Goal: Transaction & Acquisition: Download file/media

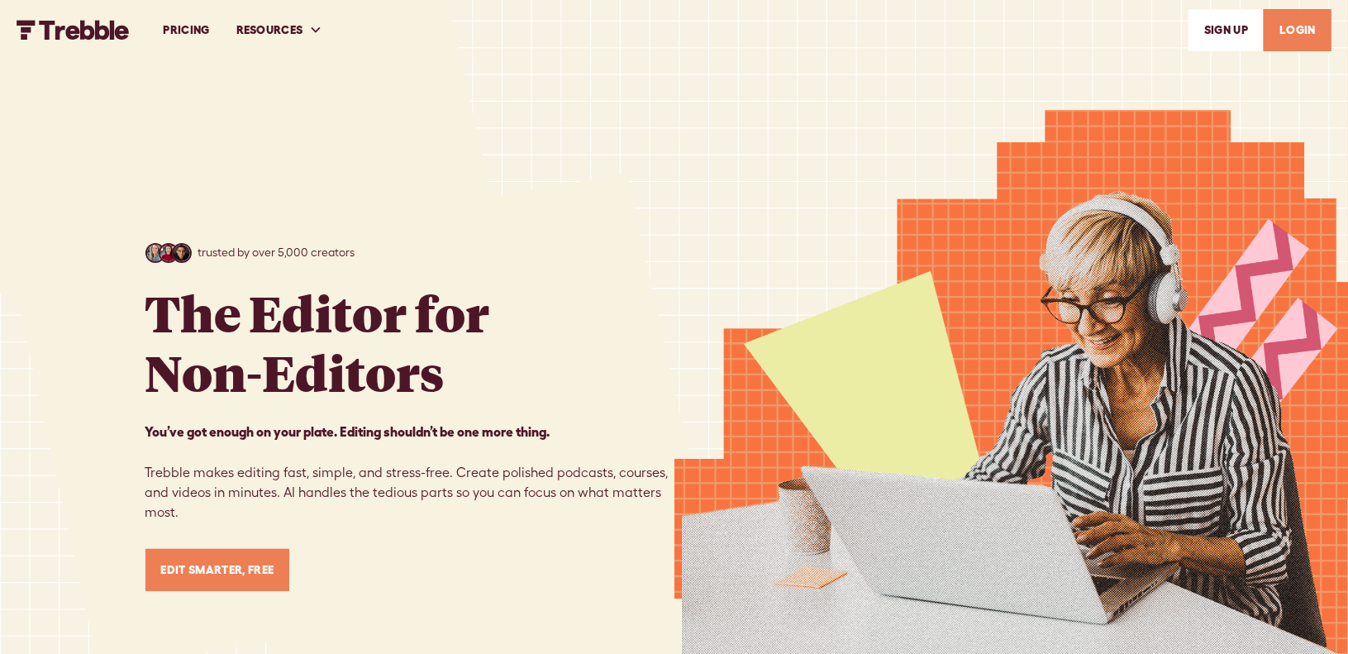
click at [1289, 36] on link "LOGIN" at bounding box center [1298, 30] width 68 height 42
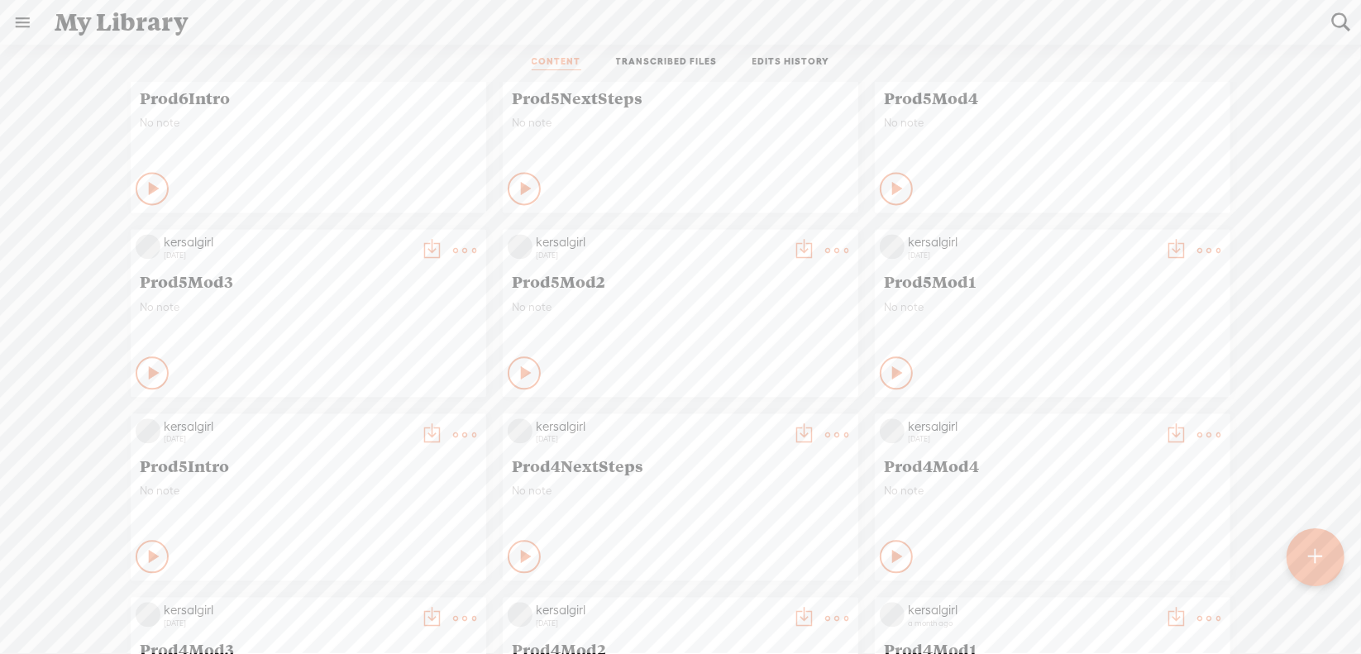
scroll to position [7580, 0]
click at [453, 430] on t at bounding box center [464, 438] width 23 height 23
click at [375, 601] on link "Download as..." at bounding box center [373, 607] width 165 height 38
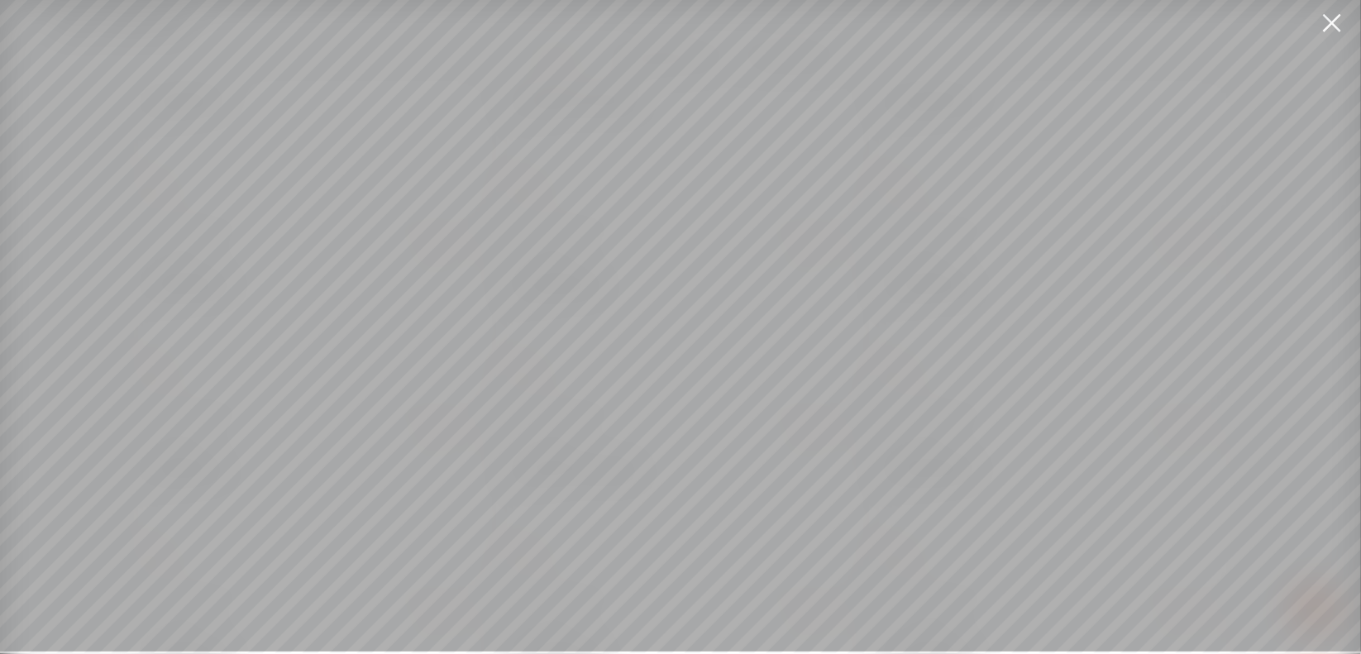
scroll to position [12, 0]
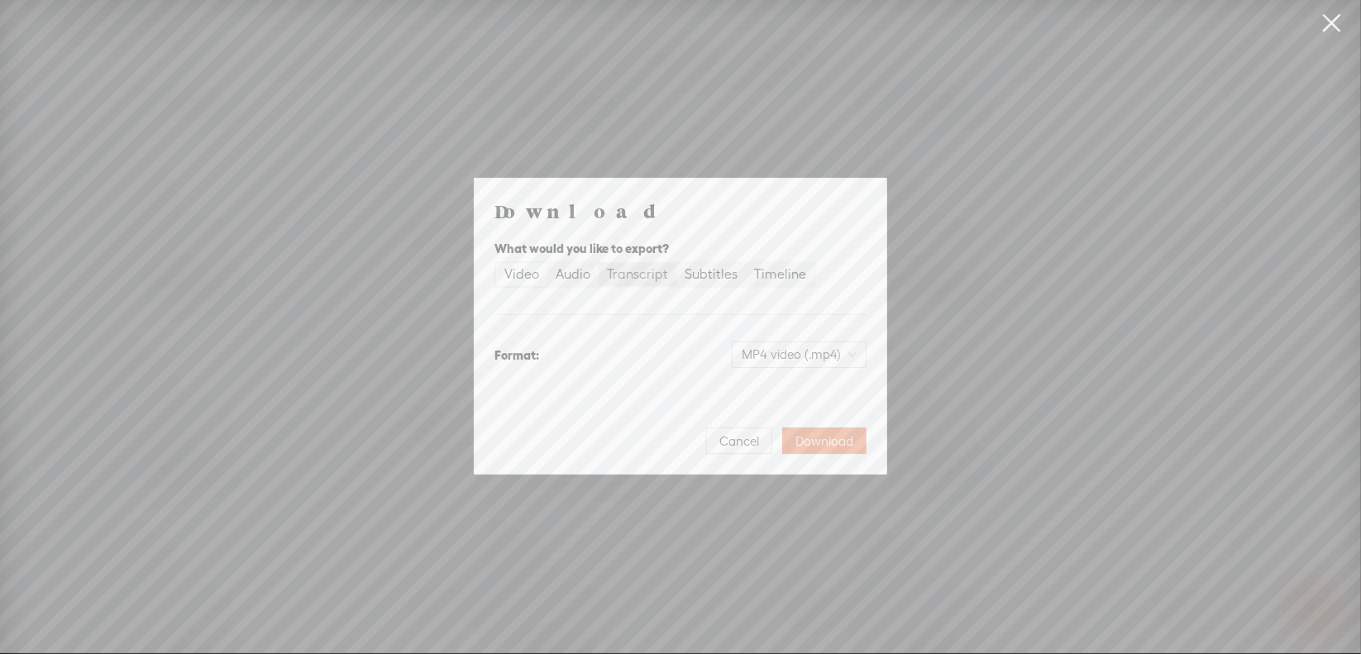
click at [631, 273] on div "Transcript" at bounding box center [637, 274] width 61 height 23
click at [598, 263] on input "Transcript" at bounding box center [598, 263] width 0 height 0
click at [789, 355] on span "Plain text (.txt)" at bounding box center [809, 354] width 94 height 25
click at [770, 439] on div "Microsoft Word (.docx)" at bounding box center [784, 436] width 137 height 17
click at [823, 436] on span "Download" at bounding box center [824, 441] width 58 height 17
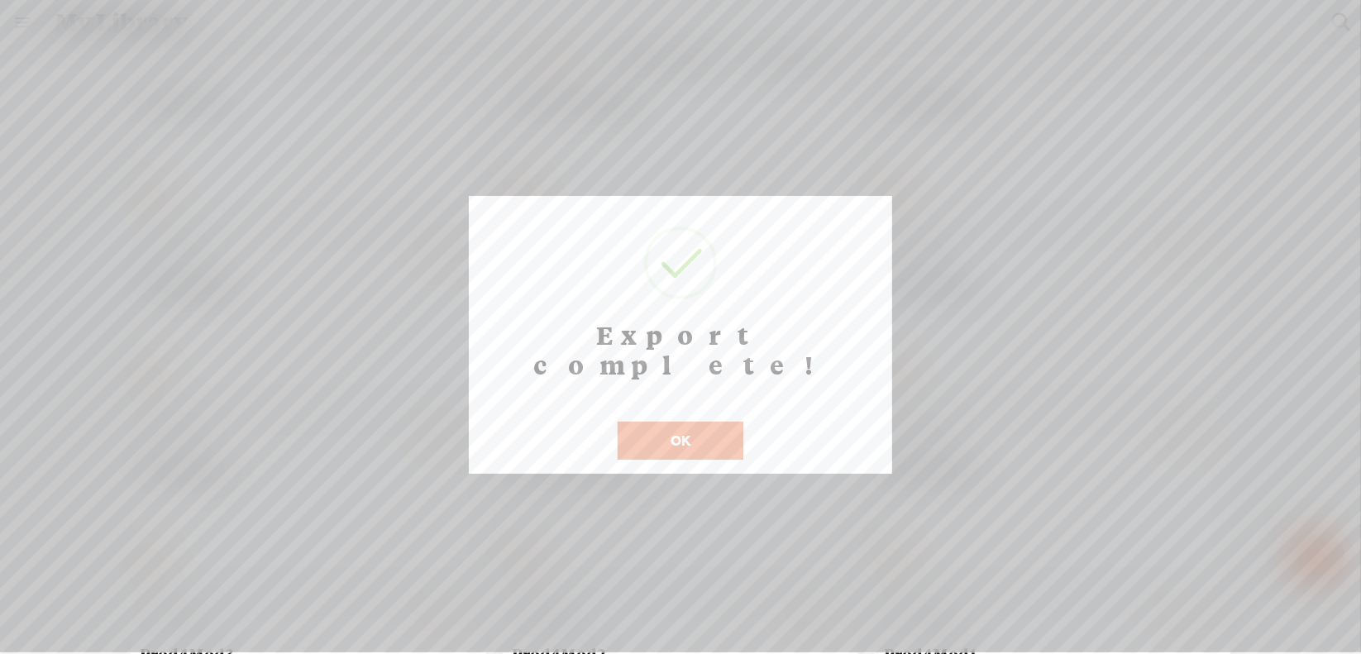
scroll to position [13, 0]
click at [693, 422] on button "OK" at bounding box center [680, 441] width 126 height 38
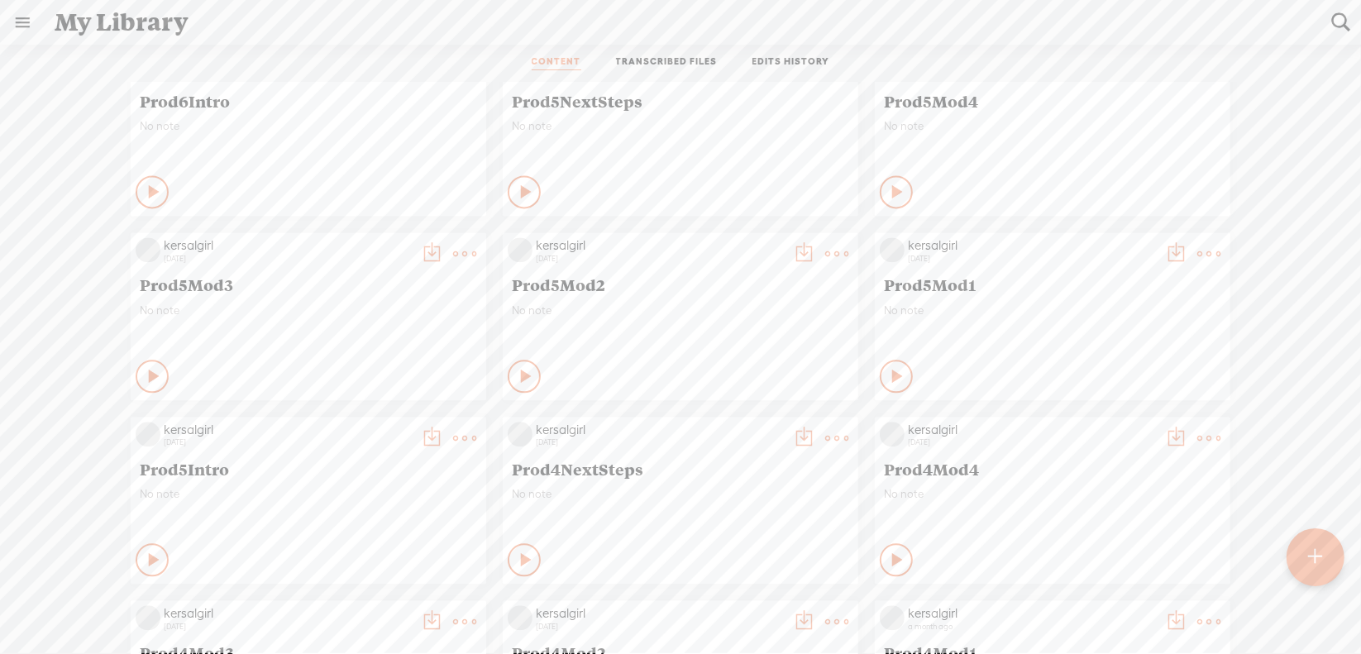
click at [1197, 250] on t at bounding box center [1208, 253] width 23 height 23
click at [1107, 418] on link "Download as..." at bounding box center [1117, 423] width 165 height 38
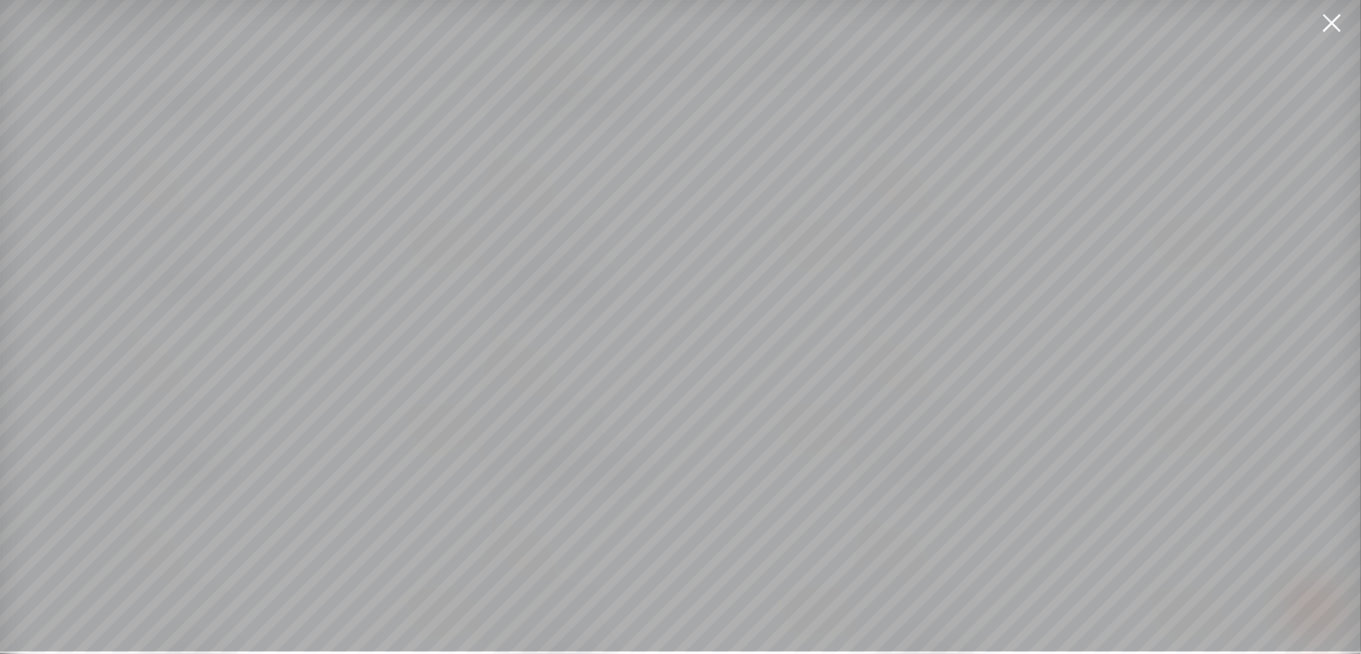
scroll to position [12, 0]
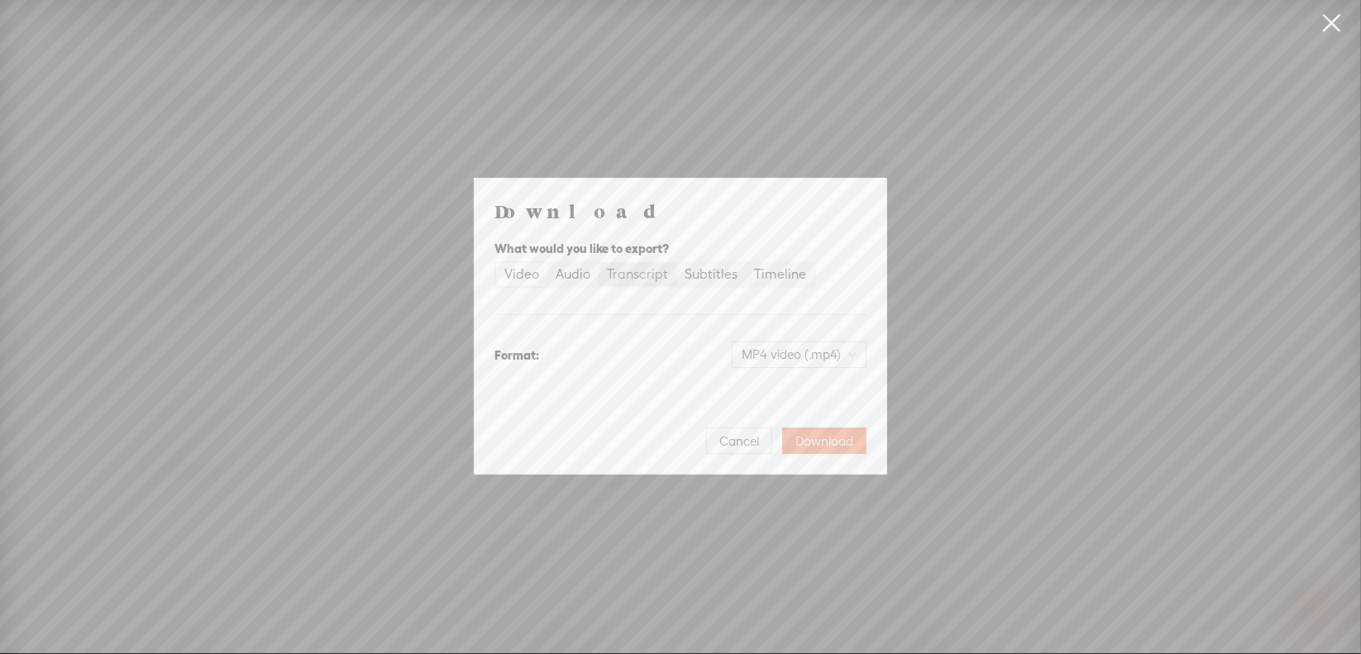
click at [643, 275] on div "Transcript" at bounding box center [637, 274] width 61 height 23
click at [598, 263] on input "Transcript" at bounding box center [598, 263] width 0 height 0
click at [784, 356] on span "Plain text (.txt)" at bounding box center [809, 354] width 94 height 25
click at [770, 437] on div "Microsoft Word (.docx)" at bounding box center [784, 436] width 137 height 17
click at [805, 437] on span "Download" at bounding box center [824, 441] width 58 height 17
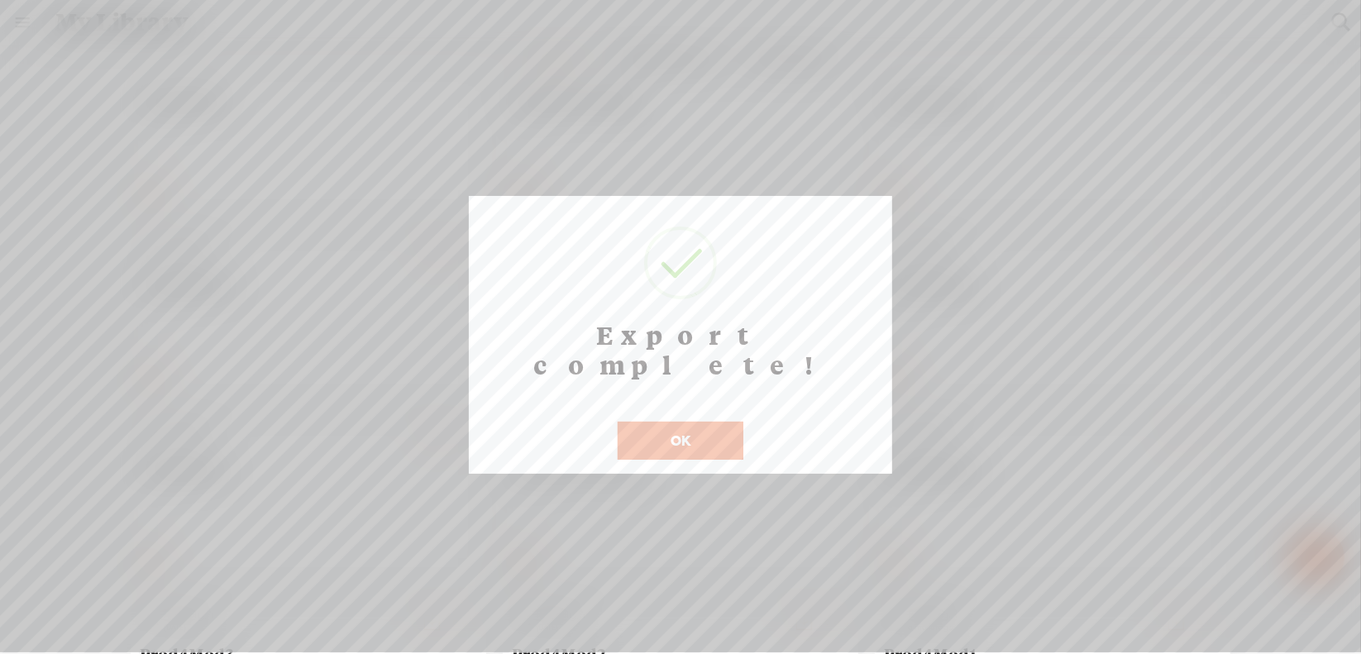
scroll to position [13, 0]
click at [670, 422] on button "OK" at bounding box center [680, 441] width 126 height 38
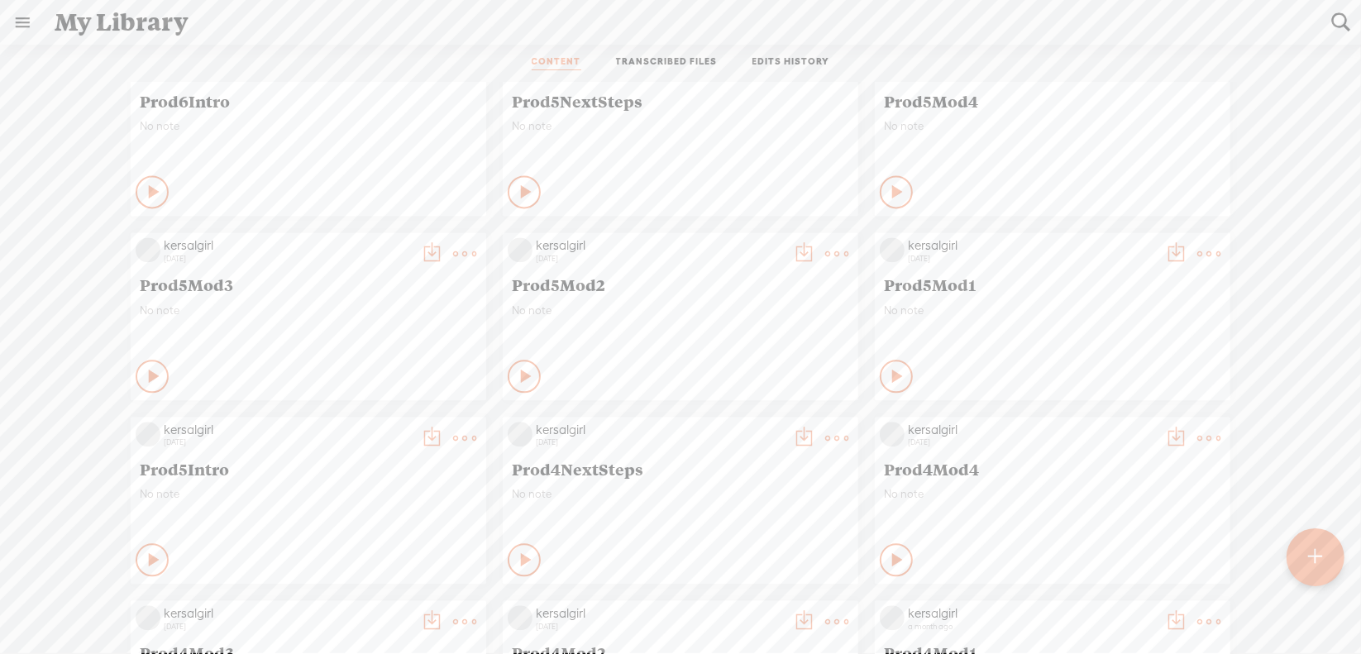
click at [825, 250] on t at bounding box center [836, 253] width 23 height 23
click at [741, 419] on link "Download as..." at bounding box center [745, 423] width 165 height 38
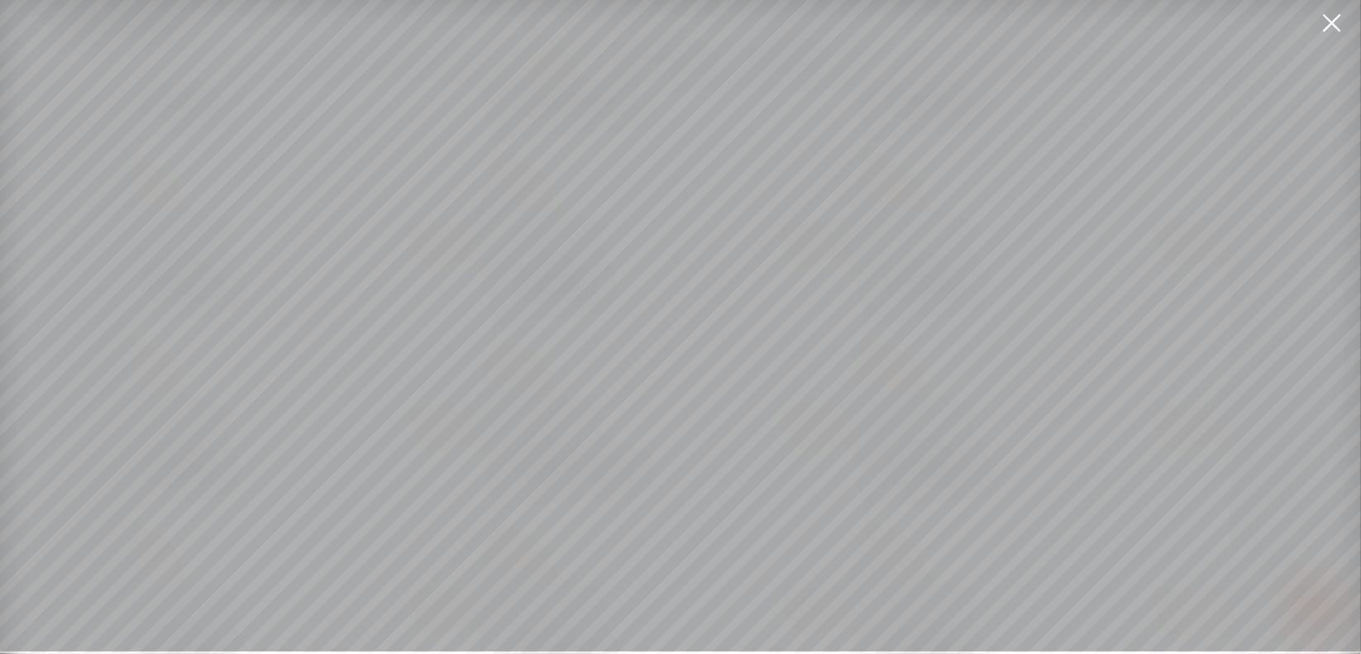
scroll to position [12, 0]
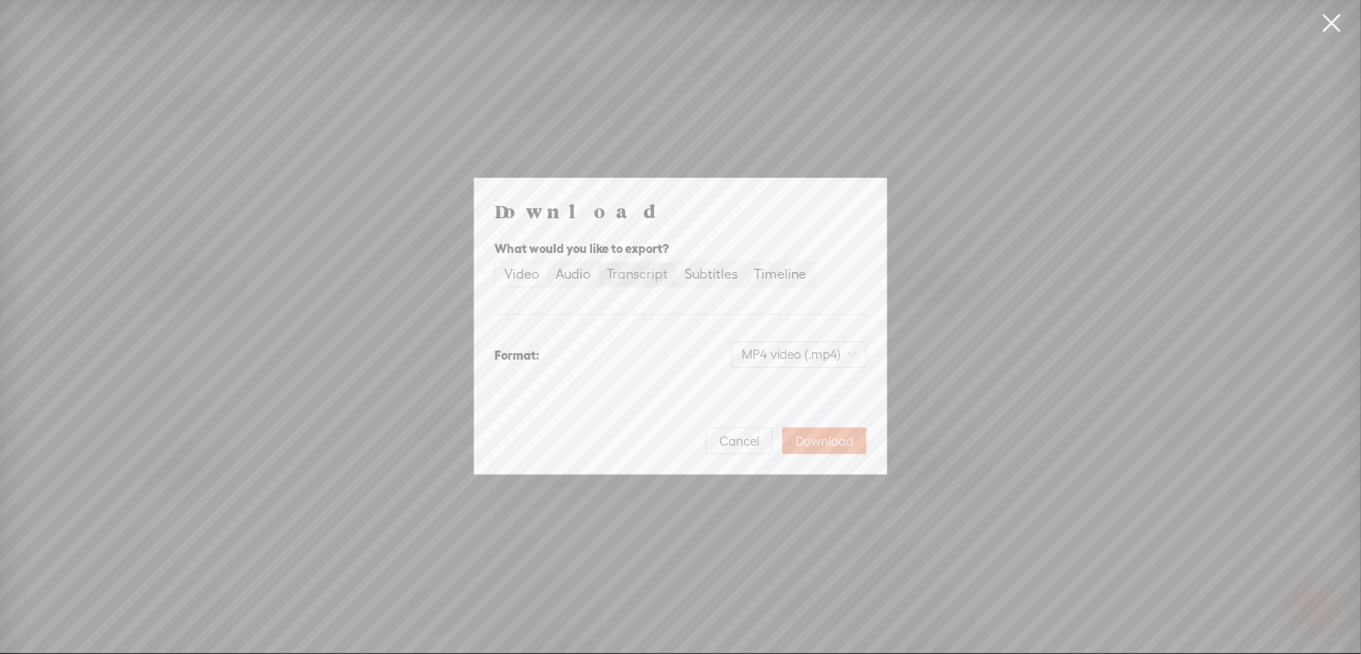
click at [641, 272] on div "Transcript" at bounding box center [637, 274] width 61 height 23
click at [598, 263] on input "Transcript" at bounding box center [598, 263] width 0 height 0
click at [783, 346] on span "Plain text (.txt)" at bounding box center [809, 354] width 94 height 25
click at [765, 439] on div "Microsoft Word (.docx)" at bounding box center [784, 436] width 137 height 17
click at [808, 434] on span "Download" at bounding box center [824, 441] width 58 height 17
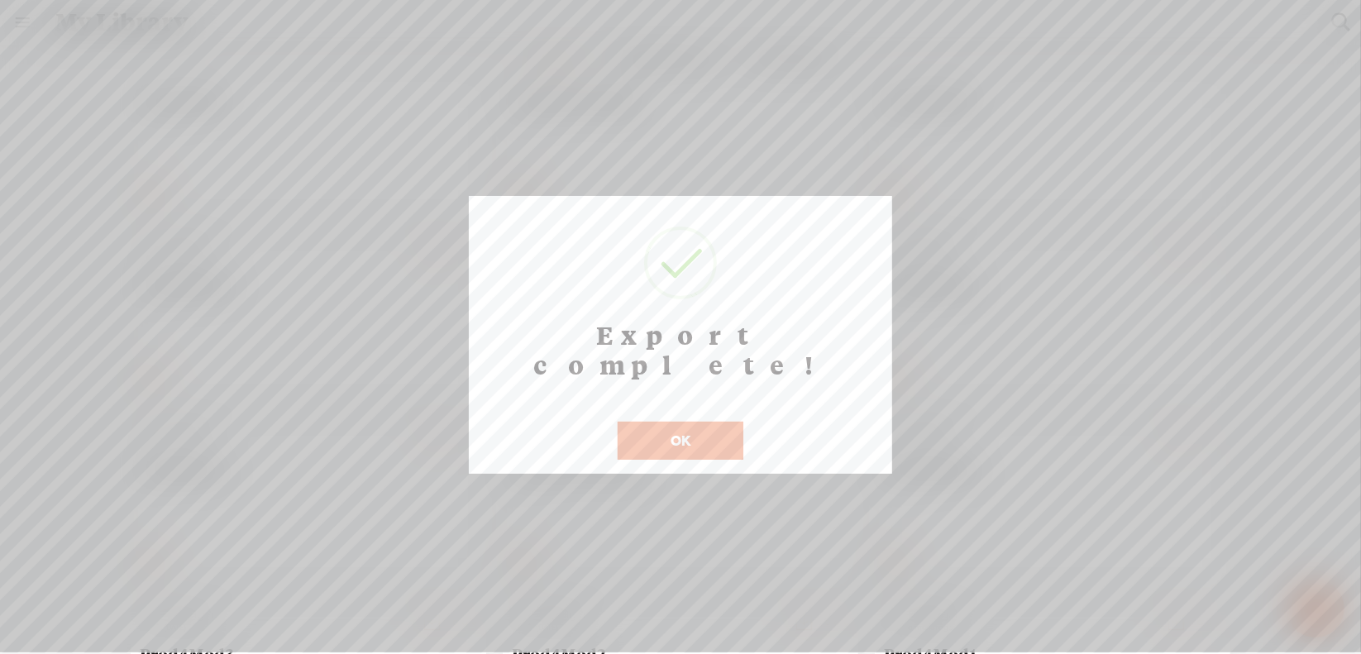
scroll to position [13, 0]
click at [680, 422] on button "OK" at bounding box center [680, 441] width 126 height 38
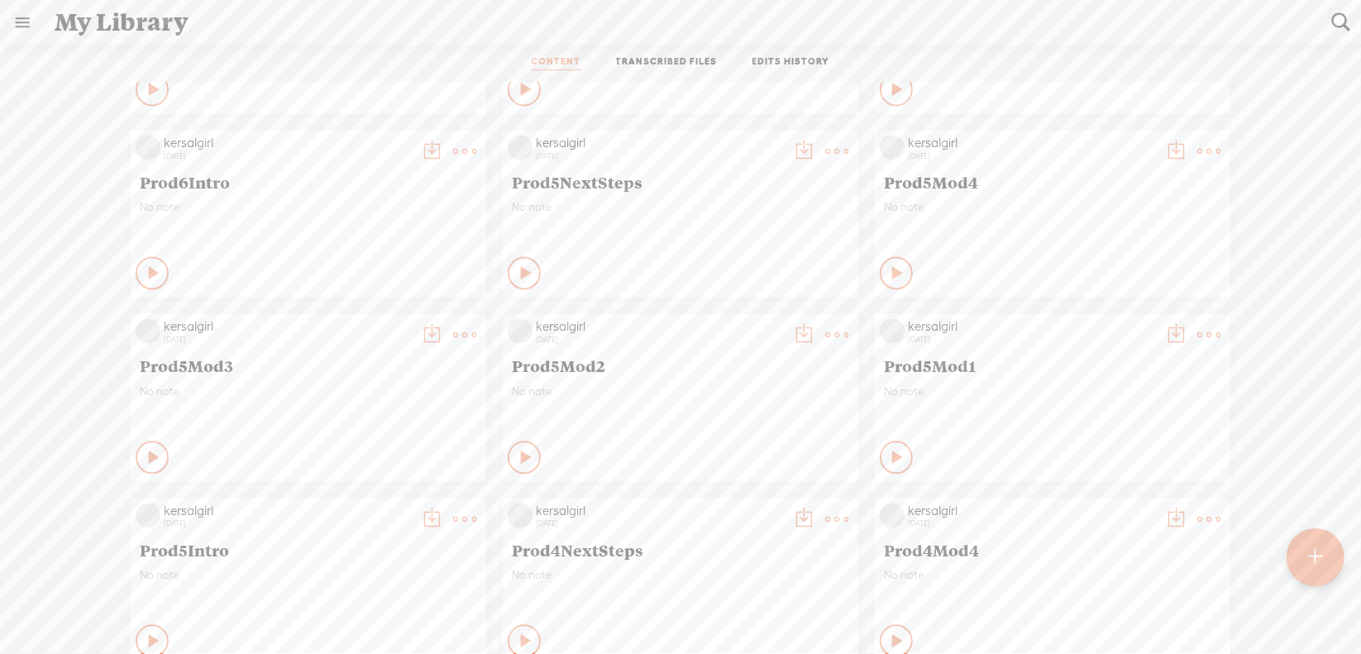
scroll to position [7497, 0]
click at [453, 339] on t at bounding box center [464, 336] width 23 height 23
click at [372, 502] on link "Download as..." at bounding box center [373, 506] width 165 height 38
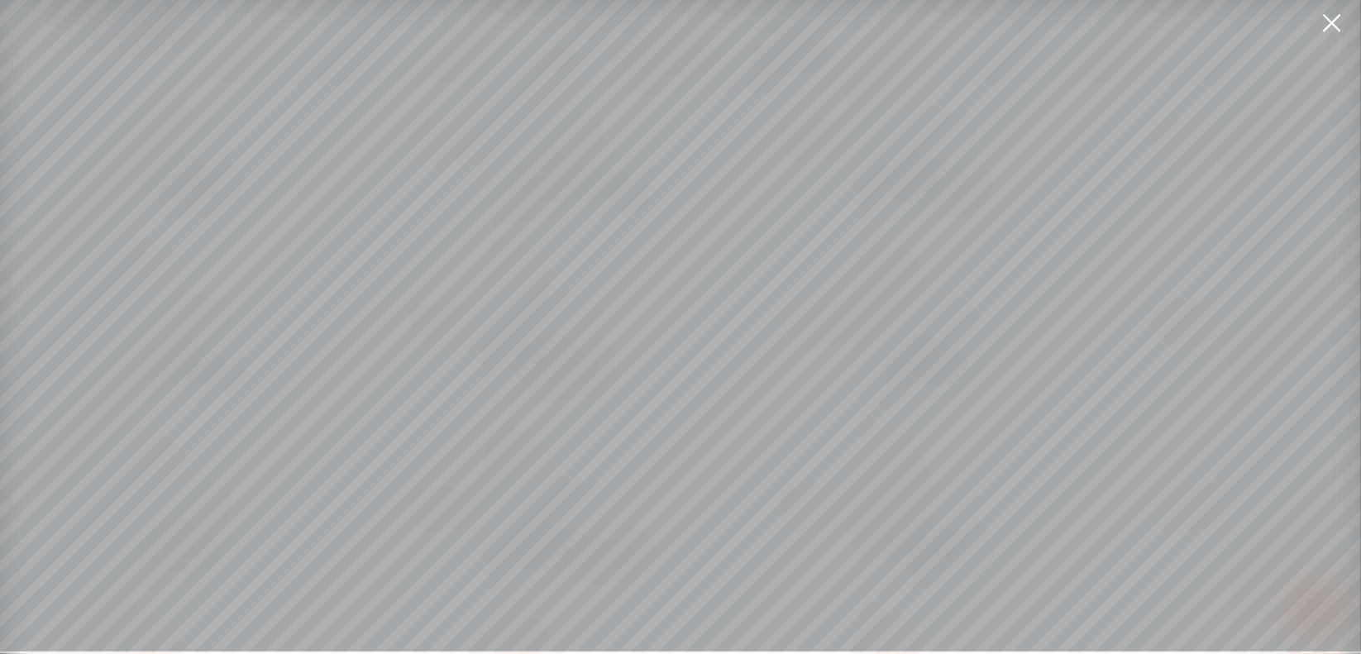
scroll to position [12, 0]
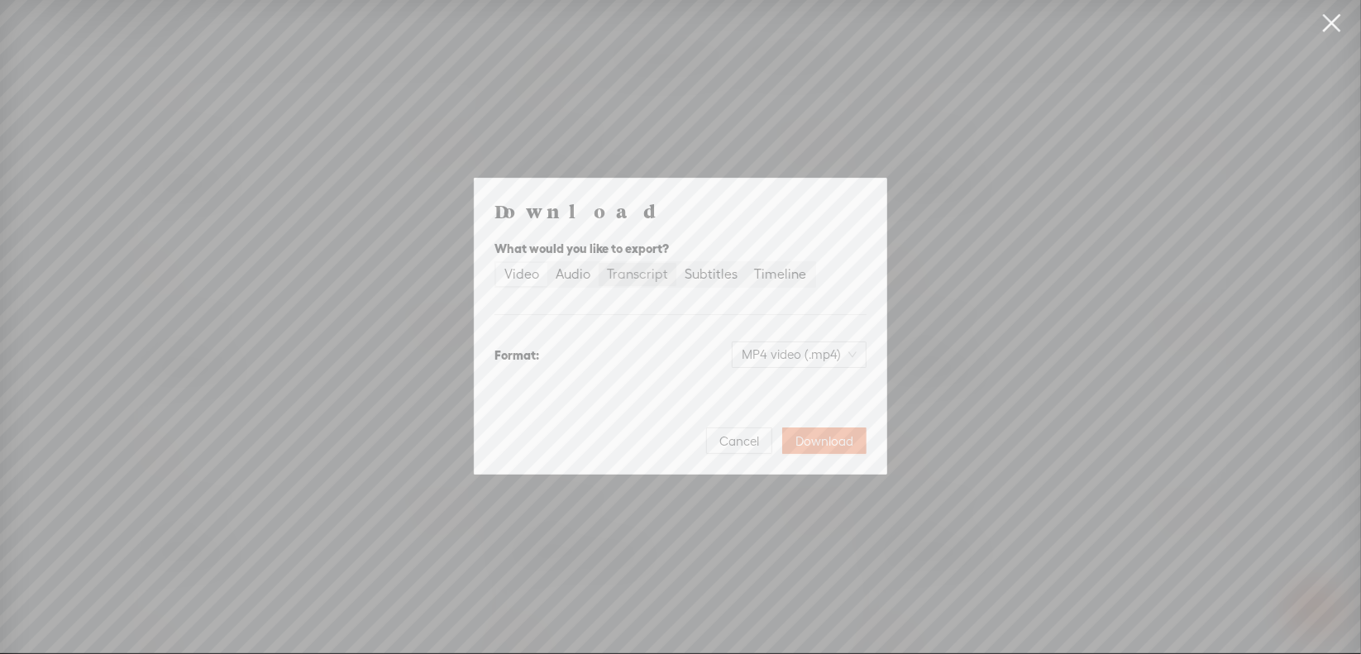
click at [649, 274] on div "Transcript" at bounding box center [637, 274] width 61 height 23
click at [598, 263] on input "Transcript" at bounding box center [598, 263] width 0 height 0
click at [795, 356] on span "Plain text (.txt)" at bounding box center [809, 354] width 94 height 25
click at [754, 439] on div "Microsoft Word (.docx)" at bounding box center [784, 436] width 137 height 17
click at [818, 438] on span "Download" at bounding box center [824, 441] width 58 height 17
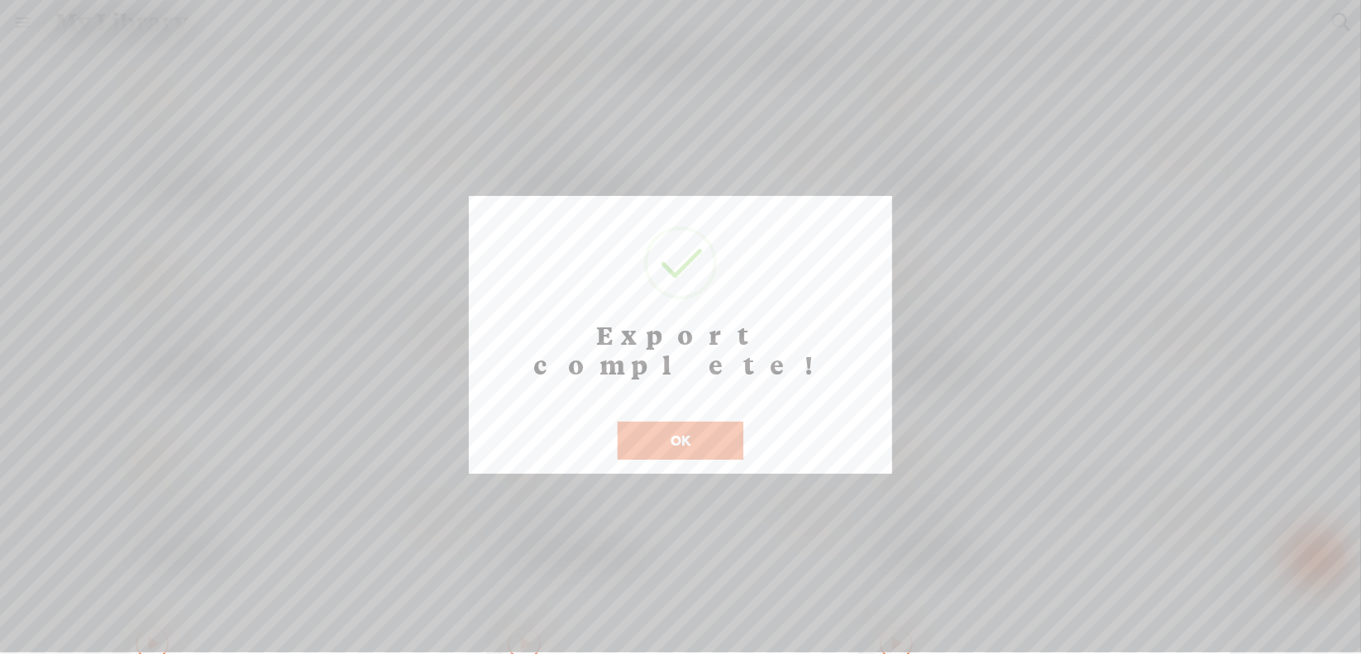
scroll to position [13, 0]
click at [655, 422] on button "OK" at bounding box center [680, 441] width 126 height 38
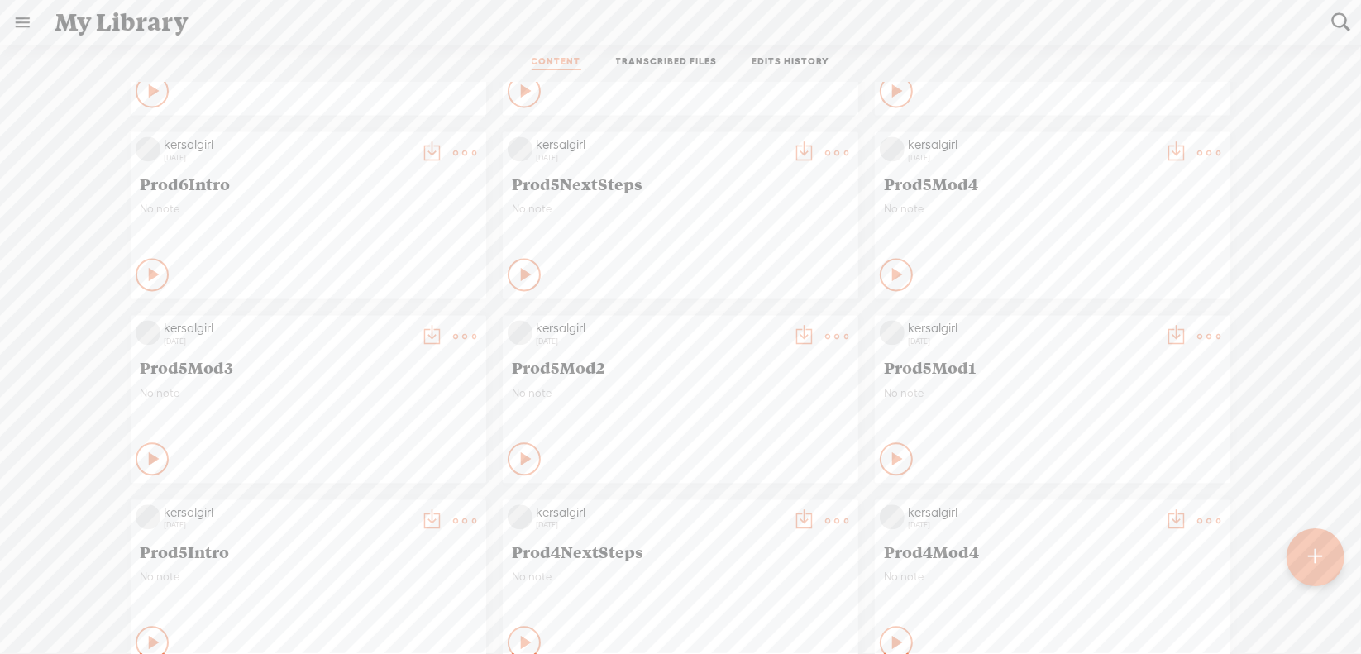
click at [1197, 142] on t at bounding box center [1208, 152] width 23 height 23
click at [1094, 325] on link "Download as..." at bounding box center [1117, 322] width 165 height 38
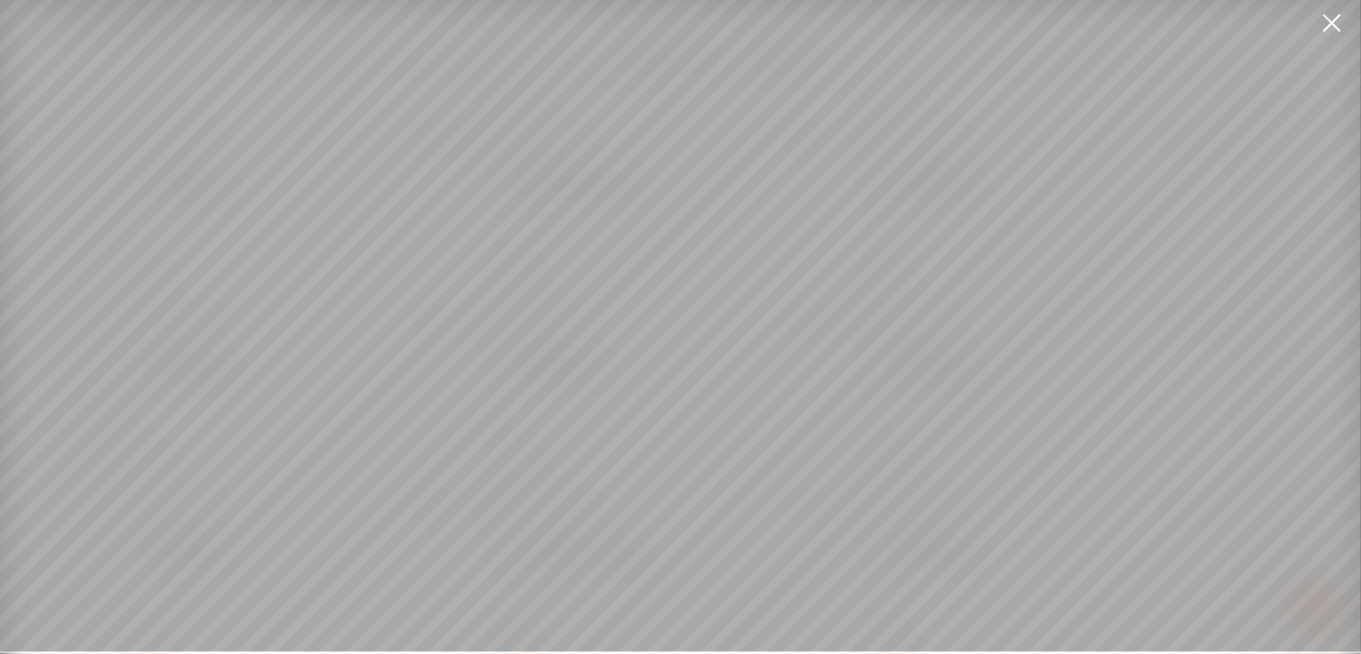
scroll to position [12, 0]
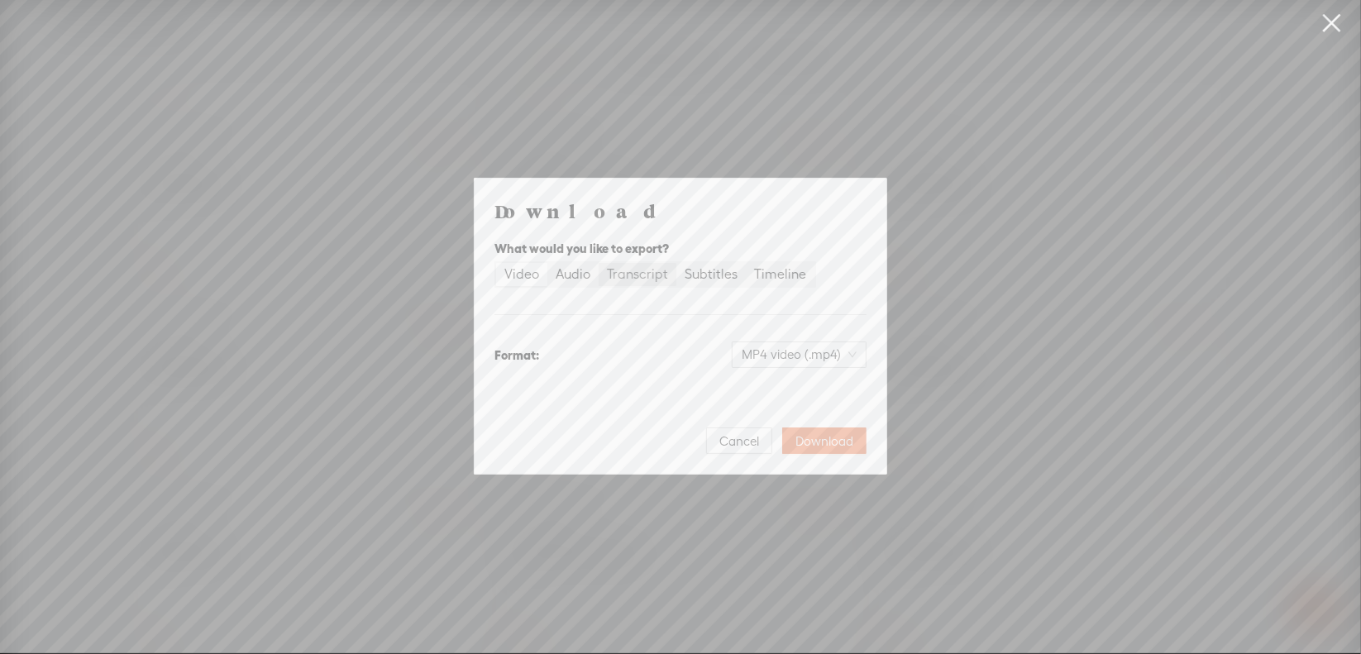
click at [619, 277] on div "Transcript" at bounding box center [637, 274] width 61 height 23
click at [598, 263] on input "Transcript" at bounding box center [598, 263] width 0 height 0
click at [770, 350] on span "Plain text (.txt)" at bounding box center [809, 354] width 94 height 25
click at [763, 439] on div "Microsoft Word (.docx)" at bounding box center [784, 436] width 137 height 17
click at [812, 436] on span "Download" at bounding box center [824, 441] width 58 height 17
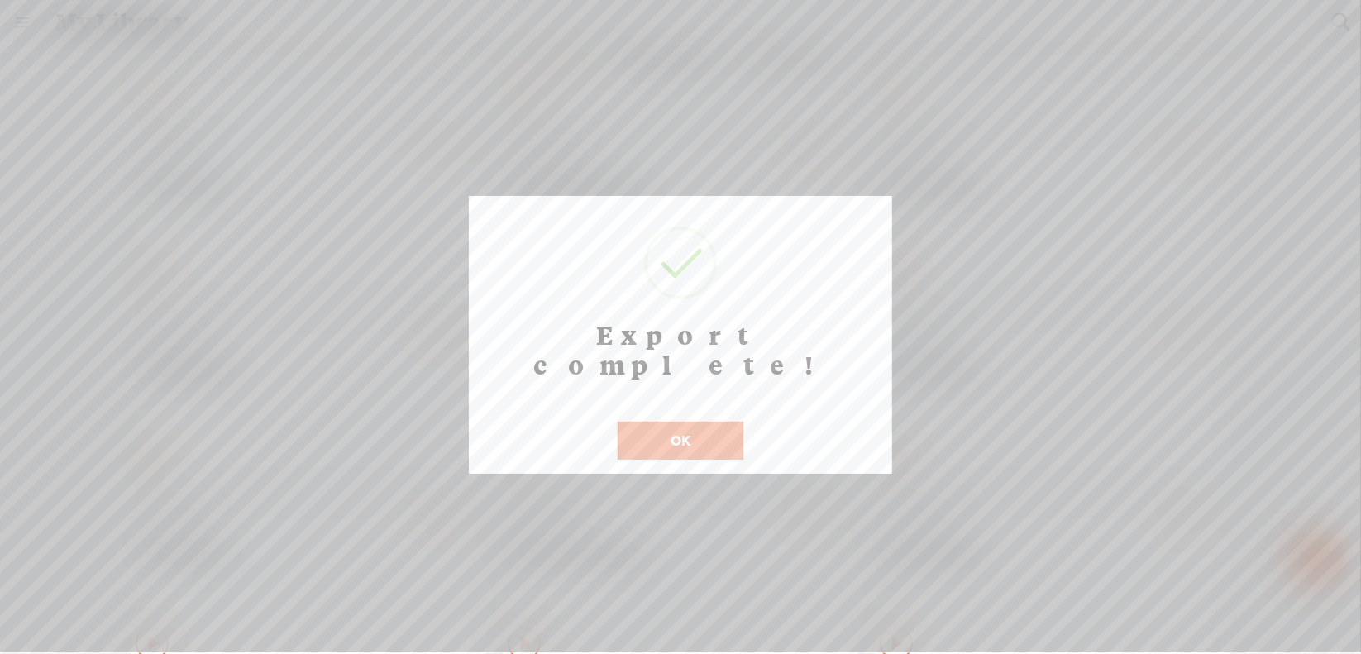
scroll to position [13, 0]
click at [666, 422] on button "OK" at bounding box center [680, 441] width 126 height 38
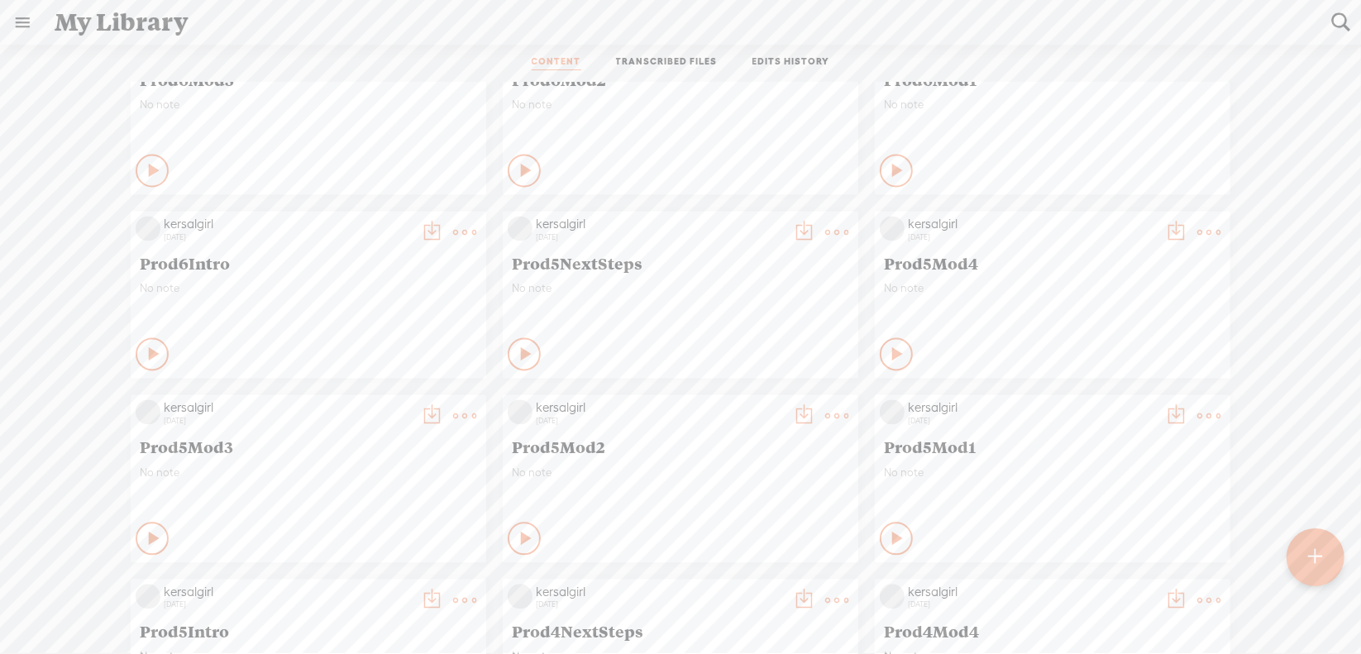
scroll to position [7415, 0]
click at [825, 232] on t at bounding box center [836, 235] width 23 height 23
click at [737, 403] on link "Download as..." at bounding box center [745, 404] width 165 height 38
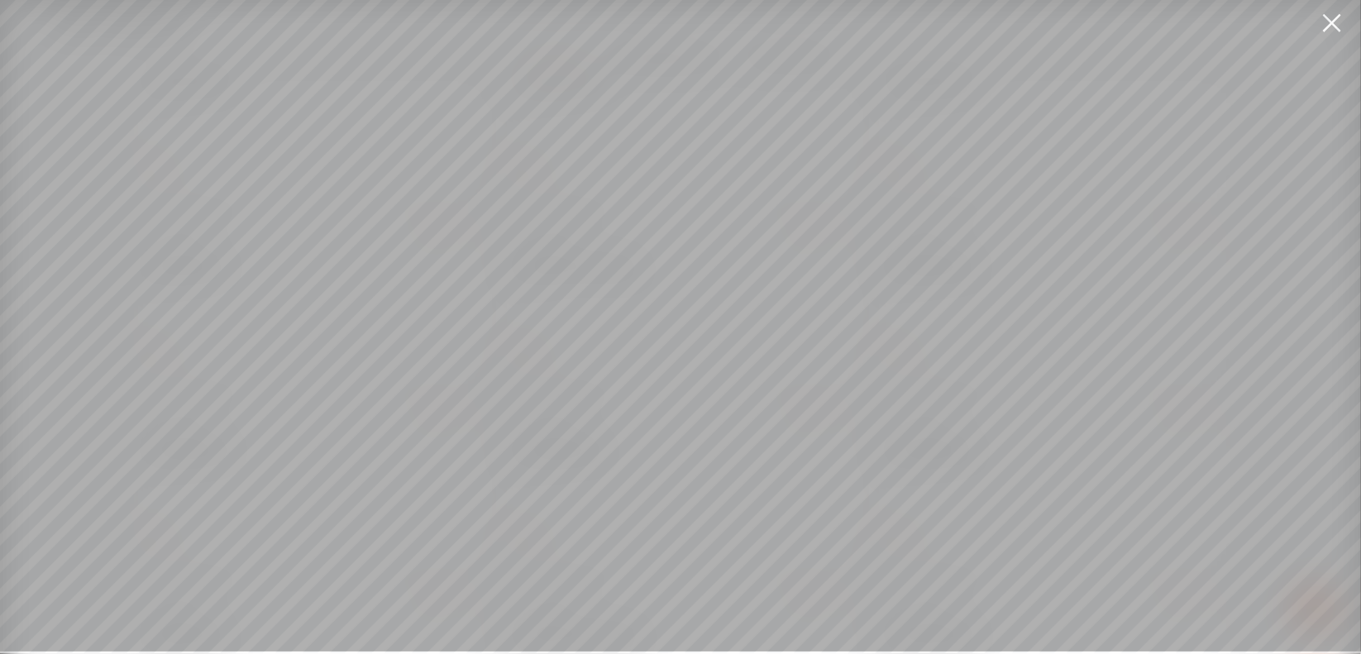
scroll to position [12, 0]
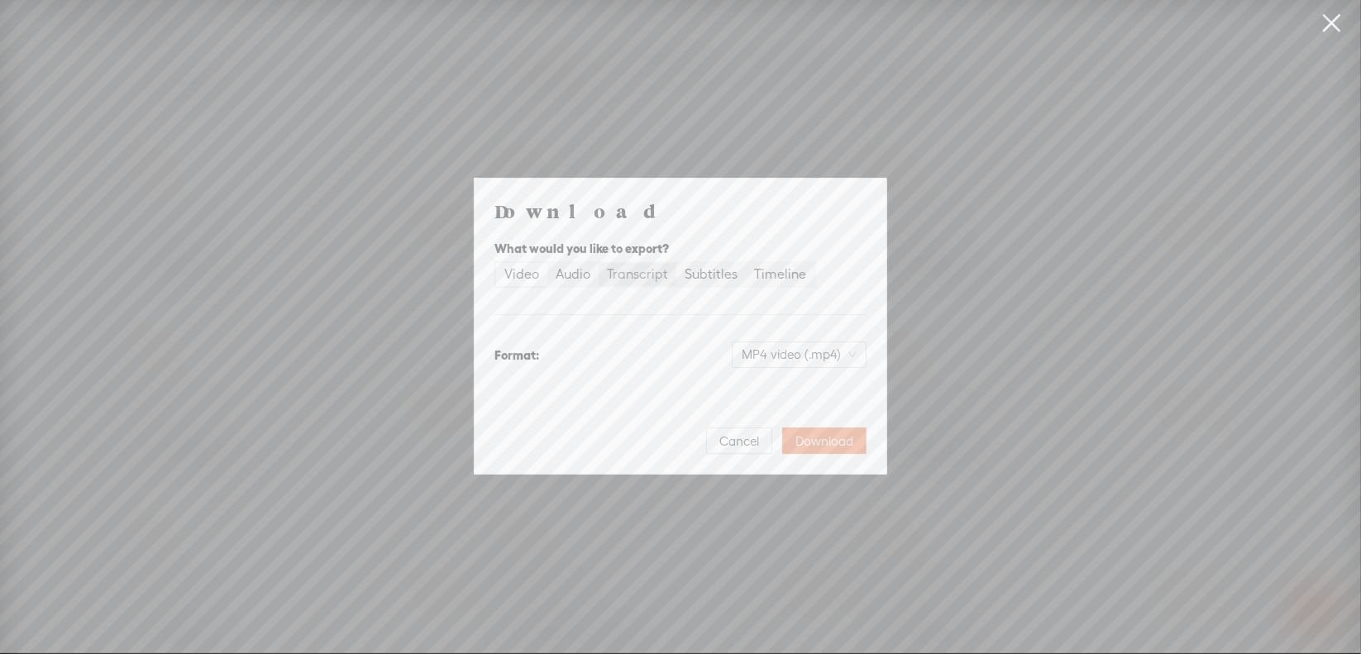
click at [636, 269] on div "Transcript" at bounding box center [637, 274] width 61 height 23
click at [598, 263] on input "Transcript" at bounding box center [598, 263] width 0 height 0
click at [777, 352] on span "Plain text (.txt)" at bounding box center [809, 354] width 94 height 25
click at [765, 431] on div "Microsoft Word (.docx)" at bounding box center [784, 436] width 137 height 17
click at [818, 432] on button "Download" at bounding box center [824, 440] width 84 height 26
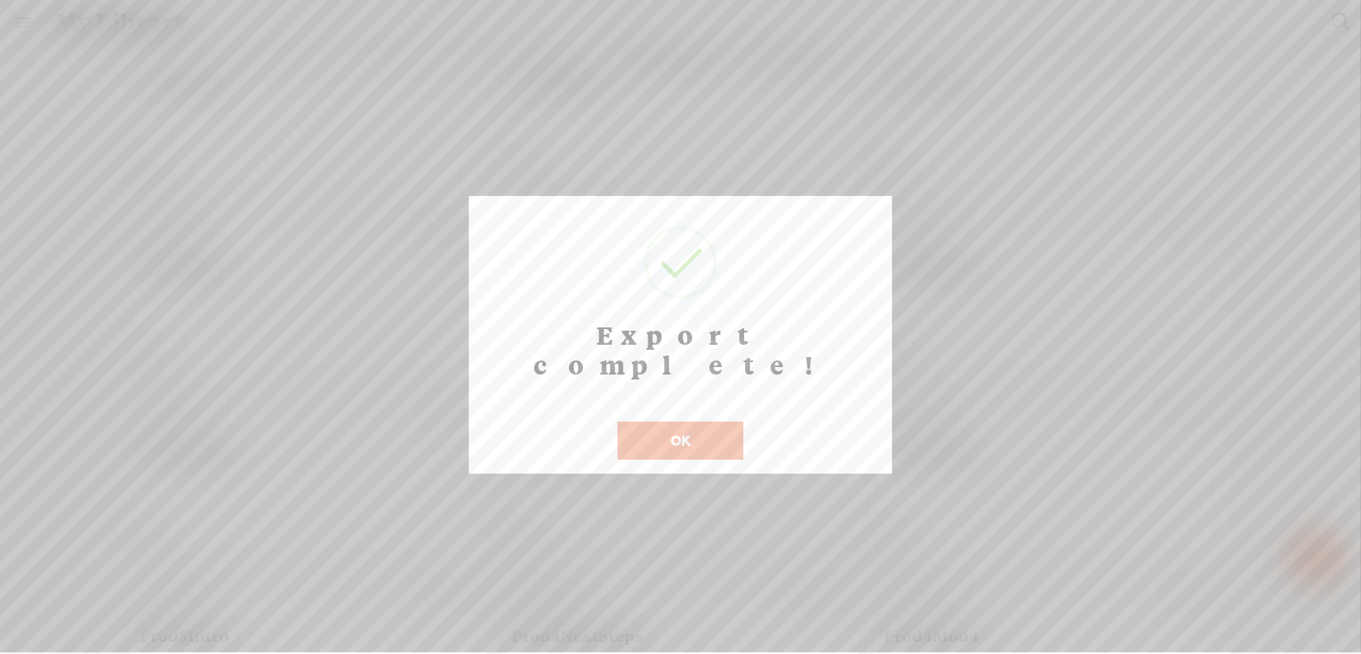
scroll to position [13, 0]
click at [689, 422] on button "OK" at bounding box center [680, 441] width 126 height 38
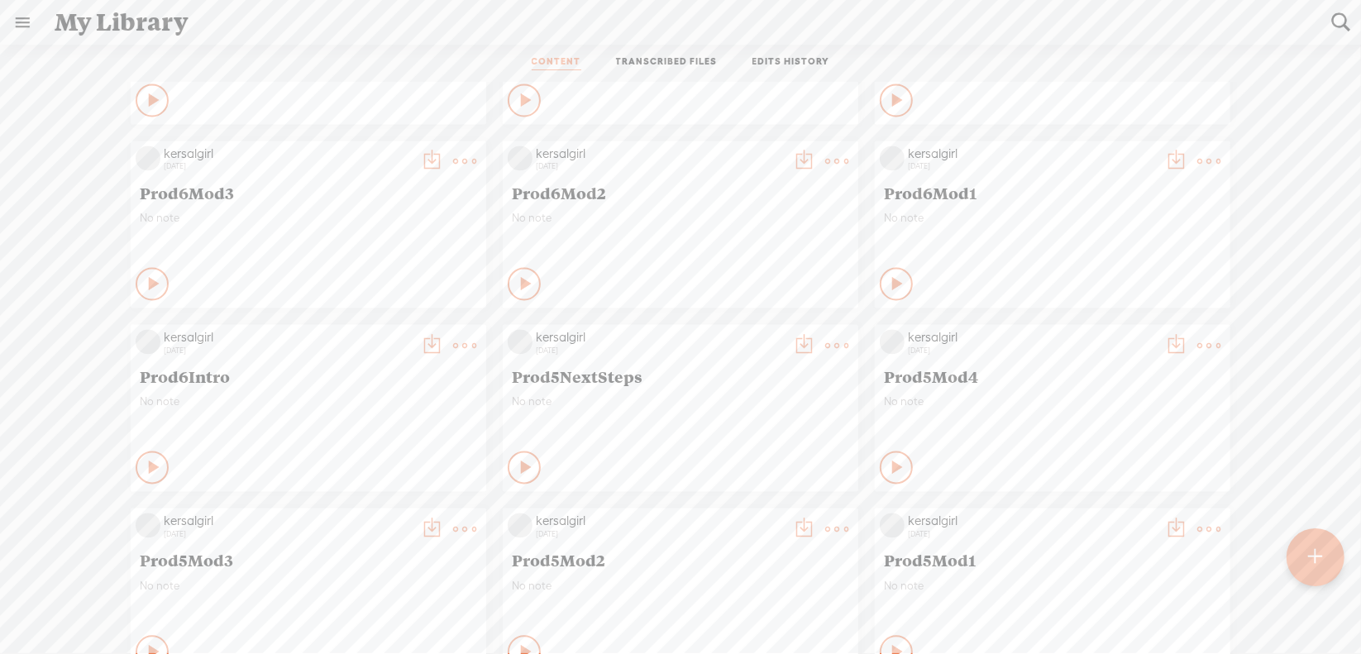
scroll to position [7249, 0]
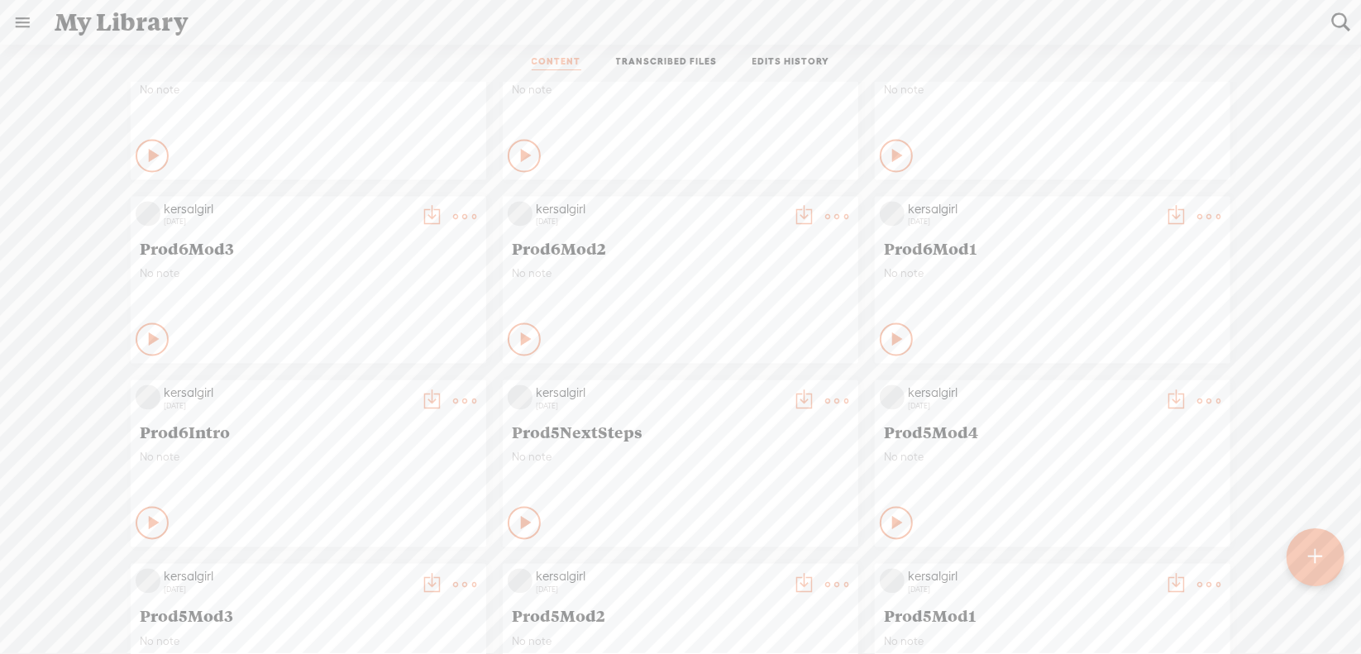
click at [453, 395] on t at bounding box center [464, 400] width 23 height 23
click at [369, 565] on link "Download as..." at bounding box center [373, 570] width 165 height 38
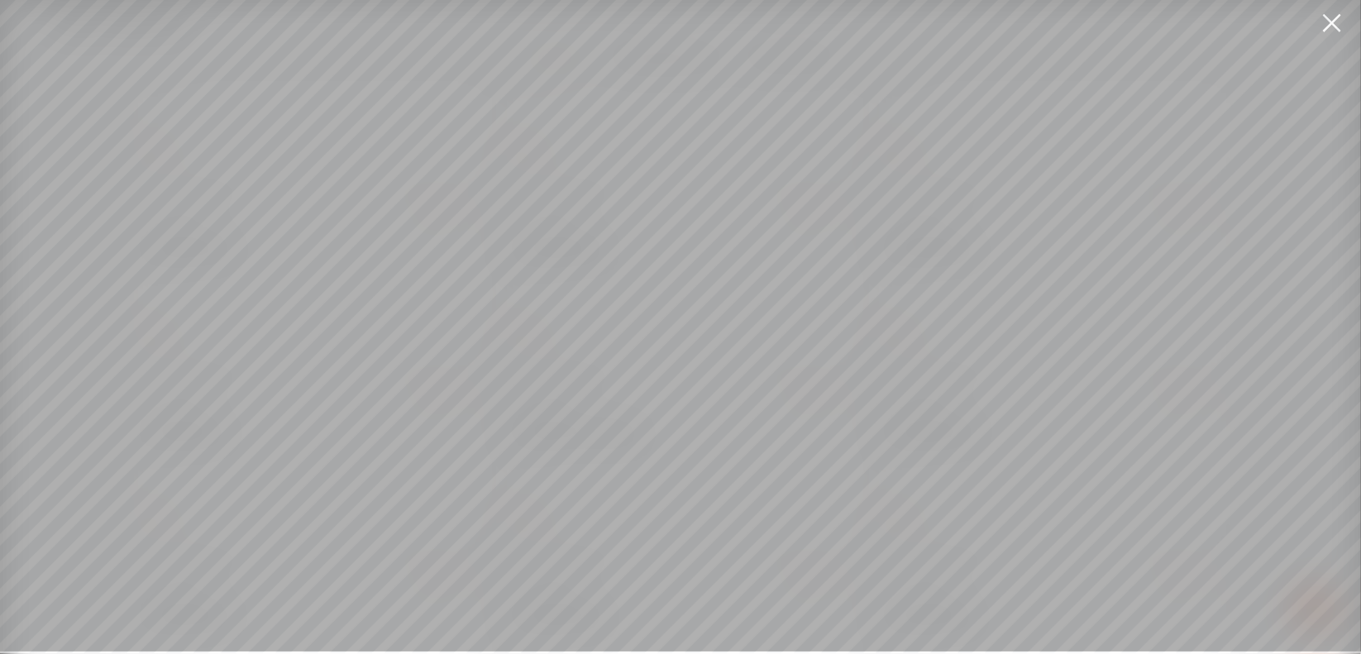
scroll to position [12, 0]
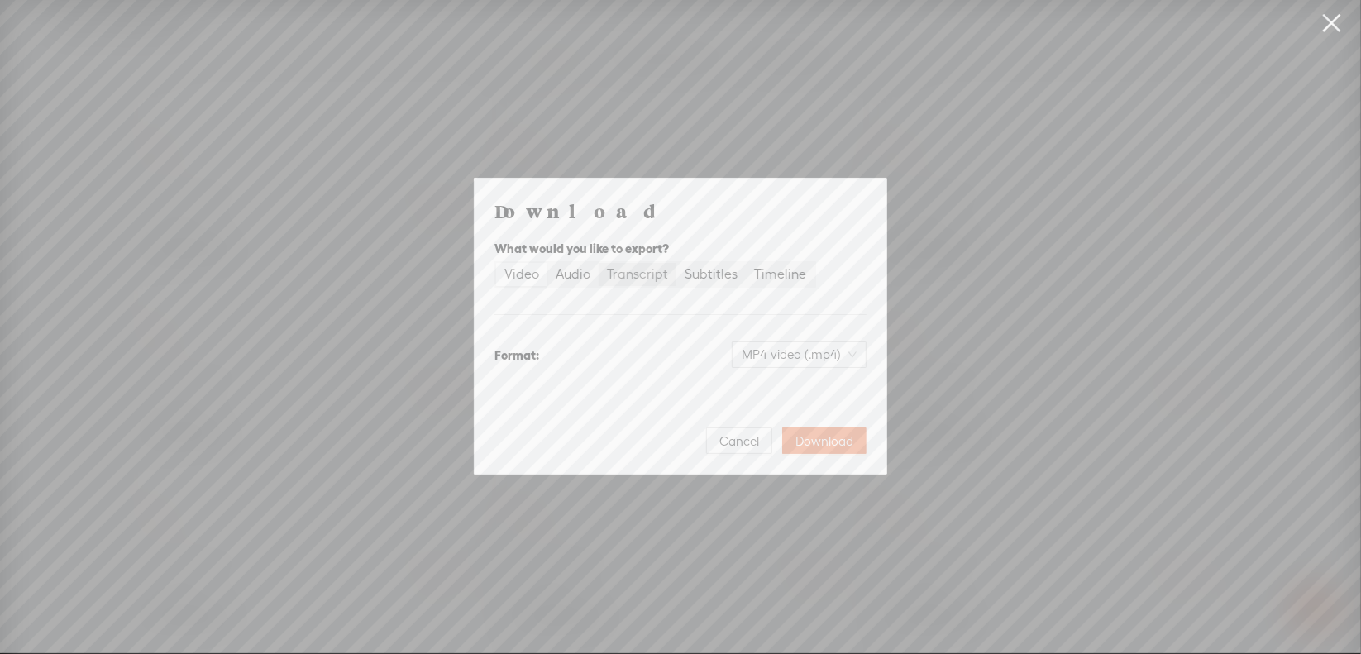
click at [630, 273] on div "Transcript" at bounding box center [637, 274] width 61 height 23
click at [598, 263] on input "Transcript" at bounding box center [598, 263] width 0 height 0
click at [780, 350] on span "Plain text (.txt)" at bounding box center [809, 354] width 94 height 25
click at [759, 448] on div "Best for editing, formatted" at bounding box center [784, 454] width 137 height 13
click at [813, 435] on span "Download" at bounding box center [824, 441] width 58 height 17
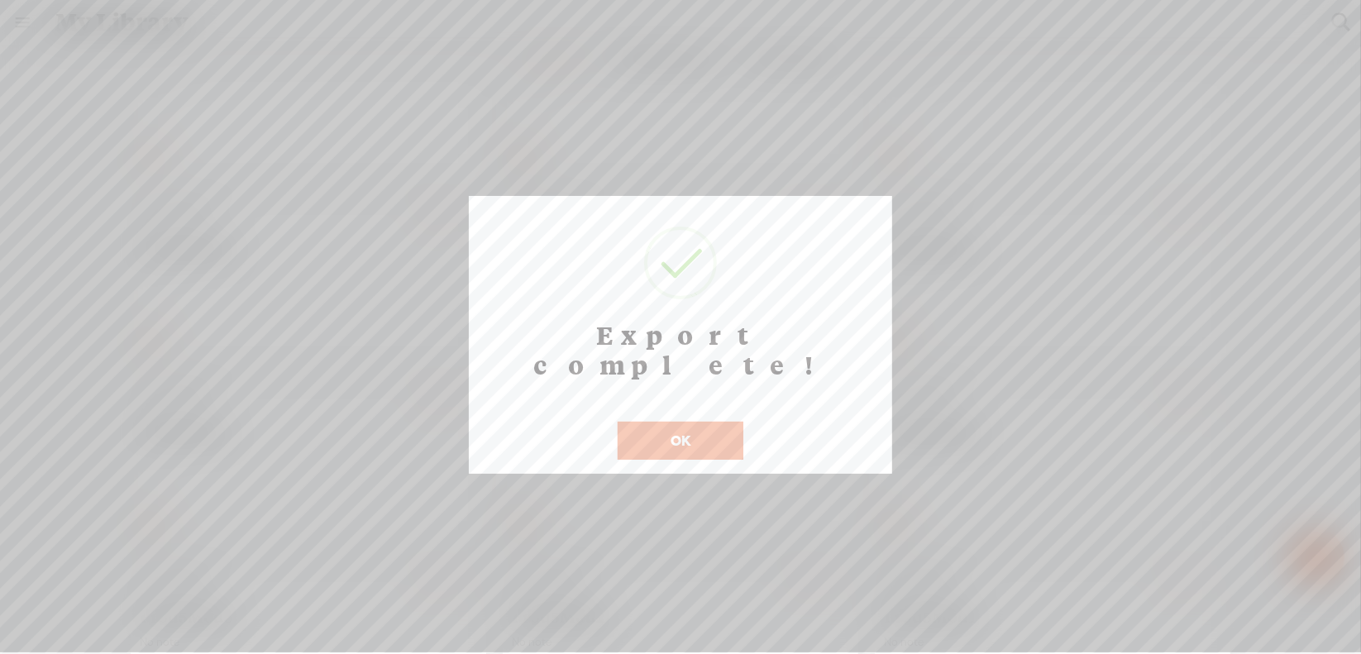
scroll to position [13, 0]
click at [679, 422] on button "OK" at bounding box center [680, 441] width 126 height 38
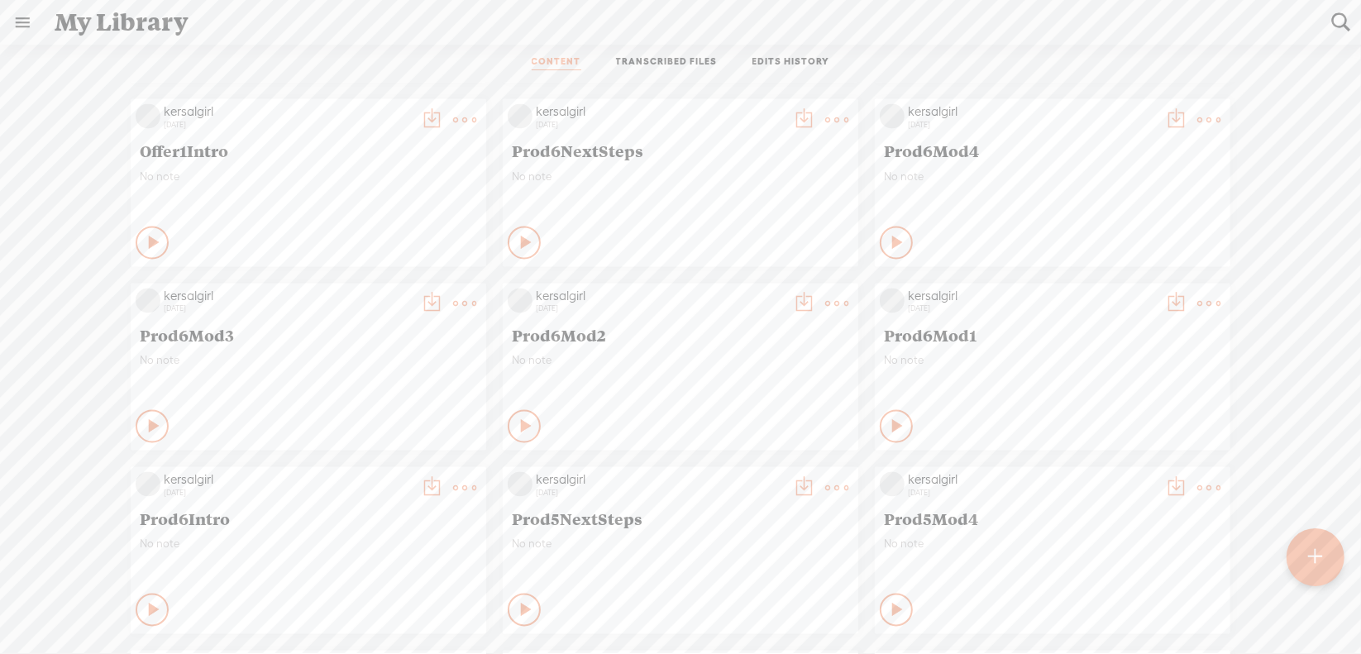
scroll to position [7167, 0]
click at [1200, 295] on t at bounding box center [1208, 299] width 23 height 23
click at [1105, 464] on link "Download as..." at bounding box center [1117, 469] width 165 height 38
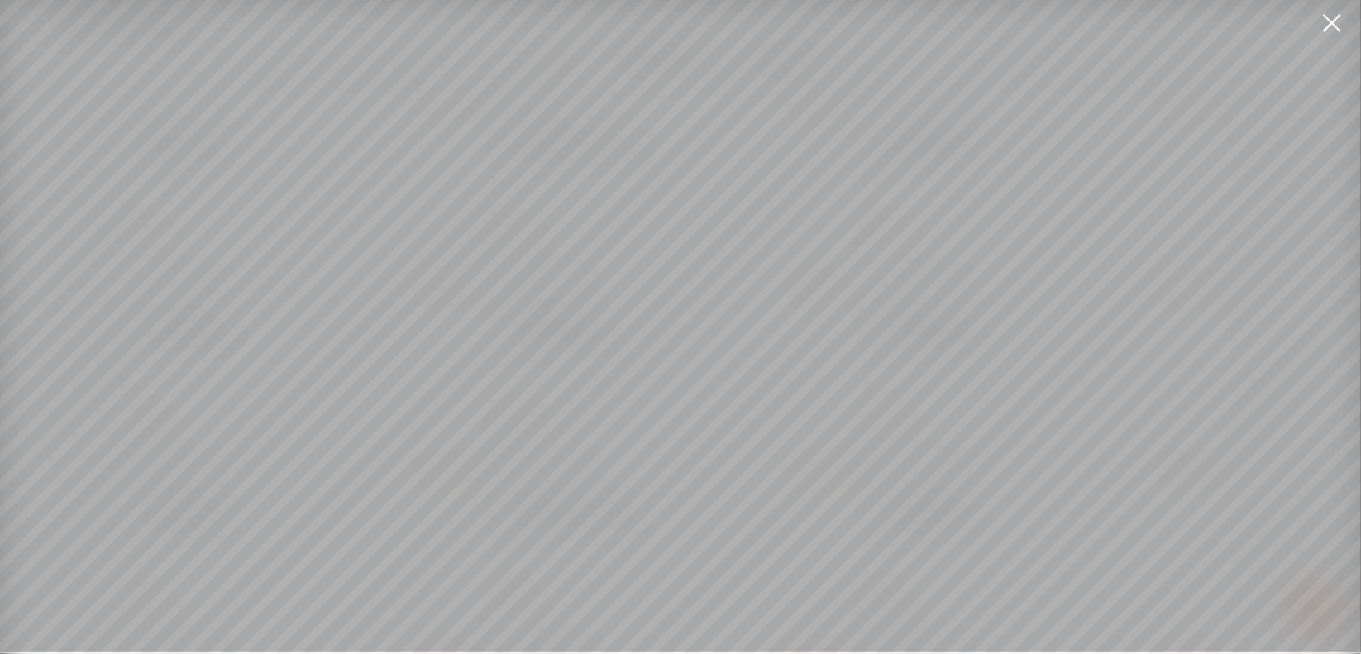
scroll to position [12, 0]
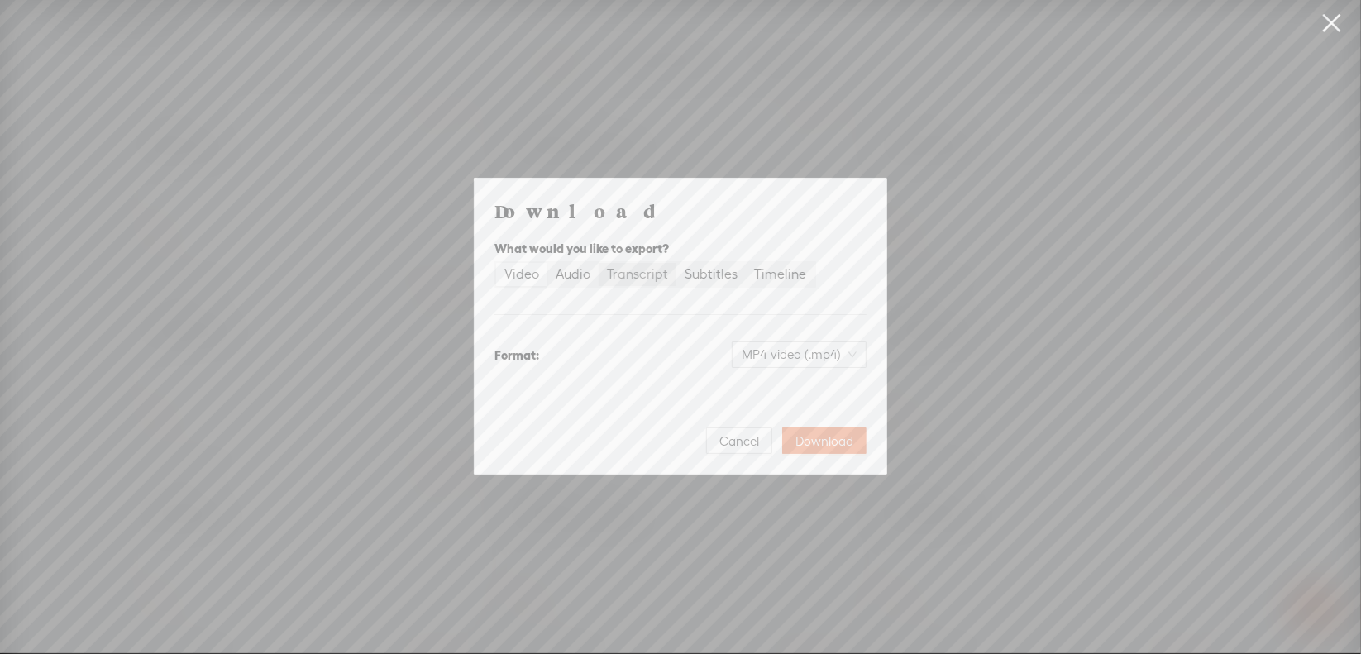
click at [659, 280] on div "Transcript" at bounding box center [637, 274] width 61 height 23
click at [598, 263] on input "Transcript" at bounding box center [598, 263] width 0 height 0
click at [791, 354] on span "Plain text (.txt)" at bounding box center [809, 354] width 94 height 25
click at [766, 440] on div "Microsoft Word (.docx)" at bounding box center [784, 436] width 137 height 17
click at [808, 436] on span "Download" at bounding box center [824, 441] width 58 height 17
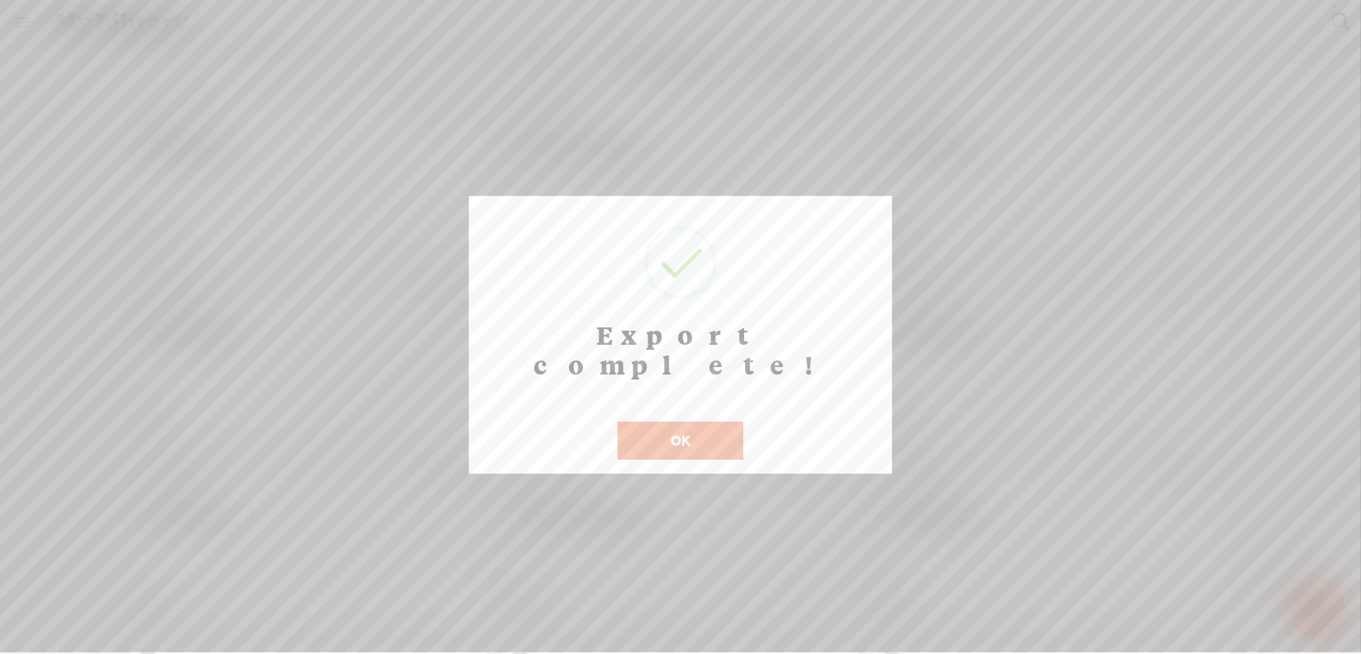
scroll to position [13, 0]
click at [654, 422] on button "OK" at bounding box center [680, 441] width 126 height 38
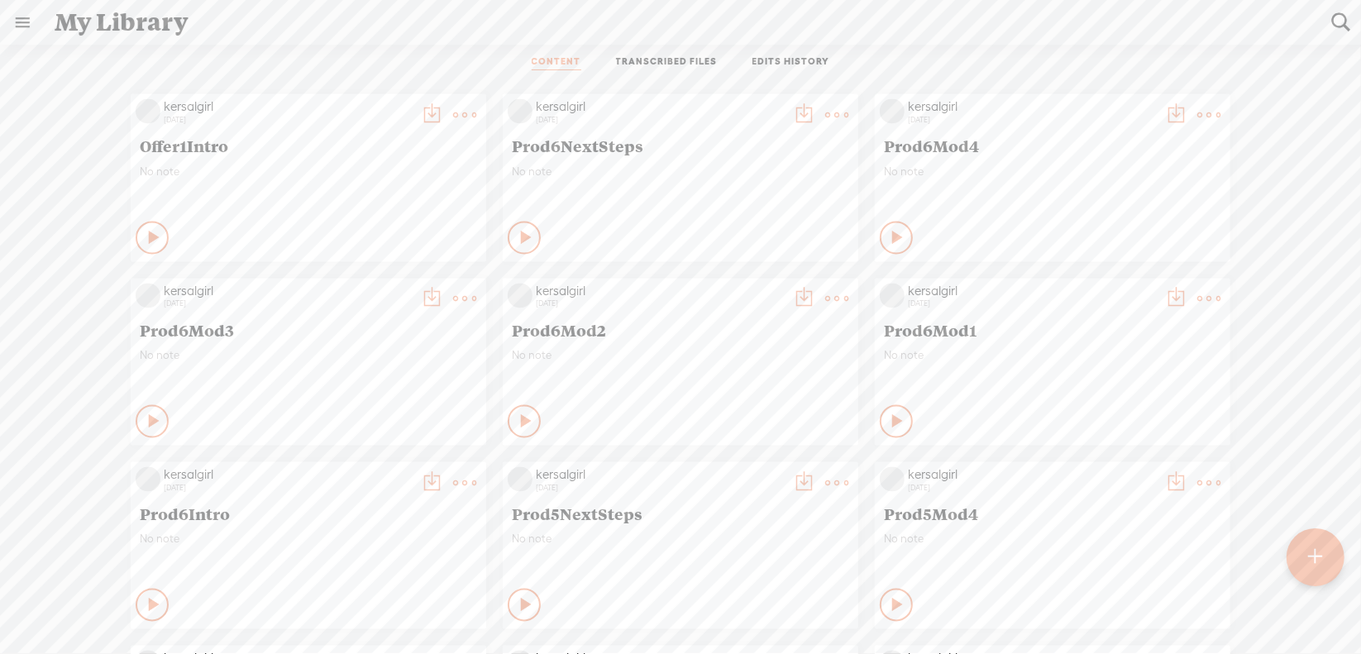
click at [825, 299] on t at bounding box center [836, 299] width 23 height 23
click at [743, 470] on link "Download as..." at bounding box center [745, 469] width 165 height 38
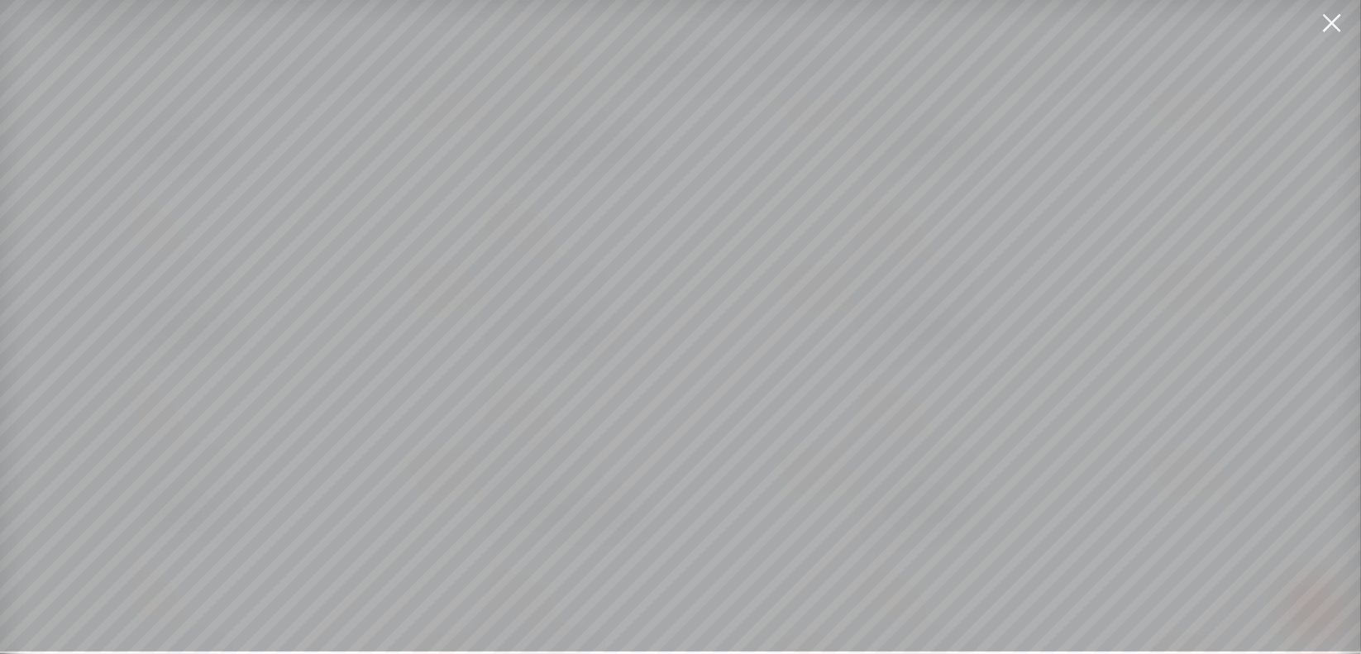
scroll to position [12, 0]
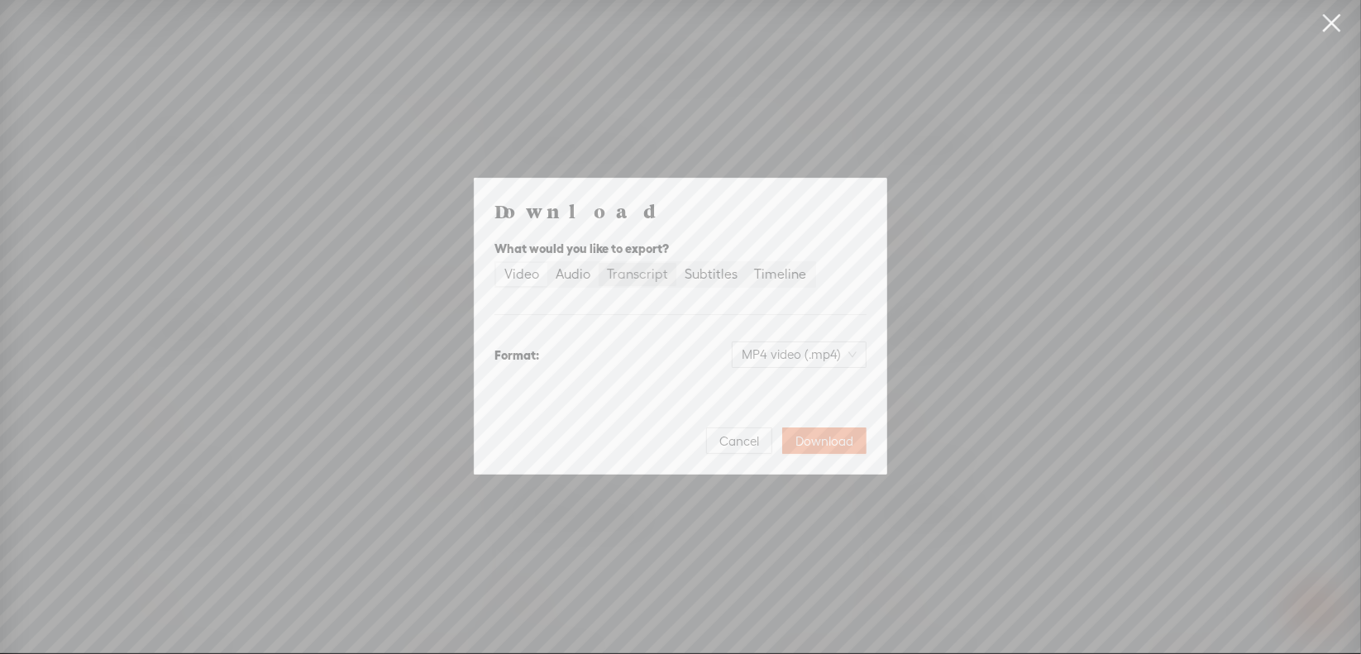
click at [651, 275] on div "Transcript" at bounding box center [637, 274] width 61 height 23
click at [598, 263] on input "Transcript" at bounding box center [598, 263] width 0 height 0
click at [775, 356] on span "Plain text (.txt)" at bounding box center [809, 354] width 94 height 25
click at [777, 446] on div "Microsoft Word (.docx) Best for editing, formatted" at bounding box center [784, 445] width 137 height 40
click at [803, 438] on span "Download" at bounding box center [824, 441] width 58 height 17
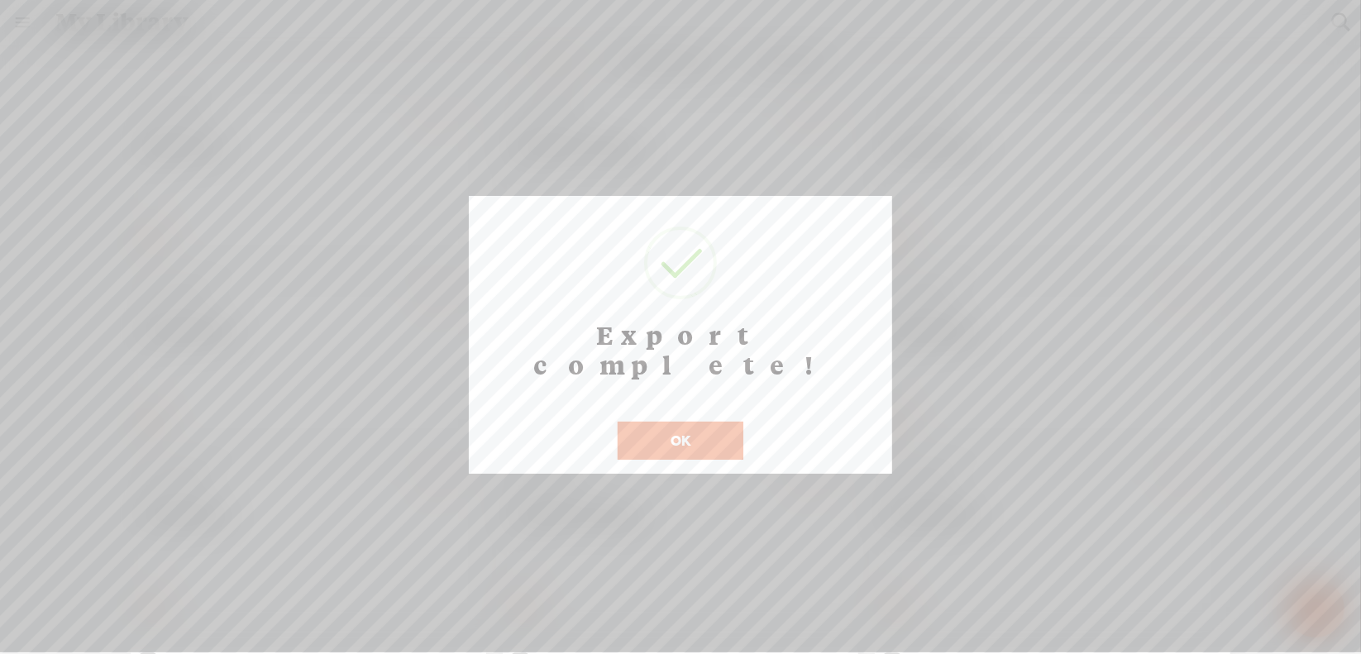
scroll to position [13, 0]
click at [666, 422] on button "OK" at bounding box center [680, 441] width 126 height 38
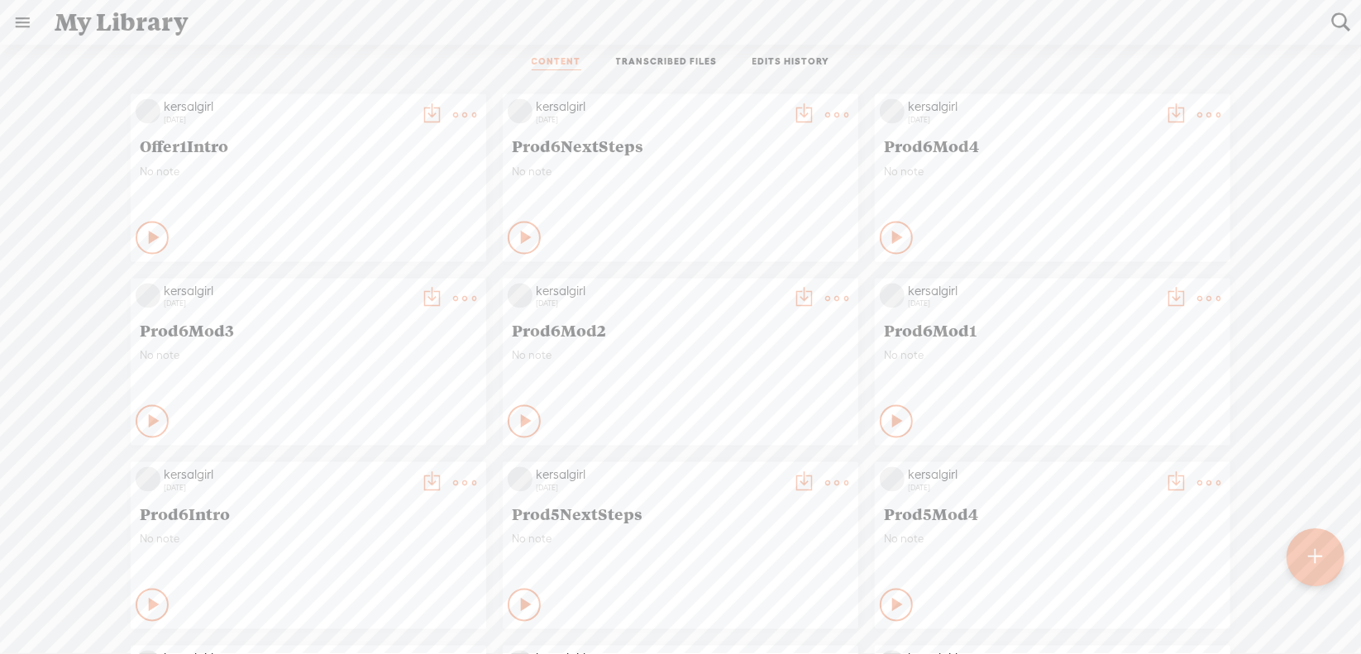
click at [453, 305] on t at bounding box center [464, 299] width 23 height 23
click at [390, 468] on link "Download as..." at bounding box center [373, 469] width 165 height 38
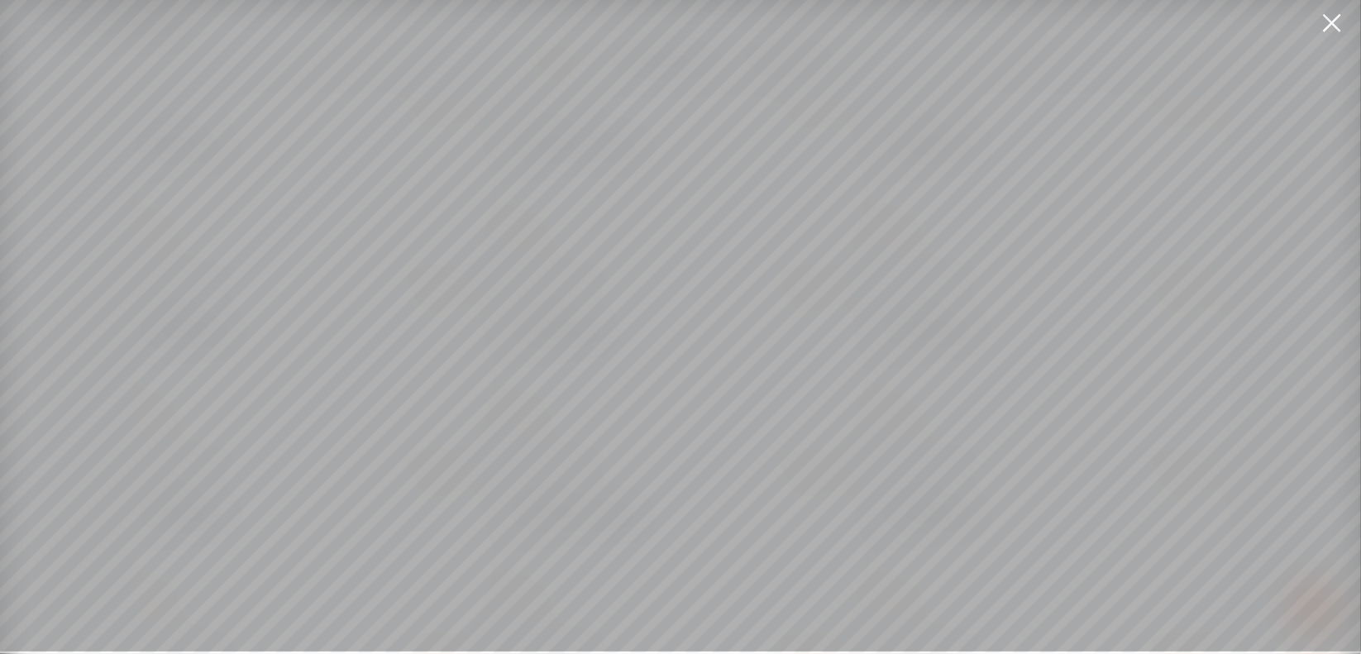
scroll to position [12, 0]
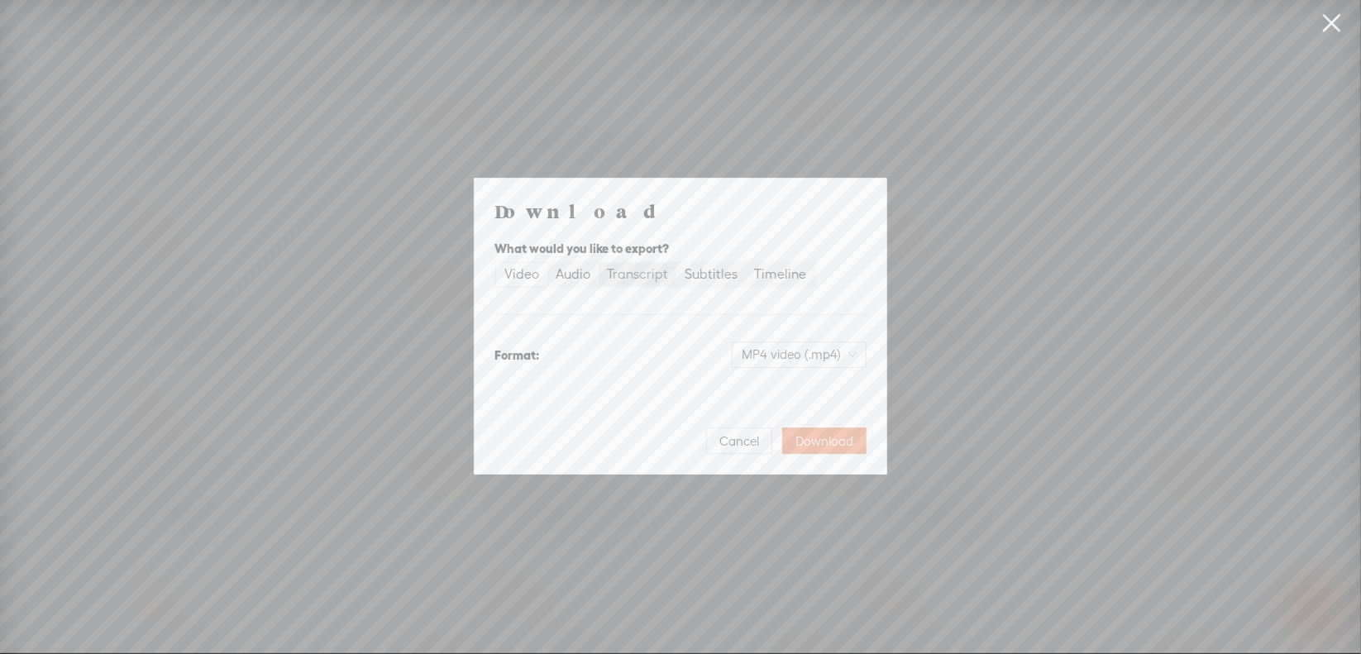
click at [635, 266] on div "Transcript" at bounding box center [637, 274] width 61 height 23
click at [598, 263] on input "Transcript" at bounding box center [598, 263] width 0 height 0
click at [808, 355] on span "Plain text (.txt)" at bounding box center [809, 354] width 94 height 25
click at [784, 436] on div "Microsoft Word (.docx)" at bounding box center [784, 436] width 137 height 17
click at [808, 439] on span "Download" at bounding box center [824, 441] width 58 height 17
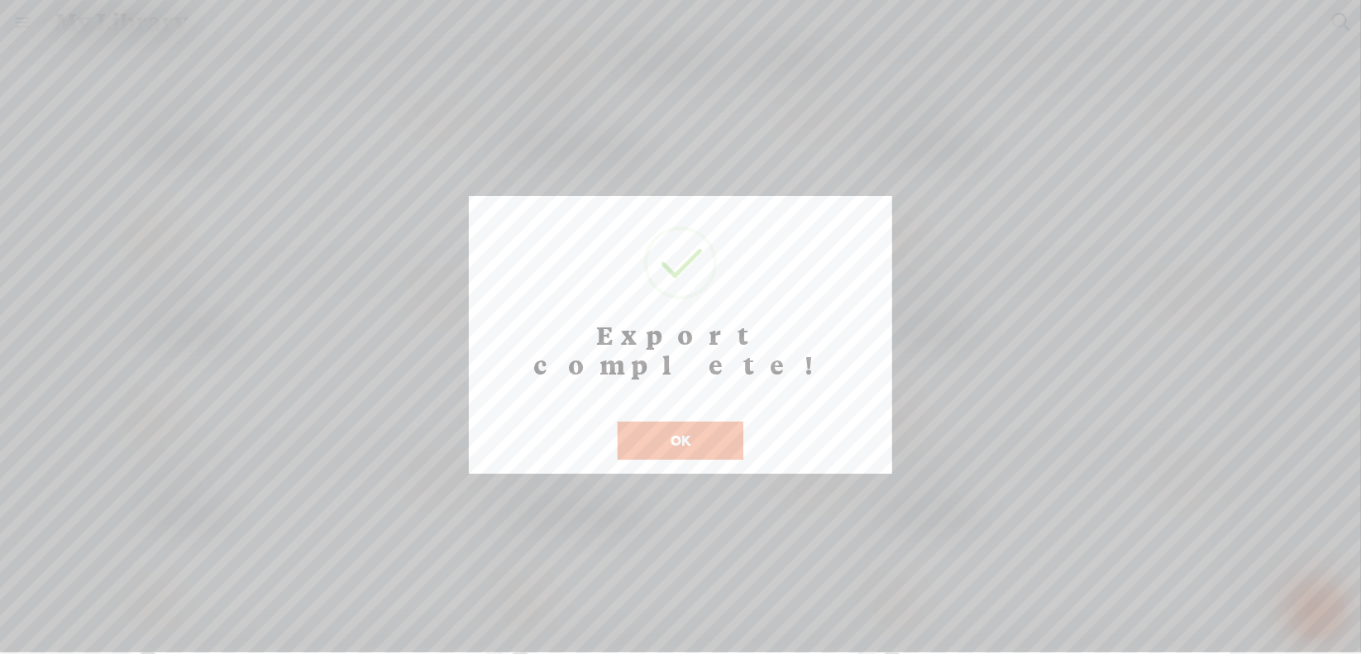
scroll to position [13, 0]
click at [697, 422] on button "OK" at bounding box center [680, 441] width 126 height 38
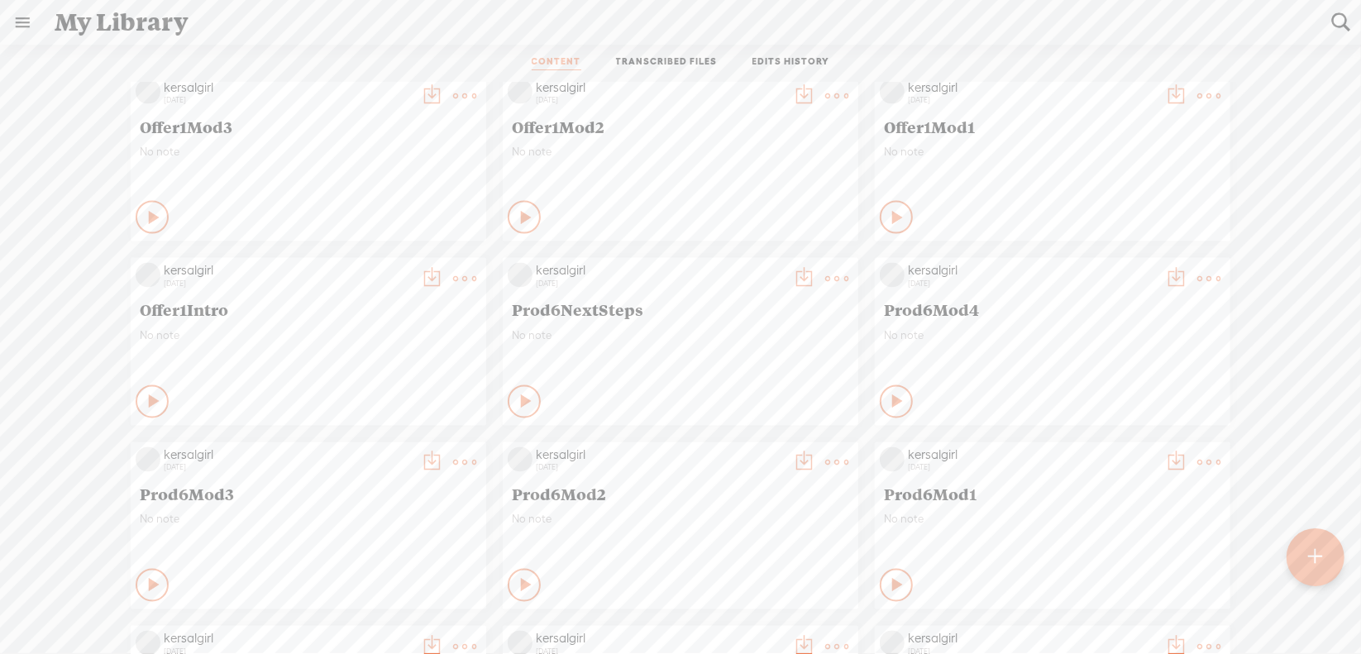
scroll to position [7001, 0]
click at [1197, 279] on t at bounding box center [1208, 280] width 23 height 23
click at [1103, 447] on link "Download as..." at bounding box center [1117, 450] width 165 height 38
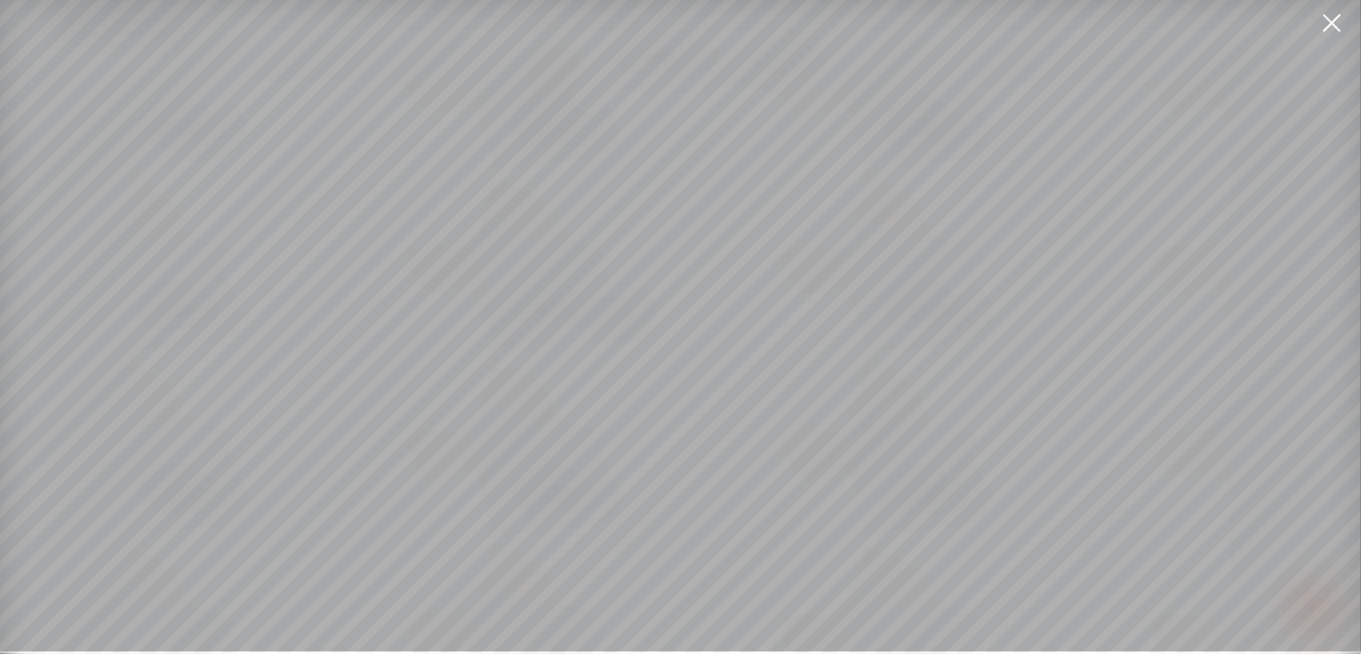
scroll to position [12, 0]
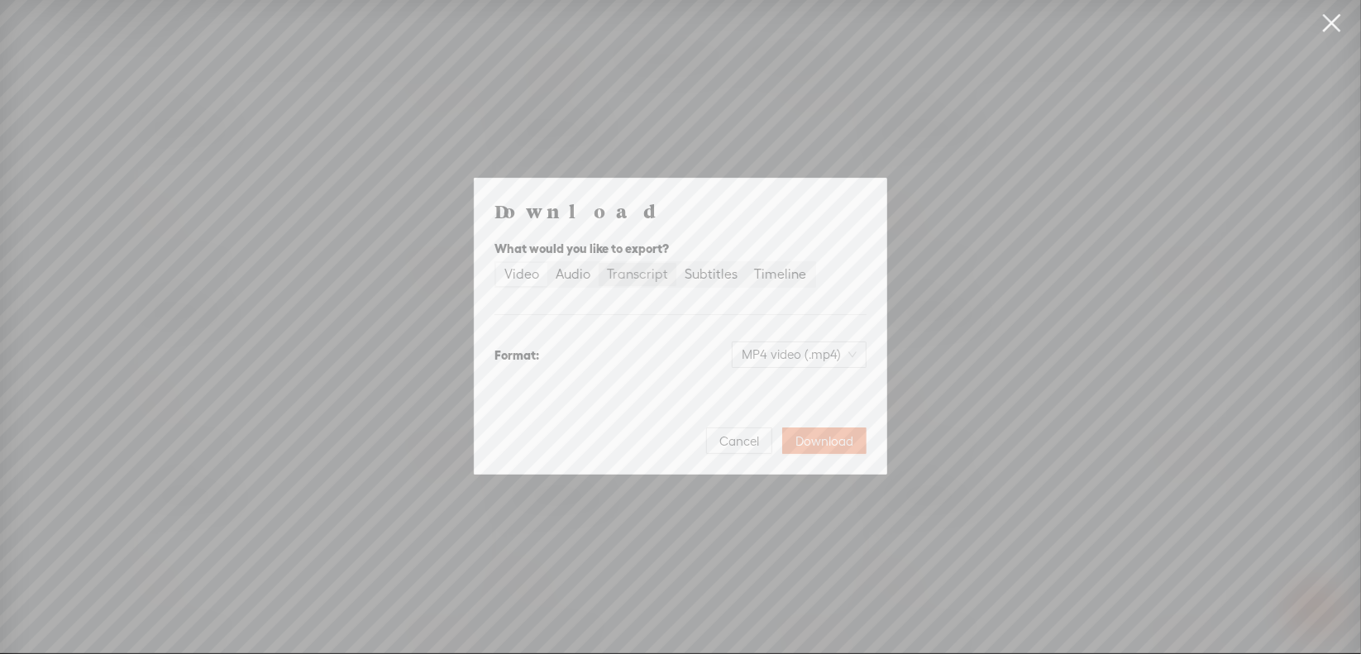
click at [651, 277] on div "Transcript" at bounding box center [637, 274] width 61 height 23
click at [598, 263] on input "Transcript" at bounding box center [598, 263] width 0 height 0
click at [790, 357] on span "Plain text (.txt)" at bounding box center [809, 354] width 94 height 25
click at [764, 445] on div "Microsoft Word (.docx) Best for editing, formatted" at bounding box center [784, 445] width 137 height 40
click at [801, 436] on span "Download" at bounding box center [824, 441] width 58 height 17
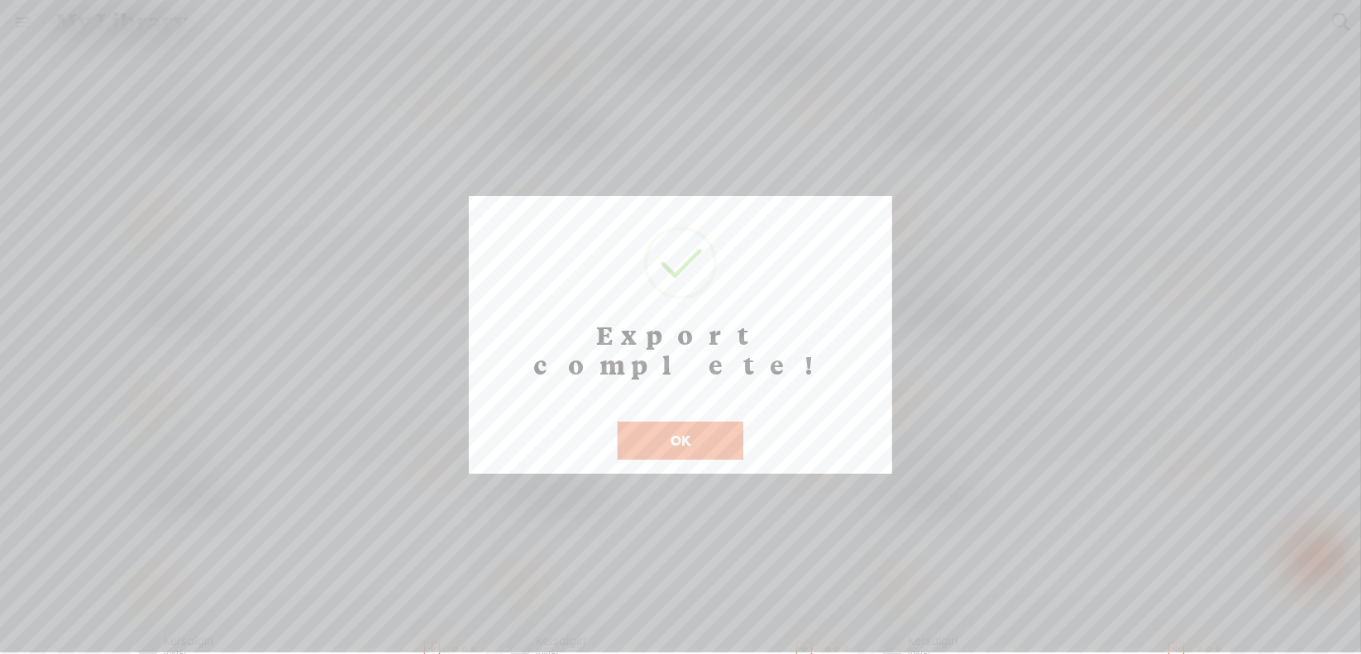
scroll to position [13, 0]
click at [681, 425] on button "OK" at bounding box center [680, 441] width 126 height 38
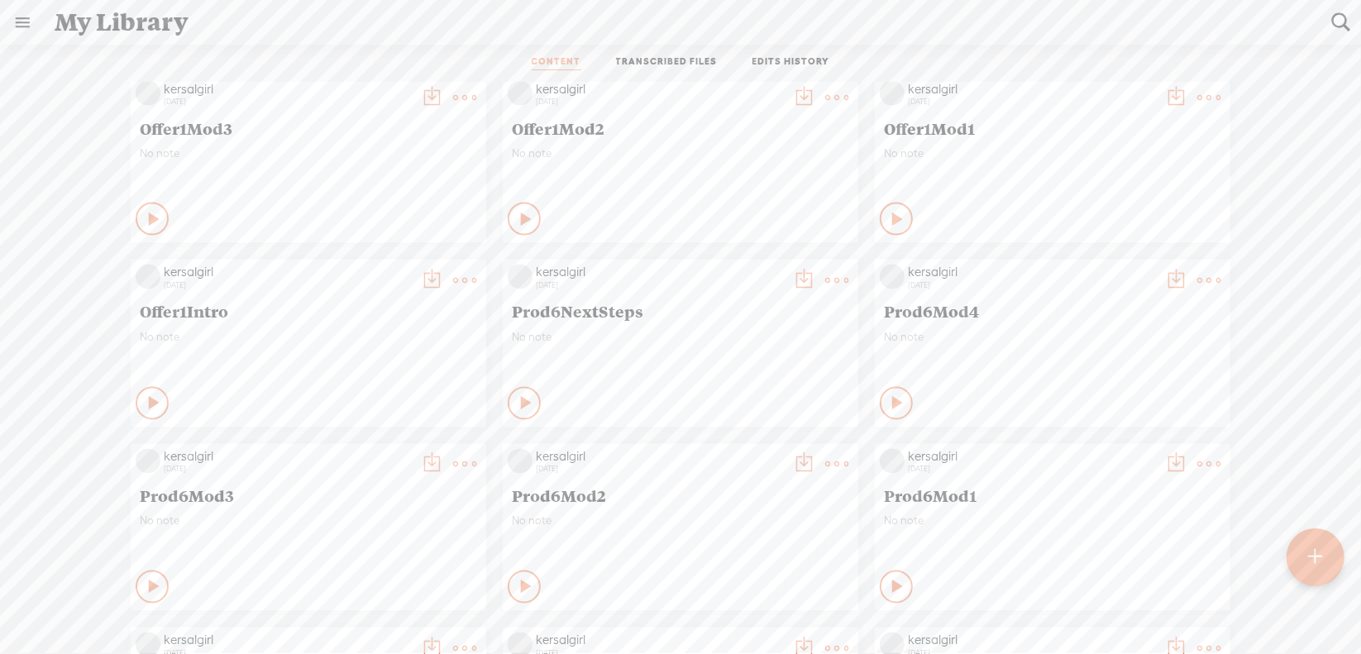
click at [825, 280] on t at bounding box center [836, 280] width 23 height 23
click at [751, 446] on link "Download as..." at bounding box center [745, 450] width 165 height 38
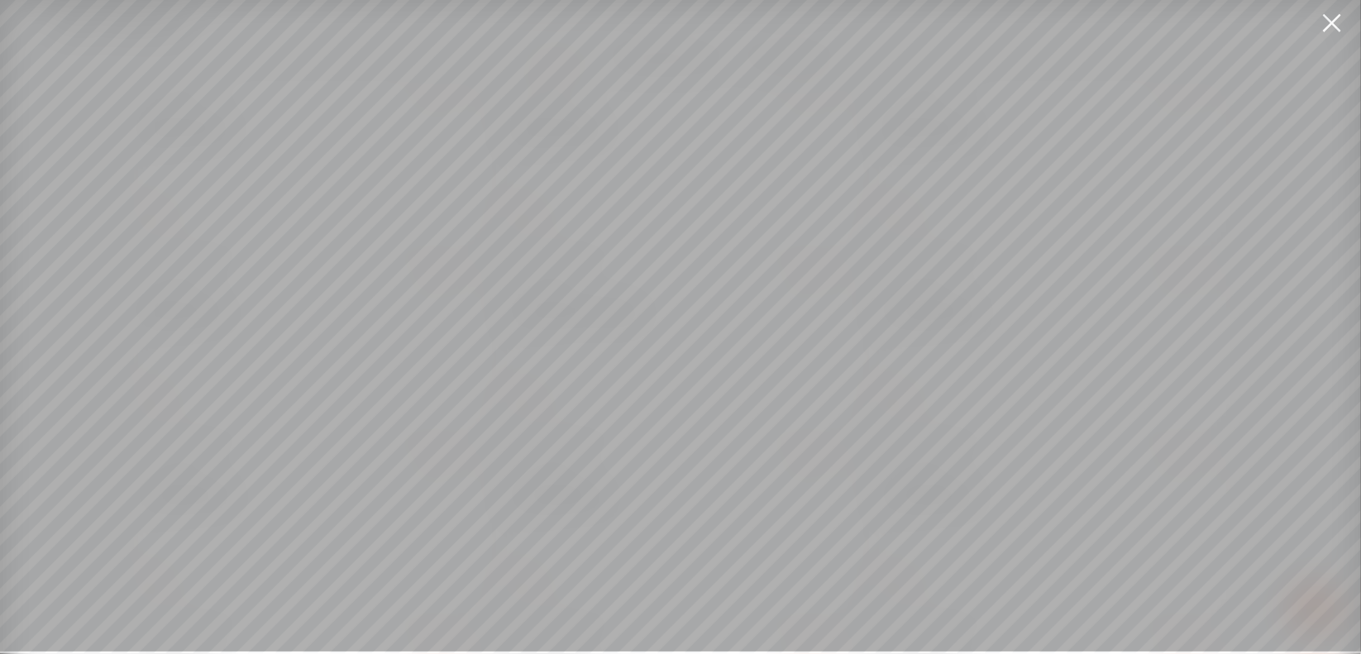
scroll to position [12, 0]
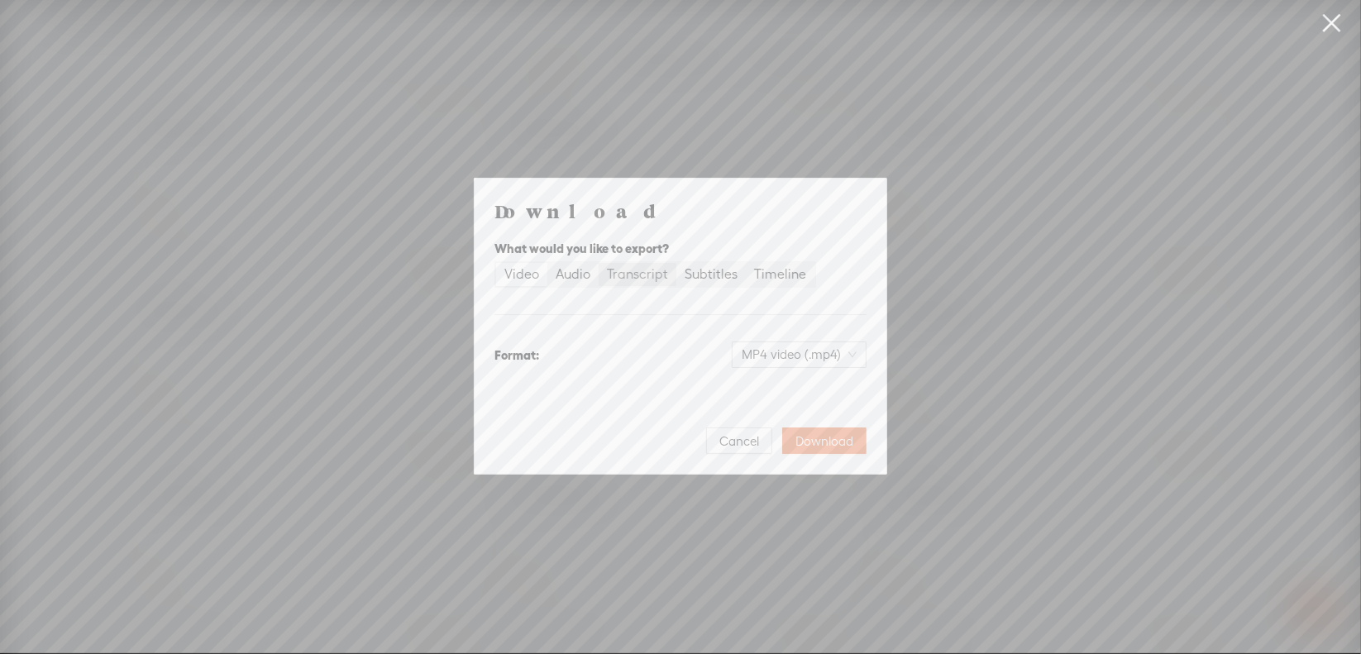
click at [646, 277] on div "Transcript" at bounding box center [637, 274] width 61 height 23
click at [598, 263] on input "Transcript" at bounding box center [598, 263] width 0 height 0
click at [787, 355] on span "Plain text (.txt)" at bounding box center [809, 354] width 94 height 25
click at [782, 439] on div "Microsoft Word (.docx)" at bounding box center [784, 436] width 137 height 17
click at [837, 437] on span "Download" at bounding box center [824, 441] width 58 height 17
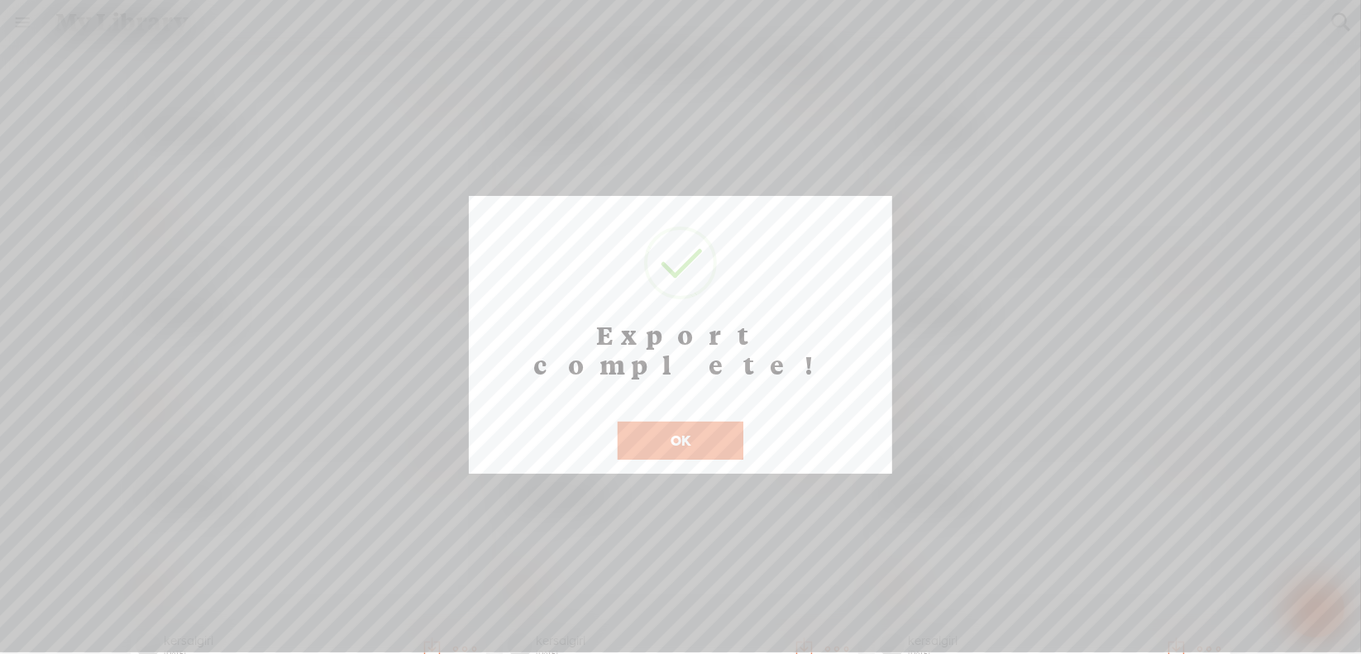
scroll to position [13, 0]
click at [712, 423] on button "OK" at bounding box center [680, 441] width 126 height 38
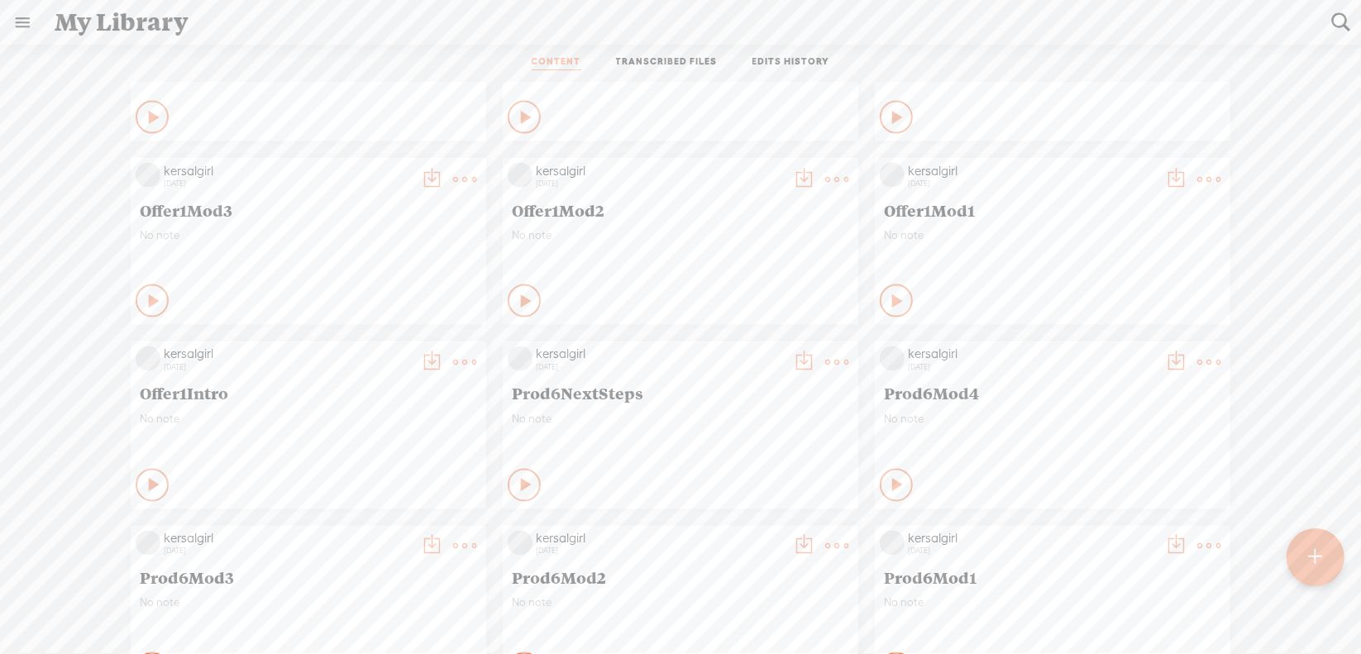
scroll to position [6919, 0]
click at [453, 361] on t at bounding box center [464, 363] width 23 height 23
click at [389, 527] on link "Download as..." at bounding box center [373, 532] width 165 height 38
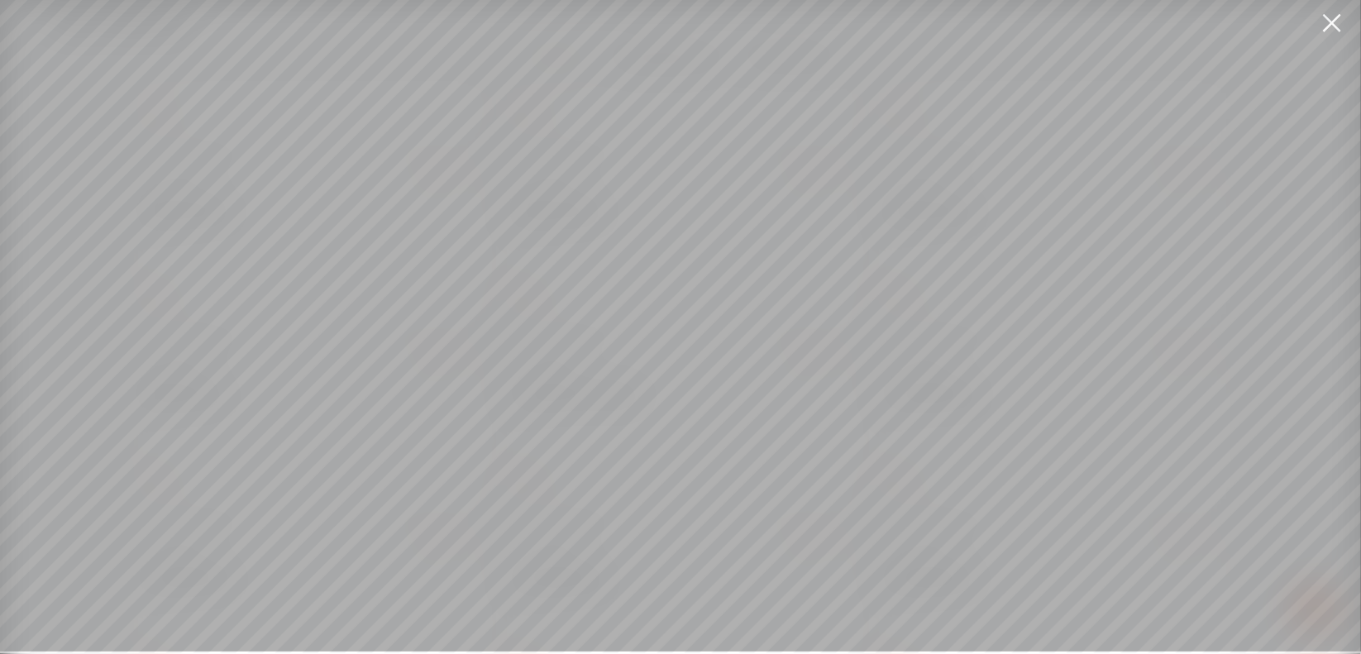
scroll to position [12, 0]
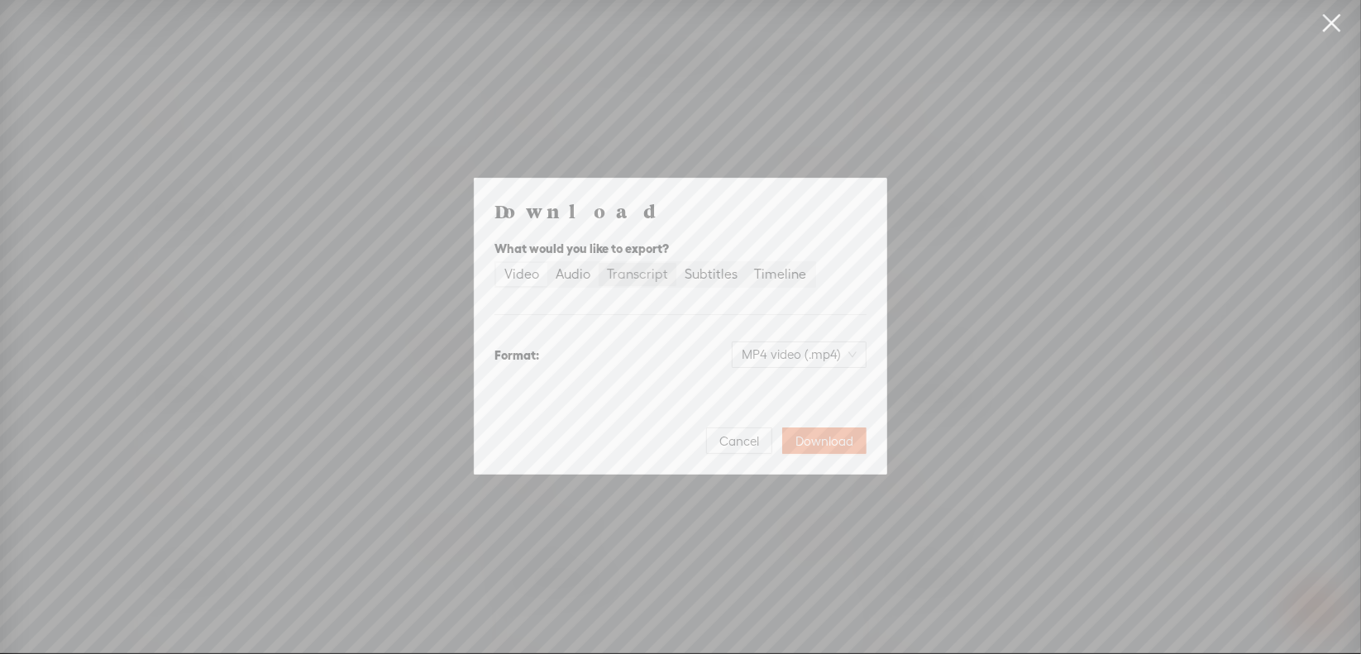
click at [640, 276] on div "Transcript" at bounding box center [637, 274] width 61 height 23
click at [598, 263] on input "Transcript" at bounding box center [598, 263] width 0 height 0
click at [782, 346] on span "Plain text (.txt)" at bounding box center [809, 354] width 94 height 25
click at [780, 436] on div "Microsoft Word (.docx)" at bounding box center [784, 436] width 137 height 17
click at [833, 436] on span "Download" at bounding box center [824, 441] width 58 height 17
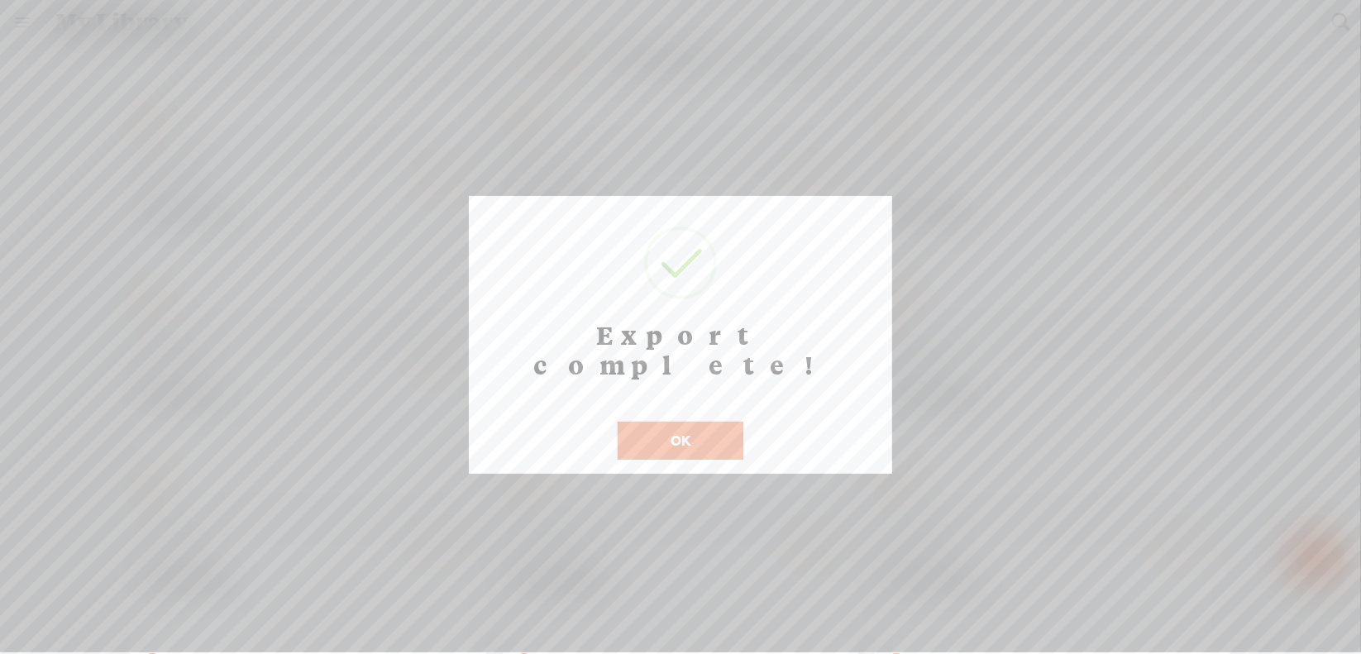
scroll to position [13, 0]
click at [682, 422] on button "OK" at bounding box center [680, 441] width 126 height 38
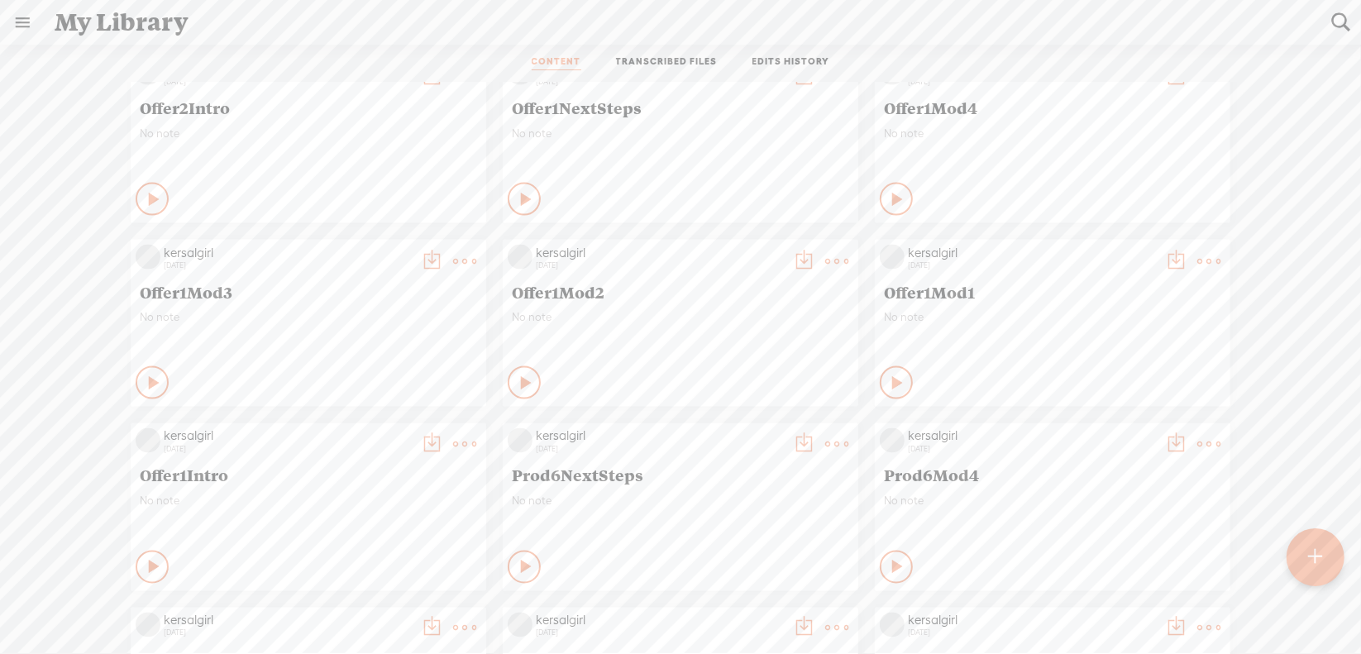
scroll to position [6836, 0]
click at [1197, 259] on t at bounding box center [1208, 262] width 23 height 23
click at [1095, 423] on link "Download as..." at bounding box center [1117, 431] width 165 height 38
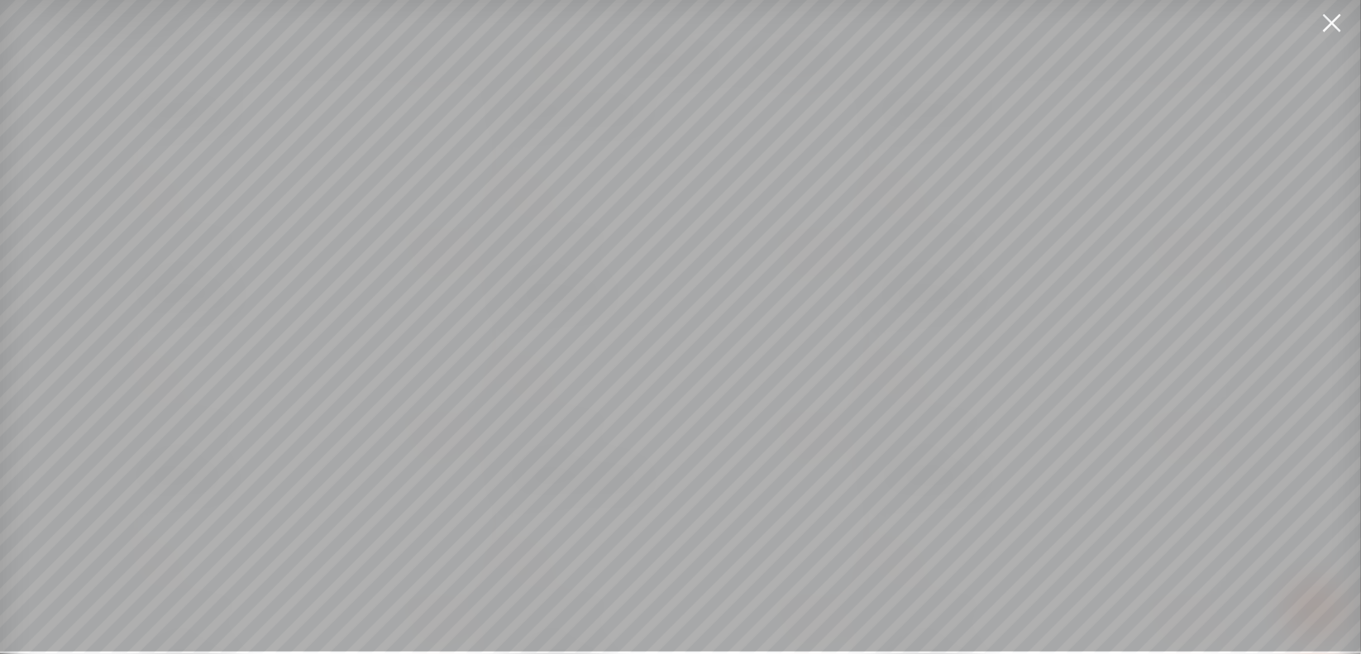
scroll to position [12, 0]
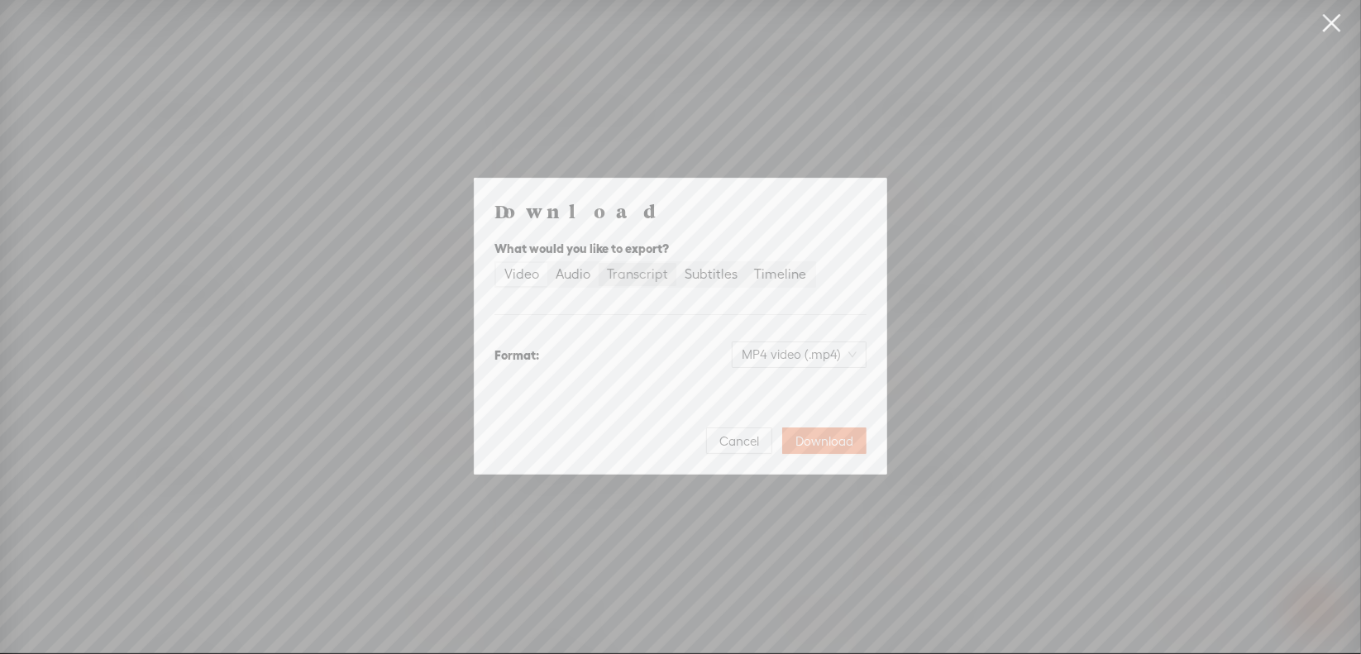
click at [632, 274] on div "Transcript" at bounding box center [637, 274] width 61 height 23
click at [598, 263] on input "Transcript" at bounding box center [598, 263] width 0 height 0
click at [786, 343] on span "Plain text (.txt)" at bounding box center [809, 354] width 94 height 25
click at [779, 437] on div "Microsoft Word (.docx)" at bounding box center [784, 436] width 137 height 17
click at [824, 441] on span "Download" at bounding box center [824, 441] width 58 height 17
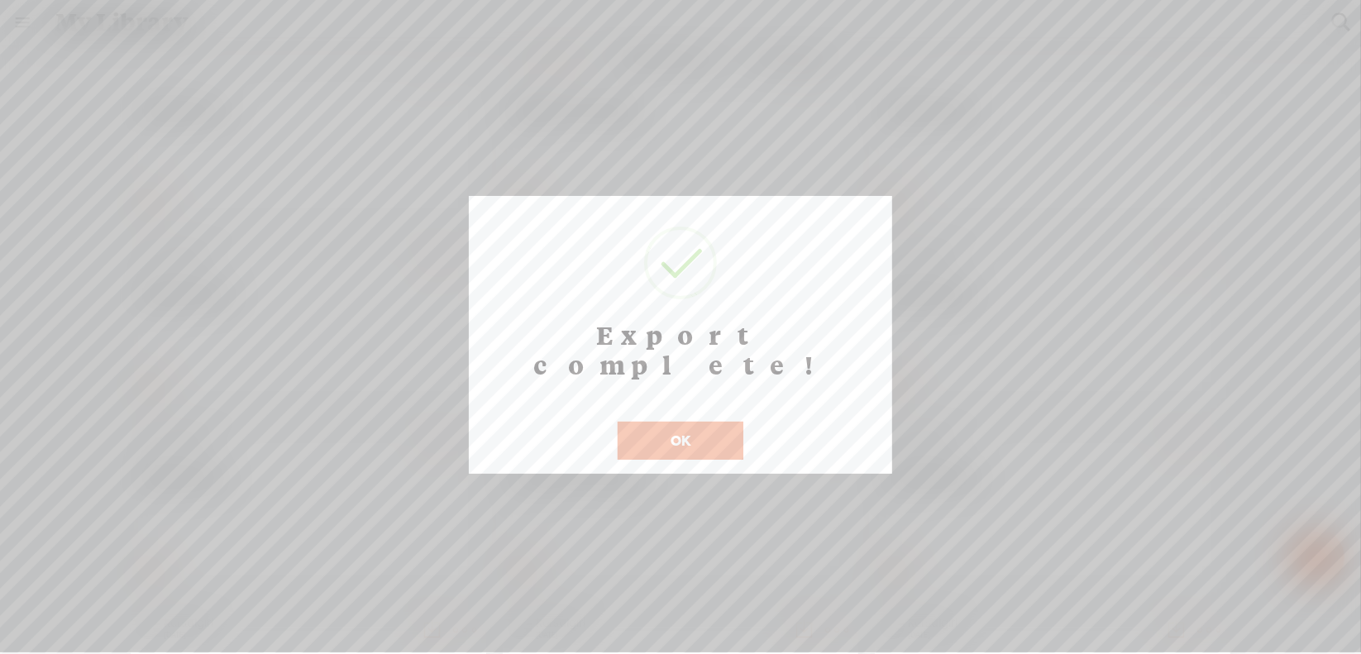
scroll to position [13, 0]
click at [694, 422] on button "OK" at bounding box center [680, 441] width 126 height 38
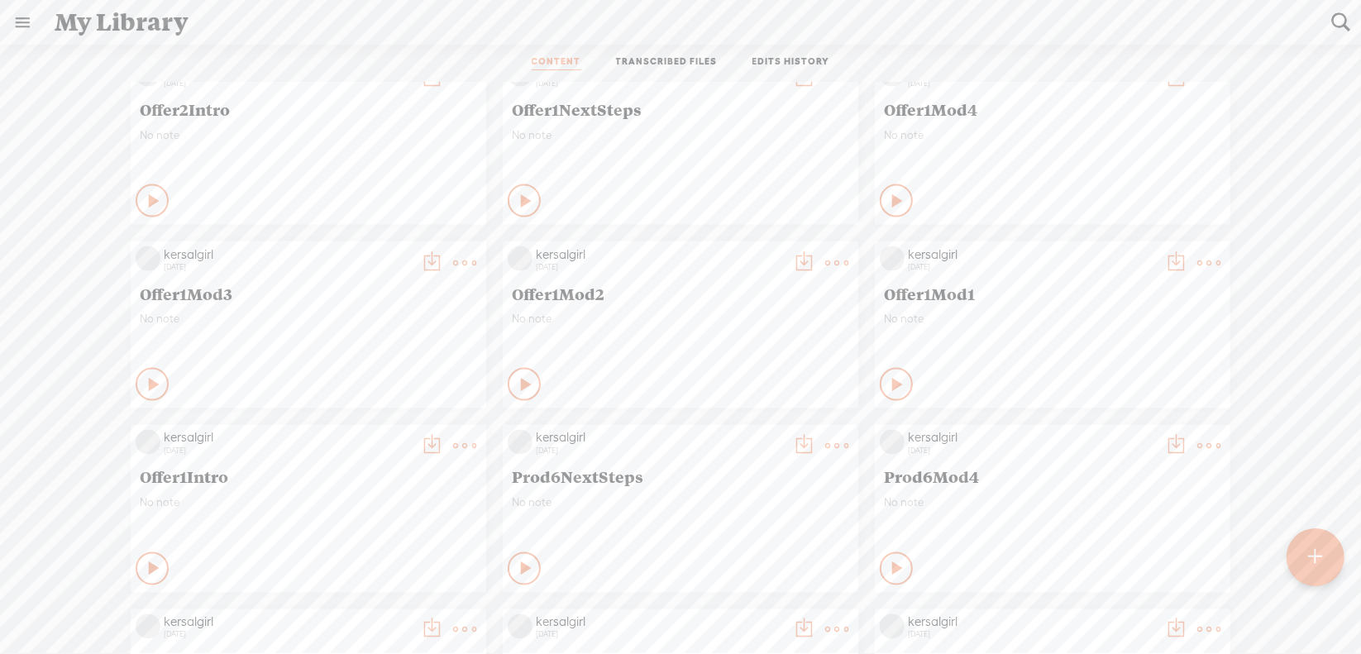
click at [825, 266] on t at bounding box center [836, 262] width 23 height 23
click at [736, 431] on link "Download as..." at bounding box center [745, 431] width 165 height 38
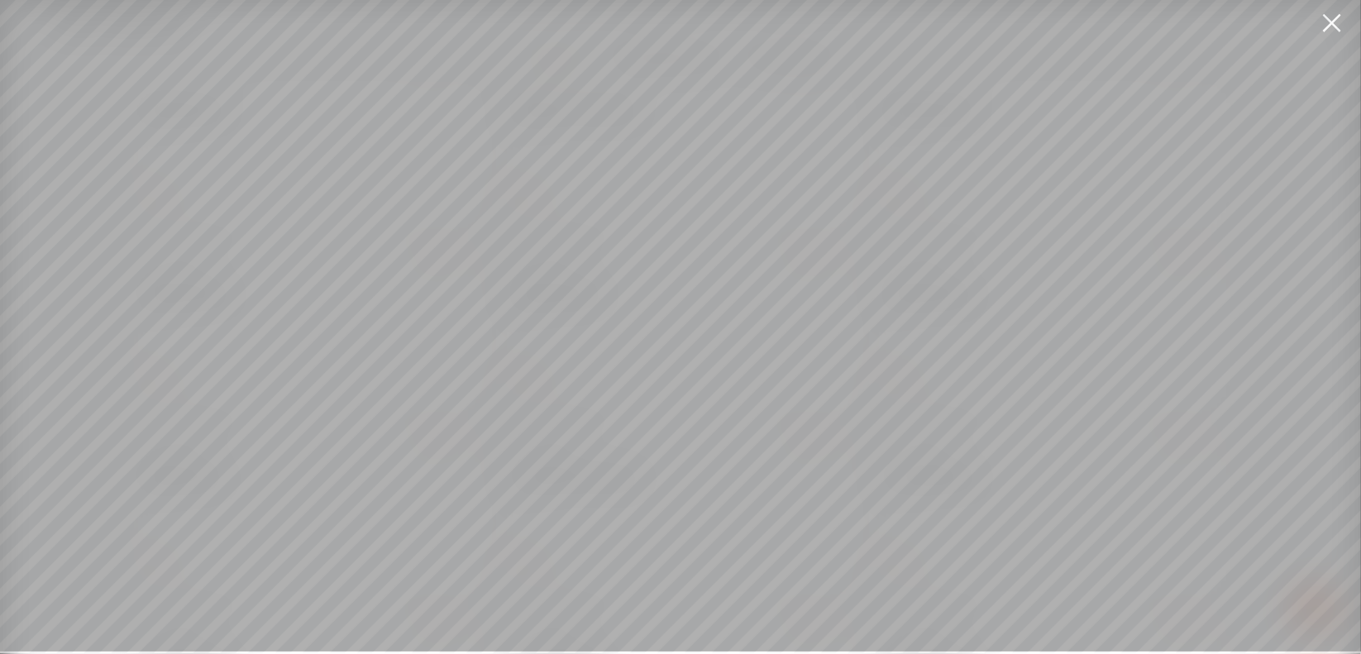
scroll to position [12, 0]
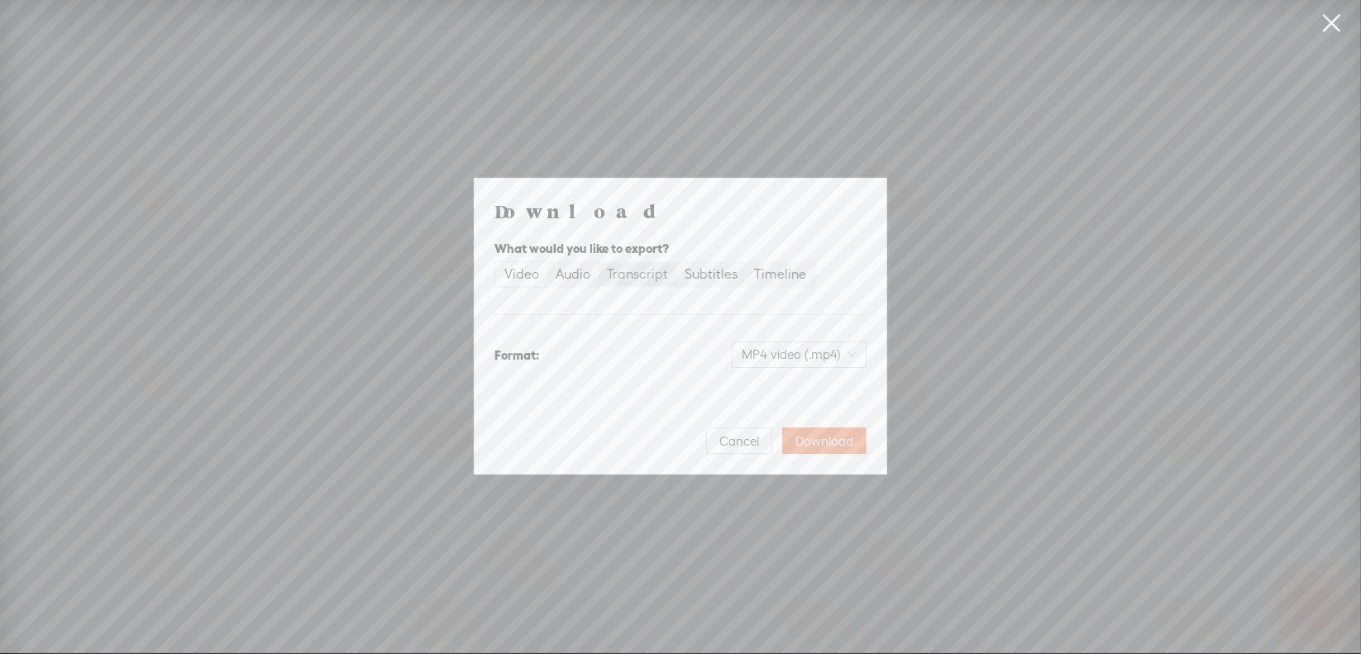
click at [659, 280] on div "Transcript" at bounding box center [637, 274] width 61 height 23
click at [598, 263] on input "Transcript" at bounding box center [598, 263] width 0 height 0
click at [775, 346] on span "Plain text (.txt)" at bounding box center [809, 354] width 94 height 25
click at [778, 441] on div "Microsoft Word (.docx)" at bounding box center [784, 436] width 137 height 17
click at [817, 441] on span "Download" at bounding box center [824, 441] width 58 height 17
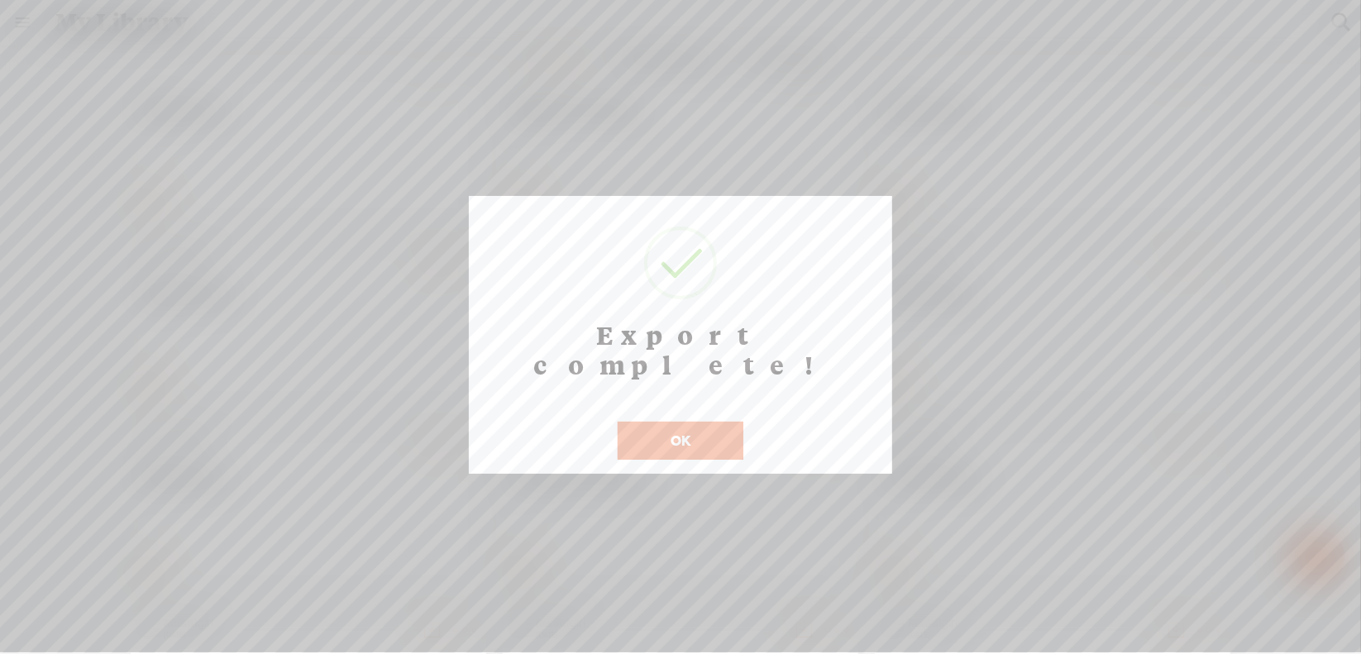
scroll to position [13, 0]
drag, startPoint x: 678, startPoint y: 398, endPoint x: 687, endPoint y: 393, distance: 10.4
click at [678, 422] on button "OK" at bounding box center [680, 441] width 126 height 38
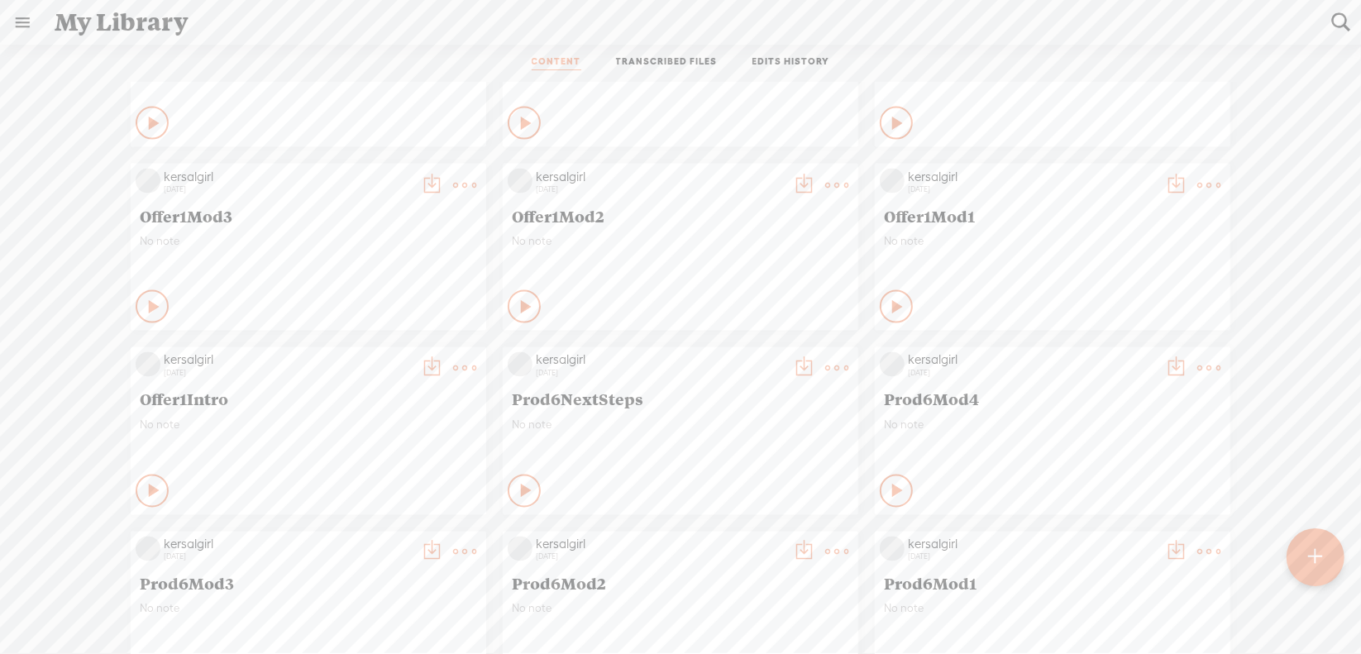
scroll to position [6919, 0]
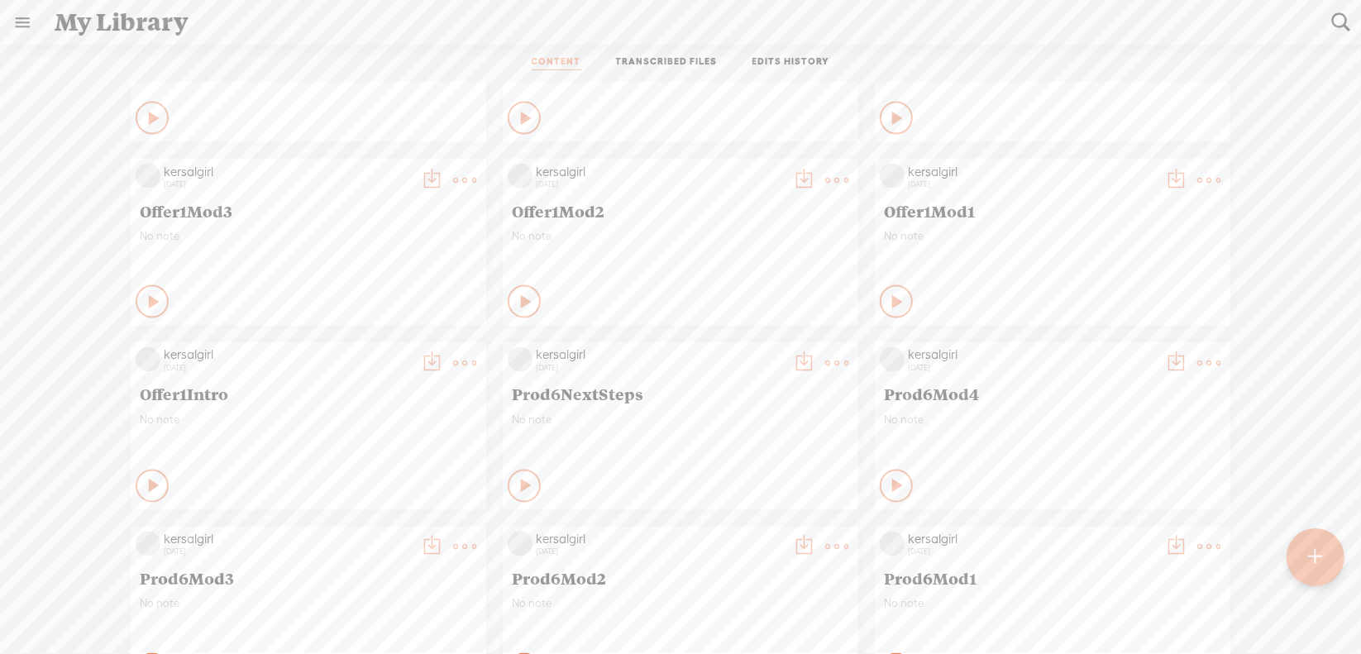
click at [453, 181] on t at bounding box center [464, 180] width 23 height 23
click at [378, 346] on link "Download as..." at bounding box center [373, 349] width 165 height 38
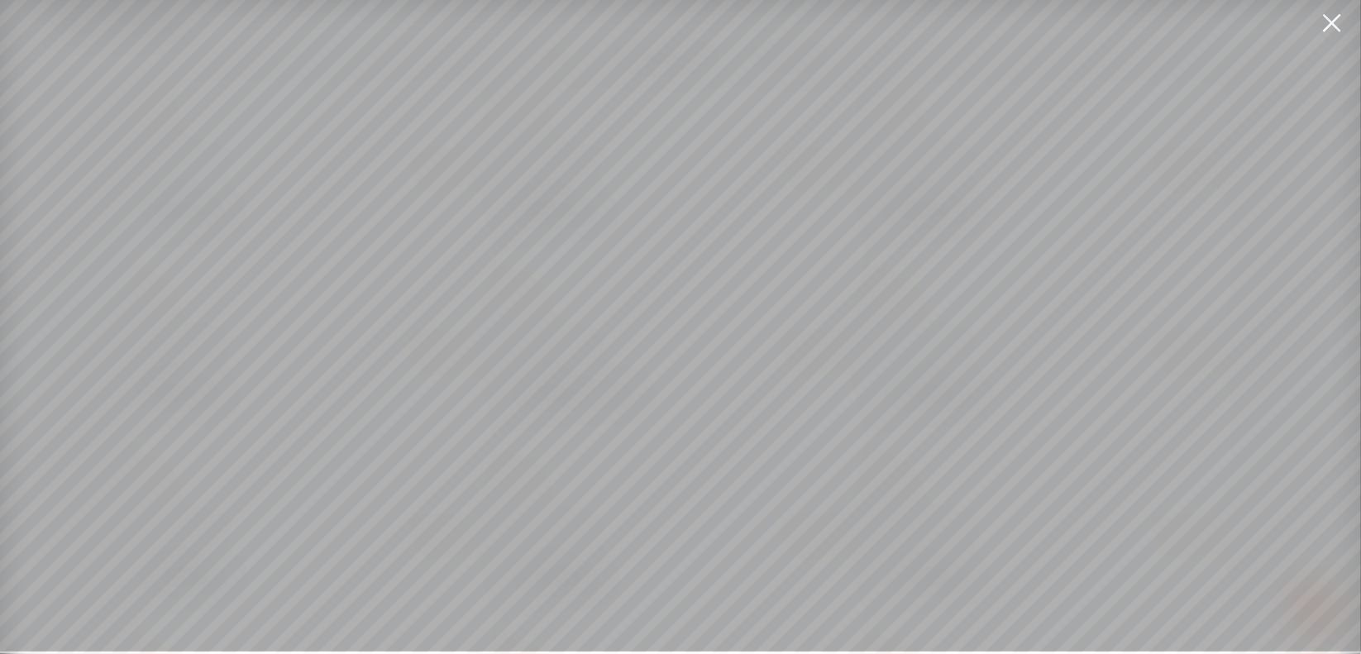
scroll to position [12, 0]
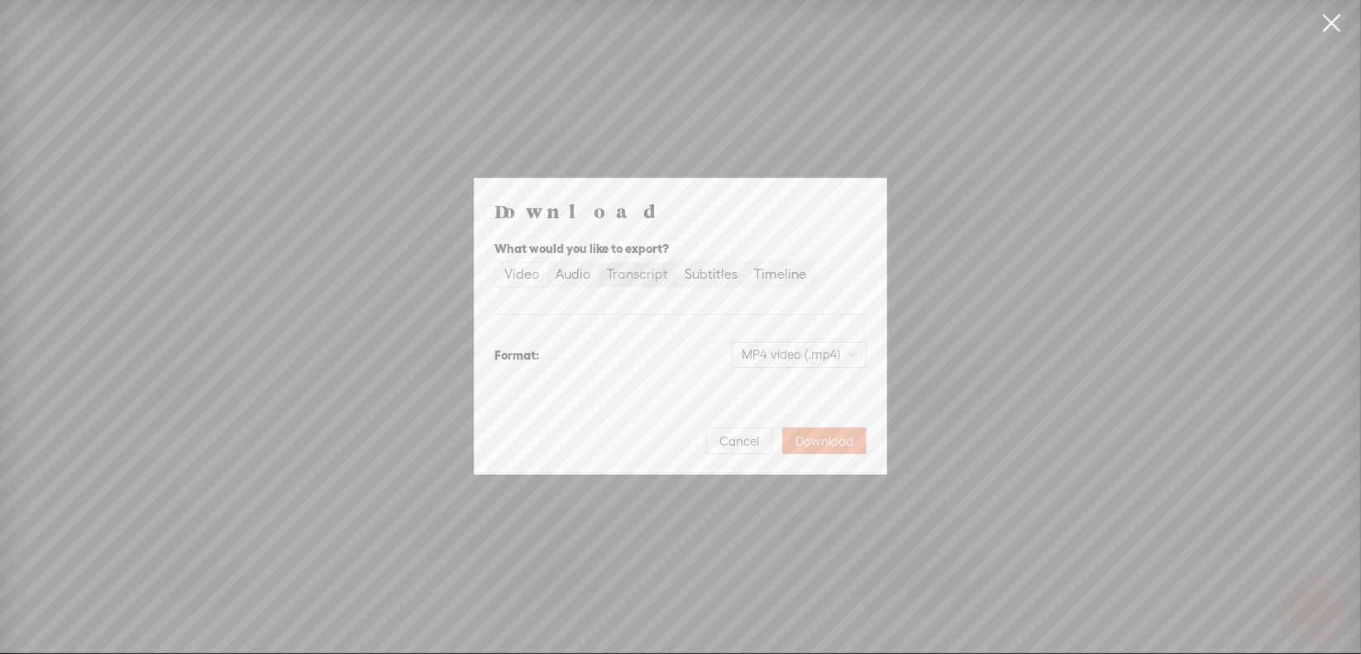
click at [648, 277] on div "Transcript" at bounding box center [637, 274] width 61 height 23
click at [598, 263] on input "Transcript" at bounding box center [598, 263] width 0 height 0
click at [781, 355] on span "Plain text (.txt)" at bounding box center [809, 354] width 94 height 25
click at [764, 441] on div "Microsoft Word (.docx)" at bounding box center [784, 436] width 137 height 17
click at [798, 434] on span "Download" at bounding box center [824, 441] width 58 height 17
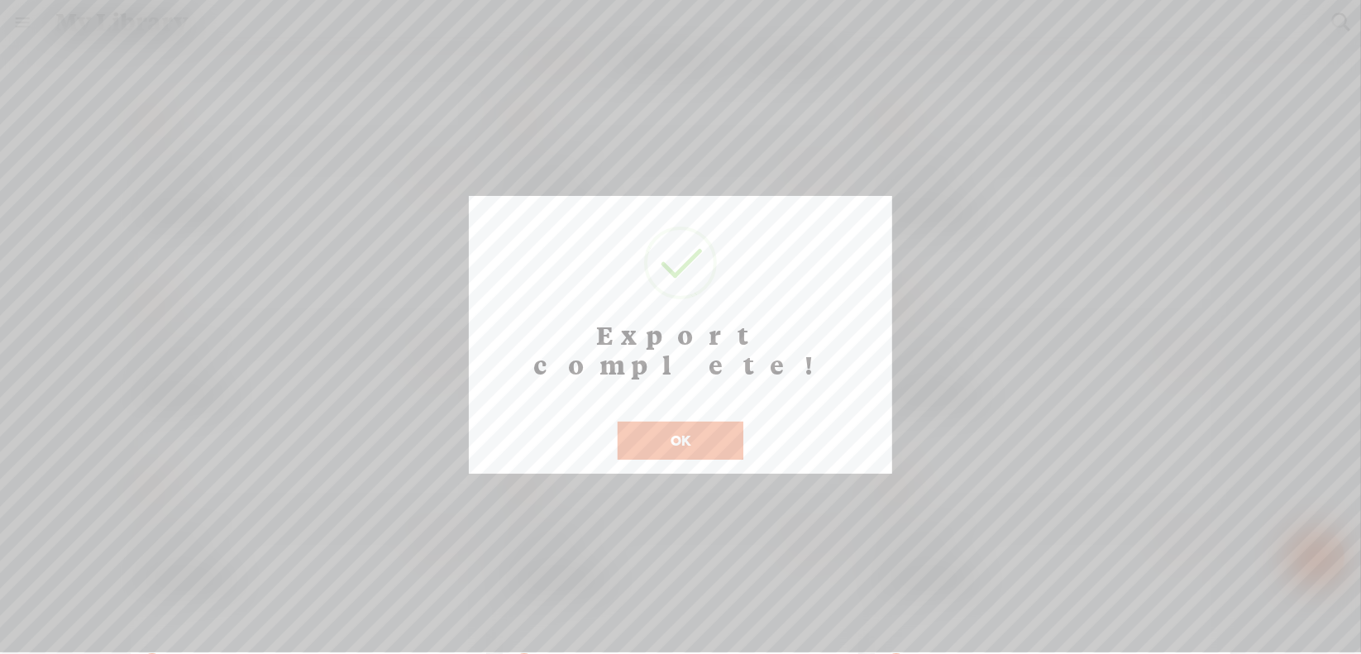
scroll to position [13, 0]
click at [649, 422] on button "OK" at bounding box center [680, 441] width 126 height 38
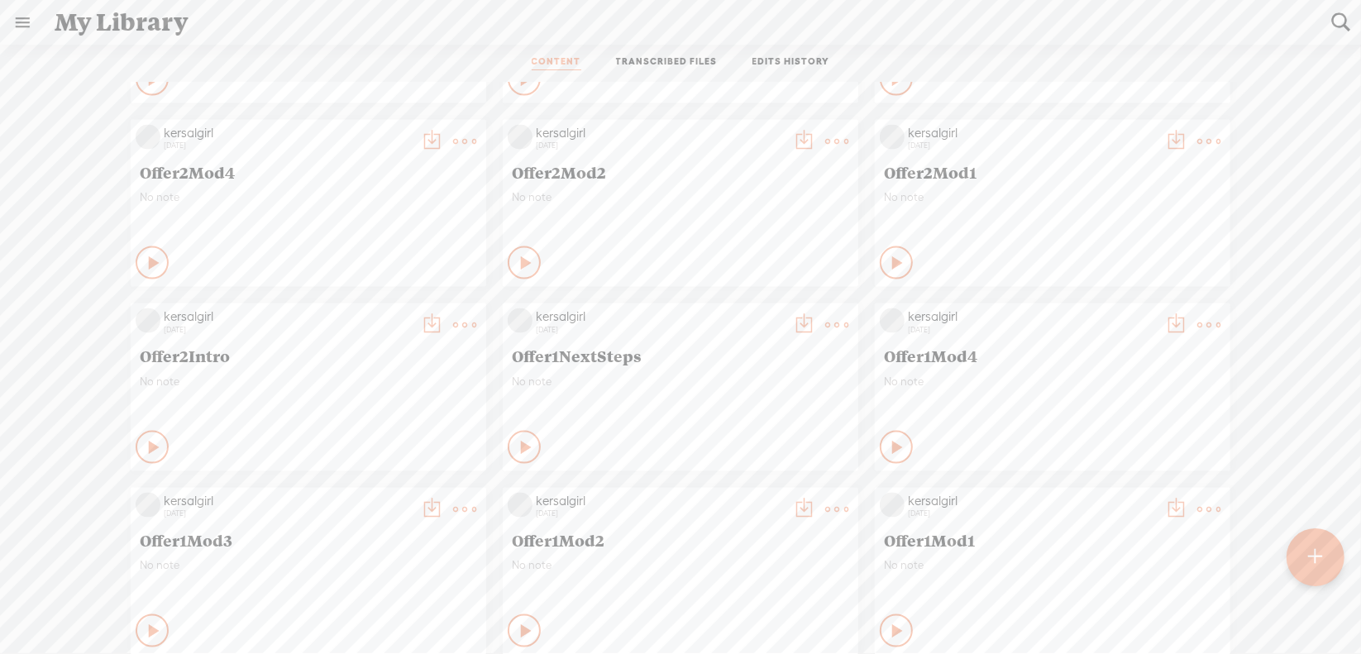
scroll to position [6588, 0]
click at [1201, 322] on t at bounding box center [1208, 326] width 23 height 23
click at [1085, 487] on link "Download as..." at bounding box center [1117, 496] width 165 height 38
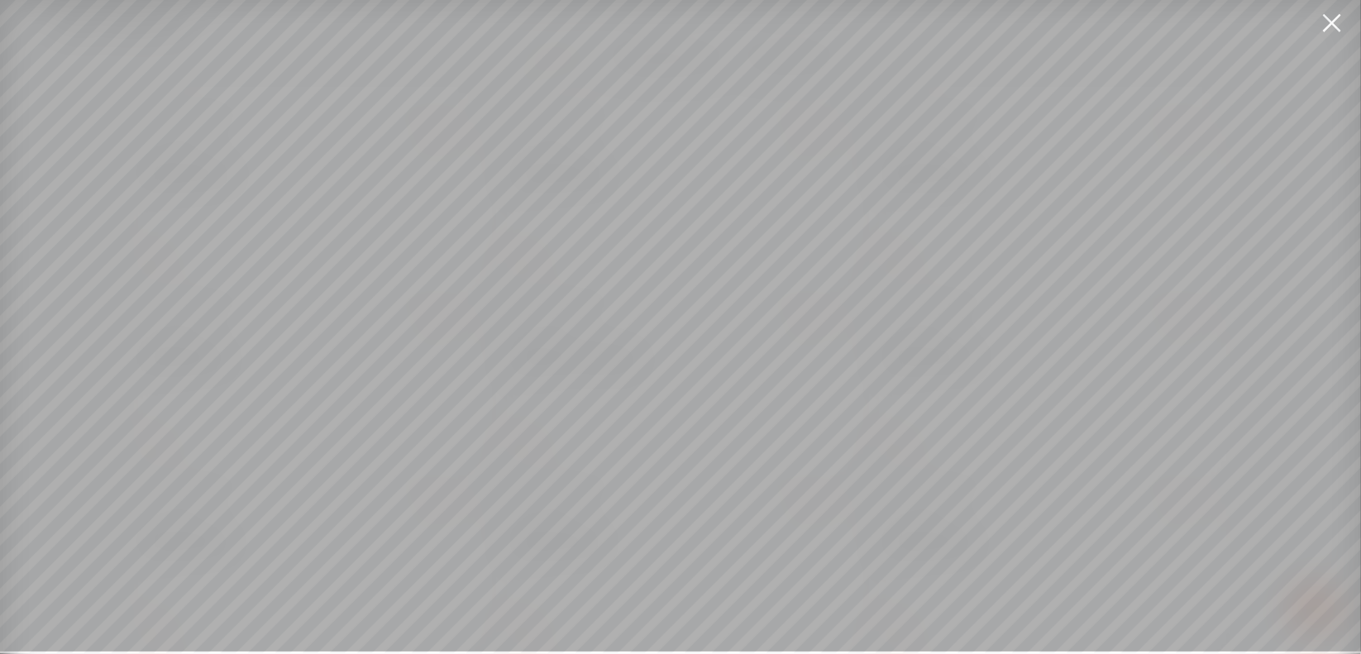
scroll to position [12, 0]
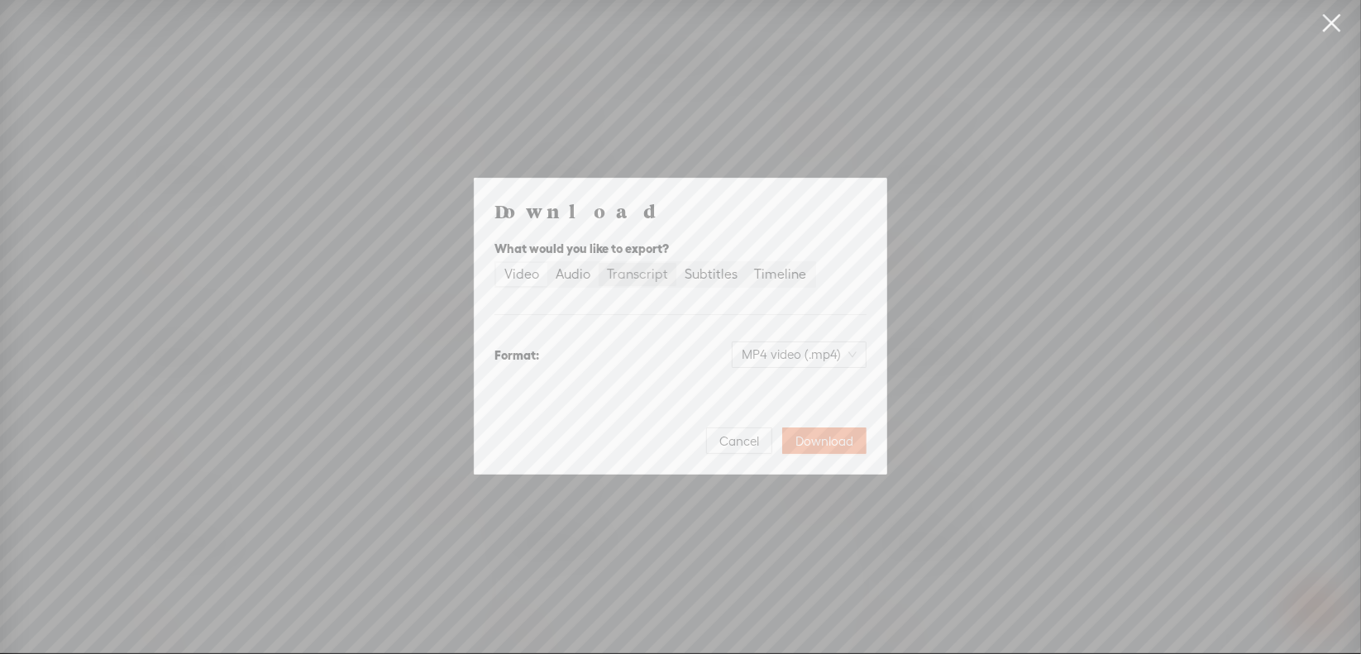
click at [646, 283] on div "Transcript" at bounding box center [637, 274] width 61 height 23
click at [598, 263] on input "Transcript" at bounding box center [598, 263] width 0 height 0
drag, startPoint x: 789, startPoint y: 355, endPoint x: 788, endPoint y: 366, distance: 11.6
click at [789, 354] on span "Plain text (.txt)" at bounding box center [809, 354] width 94 height 25
click at [782, 436] on div "Microsoft Word (.docx)" at bounding box center [784, 436] width 137 height 17
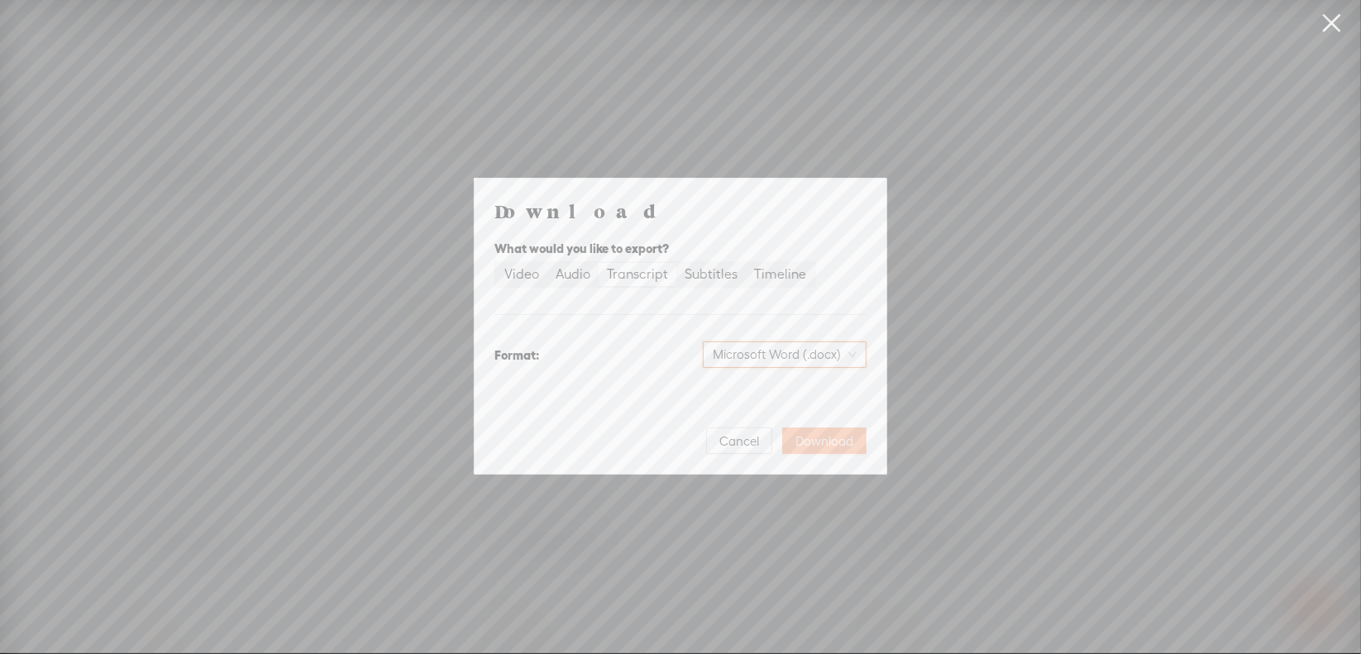
click at [822, 441] on span "Download" at bounding box center [824, 441] width 58 height 17
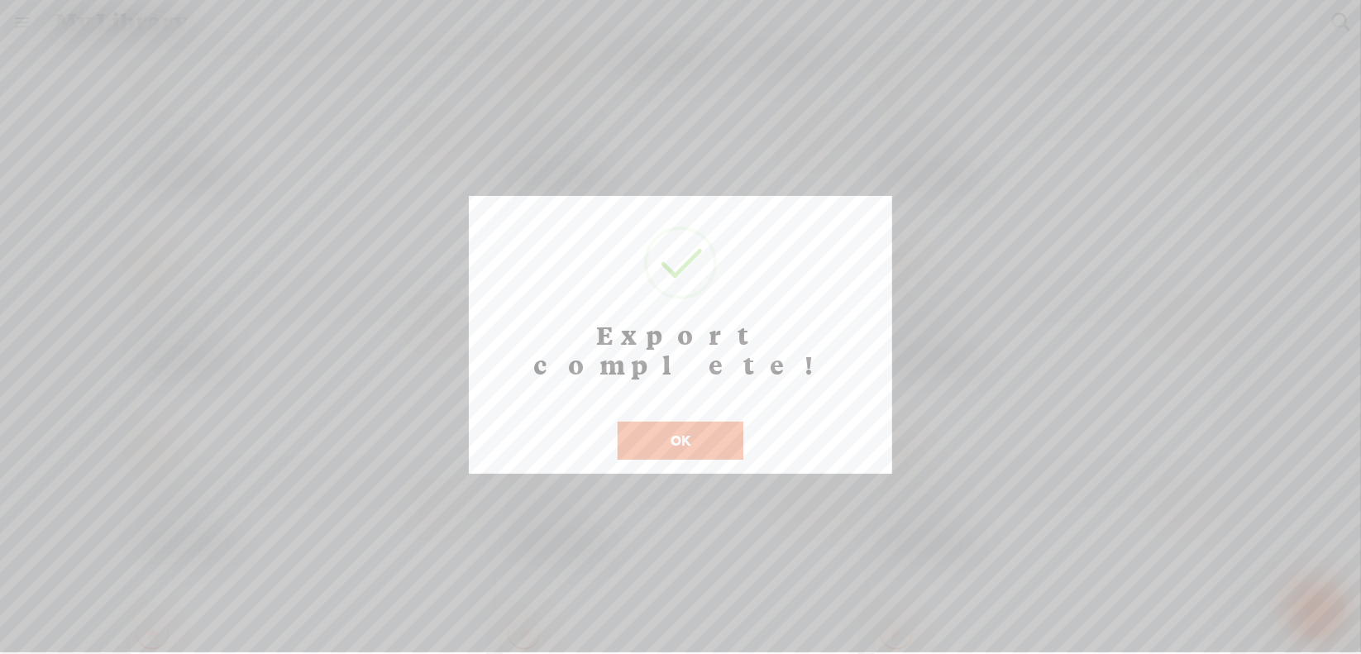
scroll to position [13, 0]
click at [673, 422] on button "OK" at bounding box center [680, 441] width 126 height 38
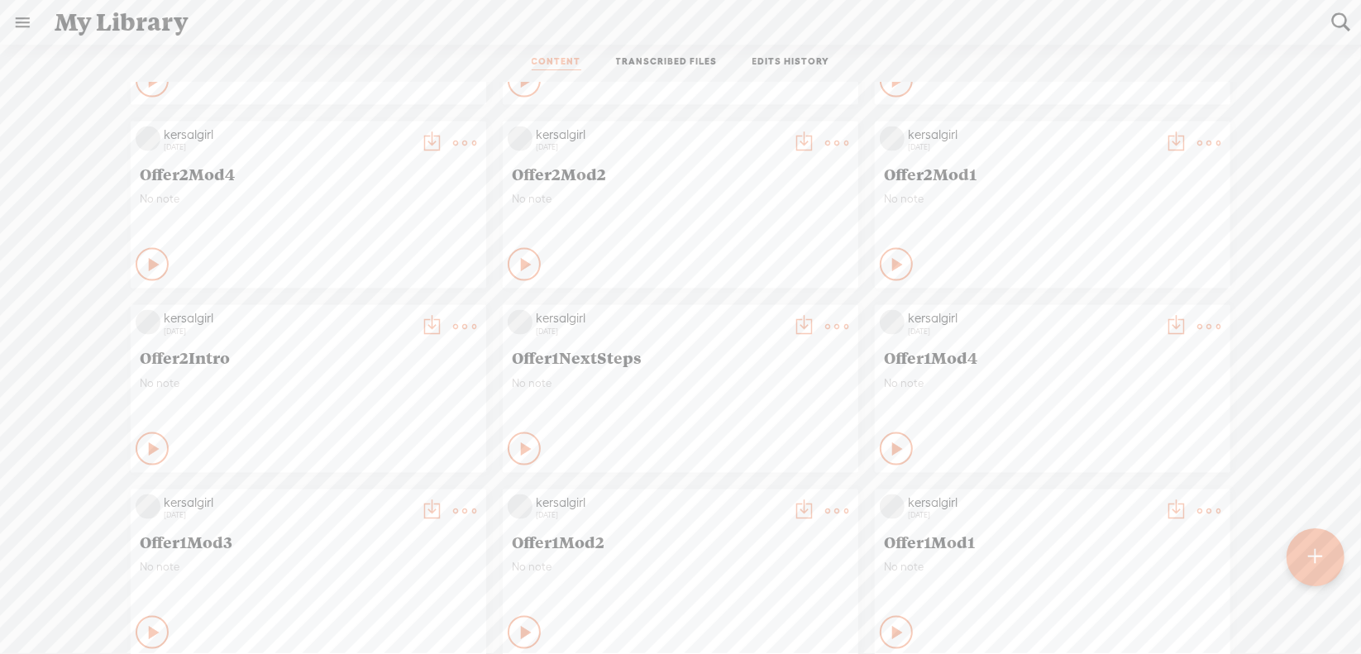
click at [825, 320] on t at bounding box center [836, 326] width 23 height 23
click at [747, 495] on link "Download as..." at bounding box center [745, 496] width 165 height 38
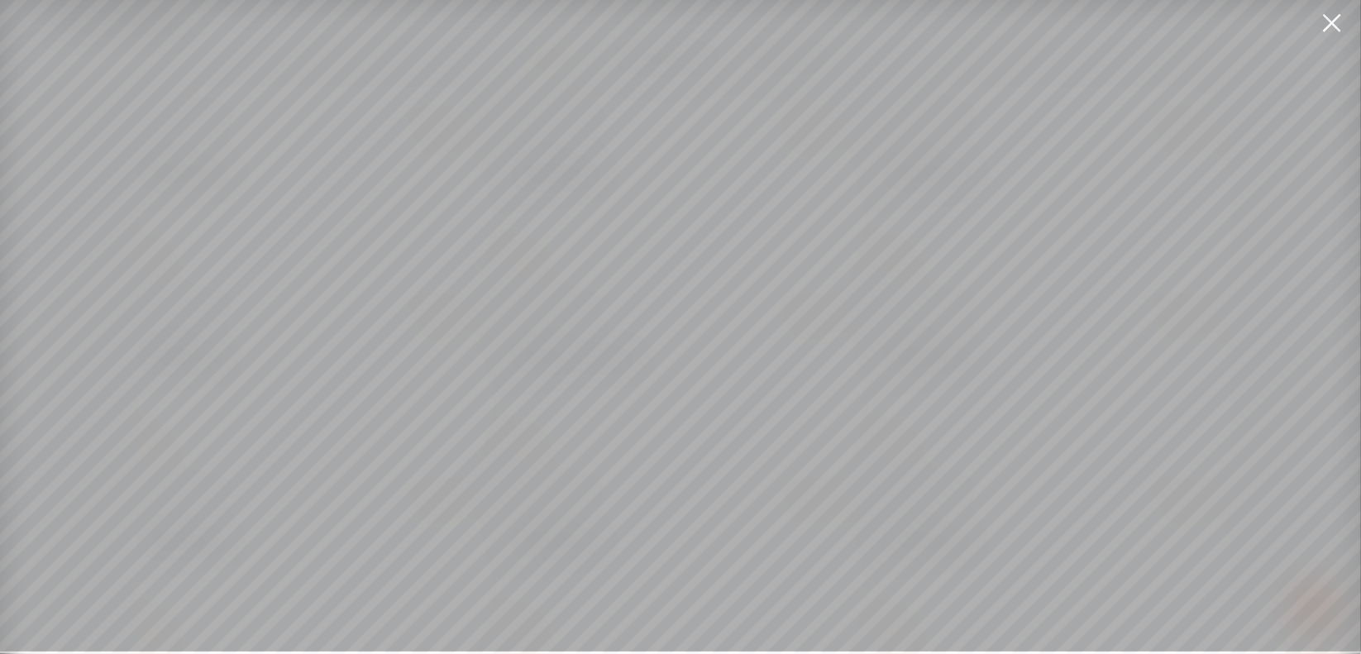
scroll to position [12, 0]
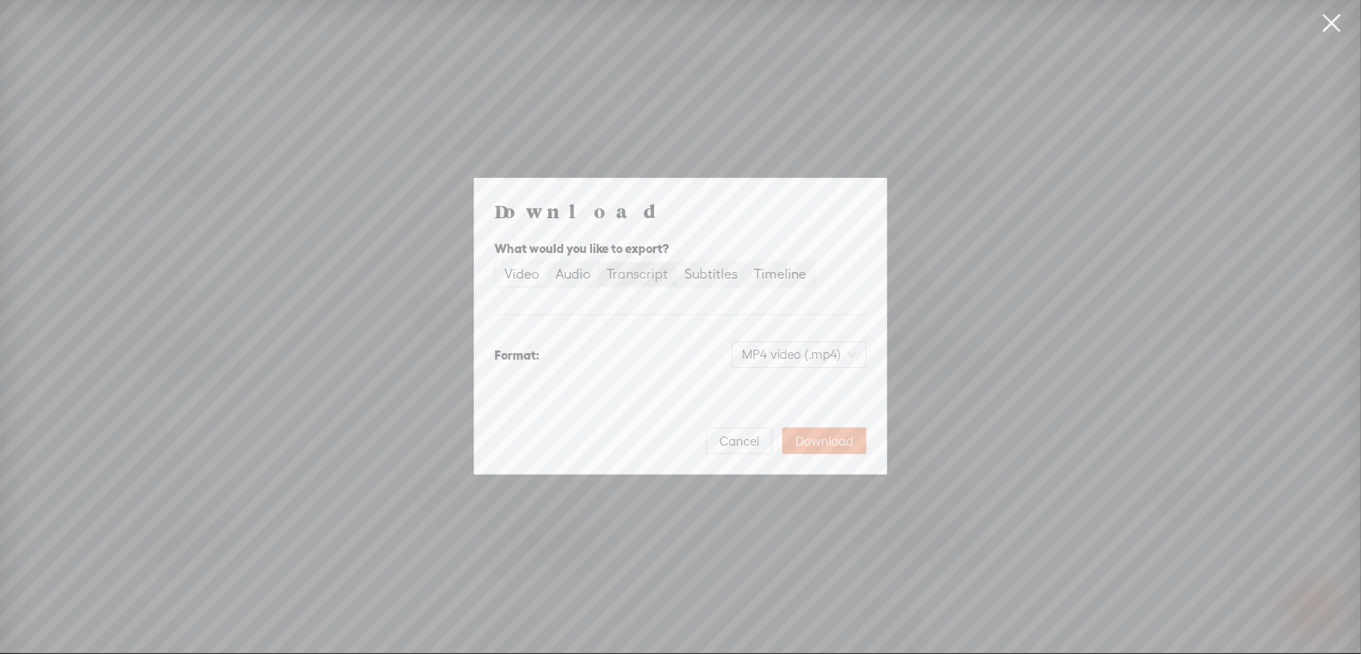
click at [657, 279] on div "Transcript" at bounding box center [637, 274] width 61 height 23
click at [598, 263] on input "Transcript" at bounding box center [598, 263] width 0 height 0
click at [777, 349] on span "Plain text (.txt)" at bounding box center [809, 354] width 94 height 25
click at [765, 451] on div "Best for editing, formatted" at bounding box center [784, 454] width 137 height 13
click at [809, 438] on span "Download" at bounding box center [824, 441] width 58 height 17
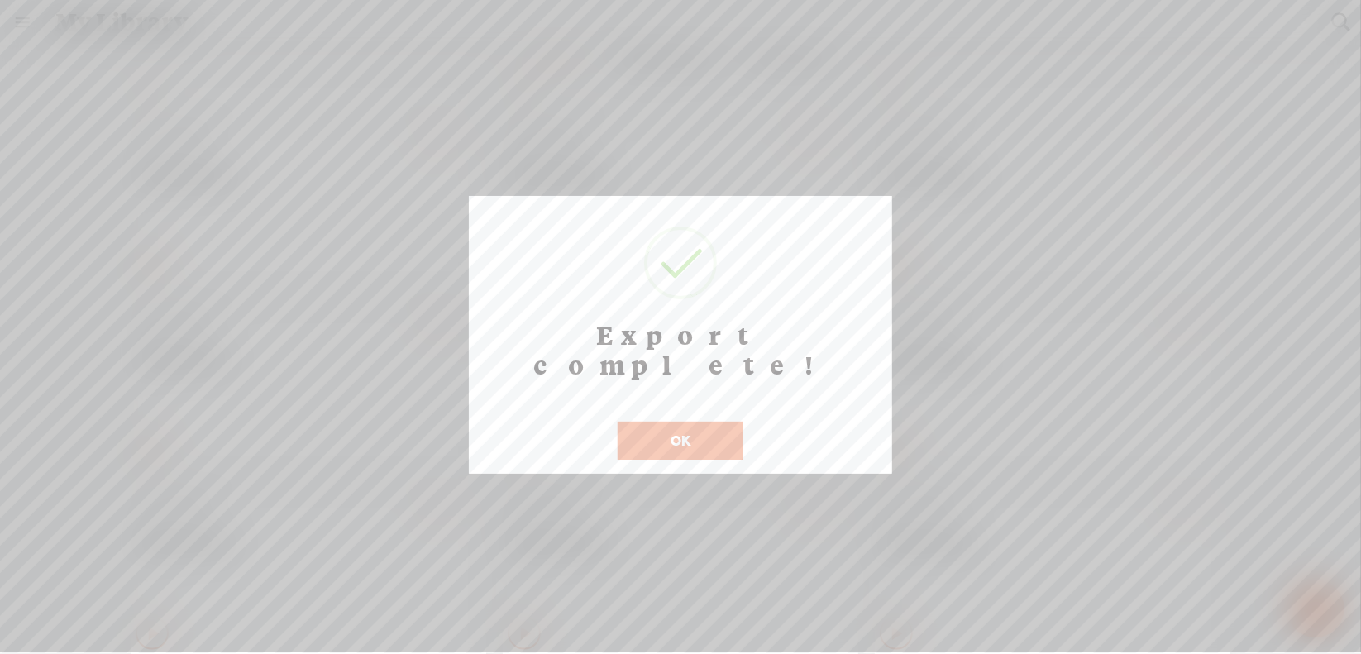
scroll to position [13, 0]
click at [698, 422] on button "OK" at bounding box center [680, 441] width 126 height 38
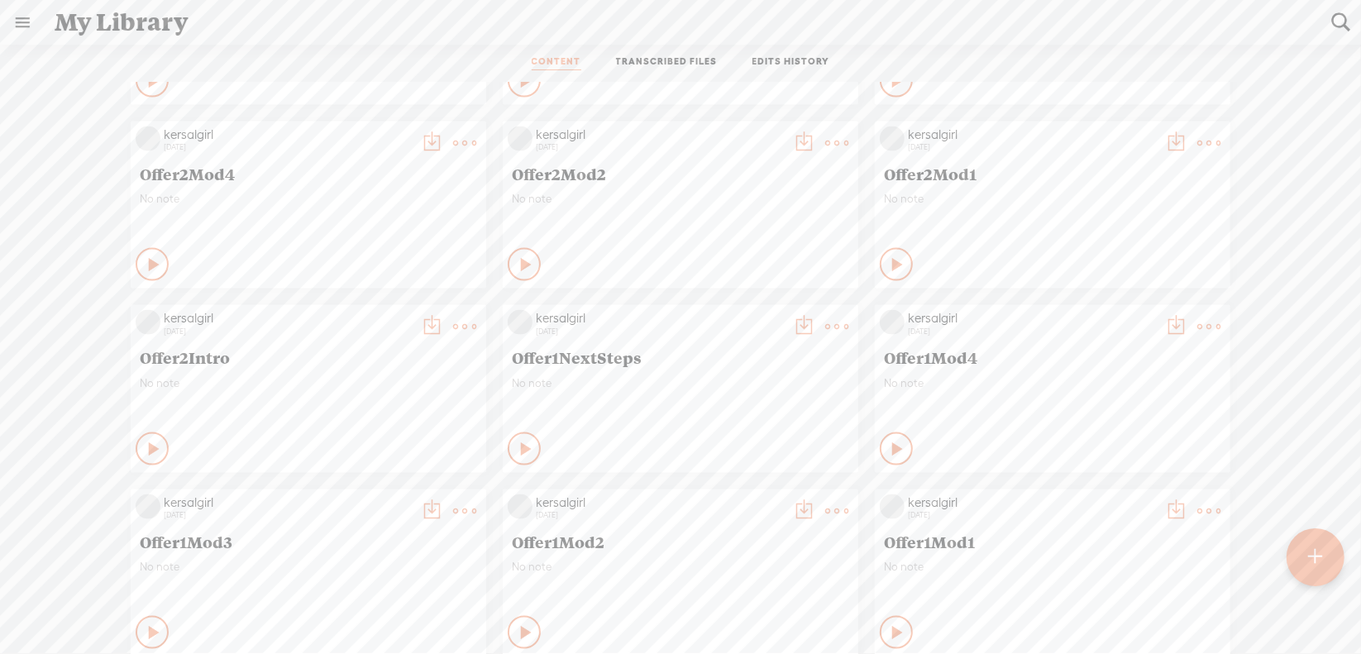
click at [453, 323] on t at bounding box center [464, 326] width 23 height 23
click at [379, 490] on link "Download as..." at bounding box center [373, 496] width 165 height 38
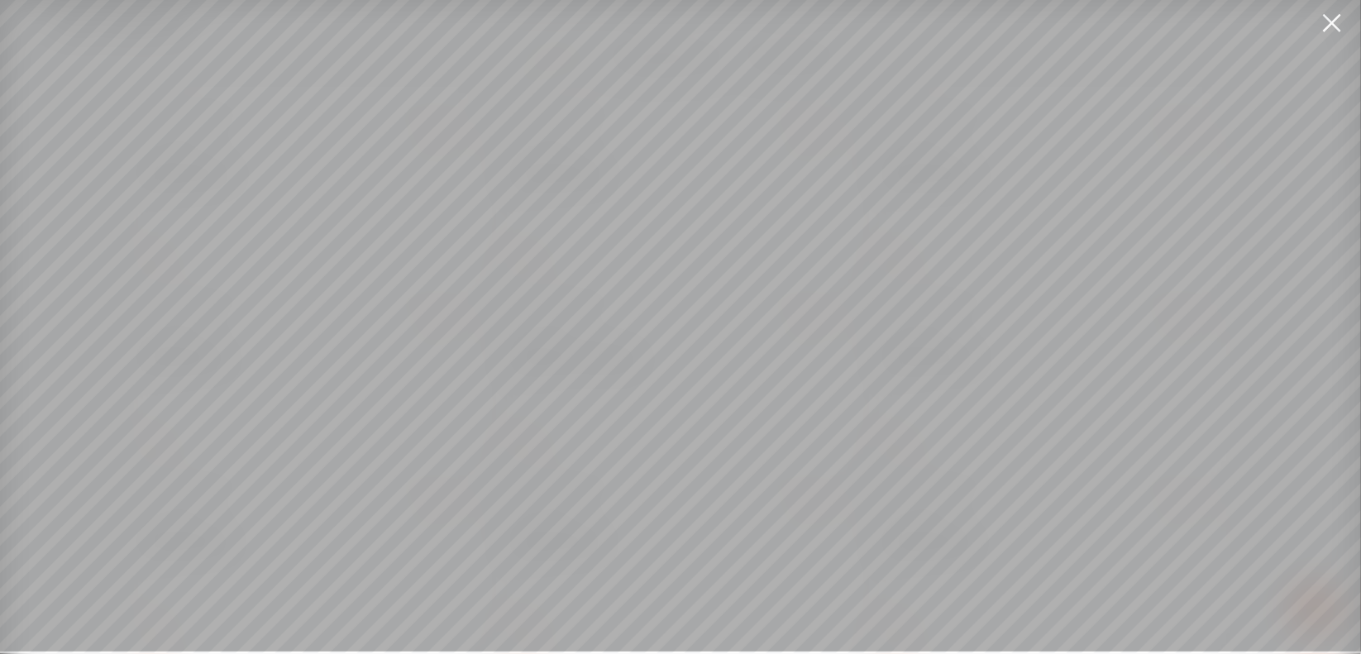
scroll to position [12, 0]
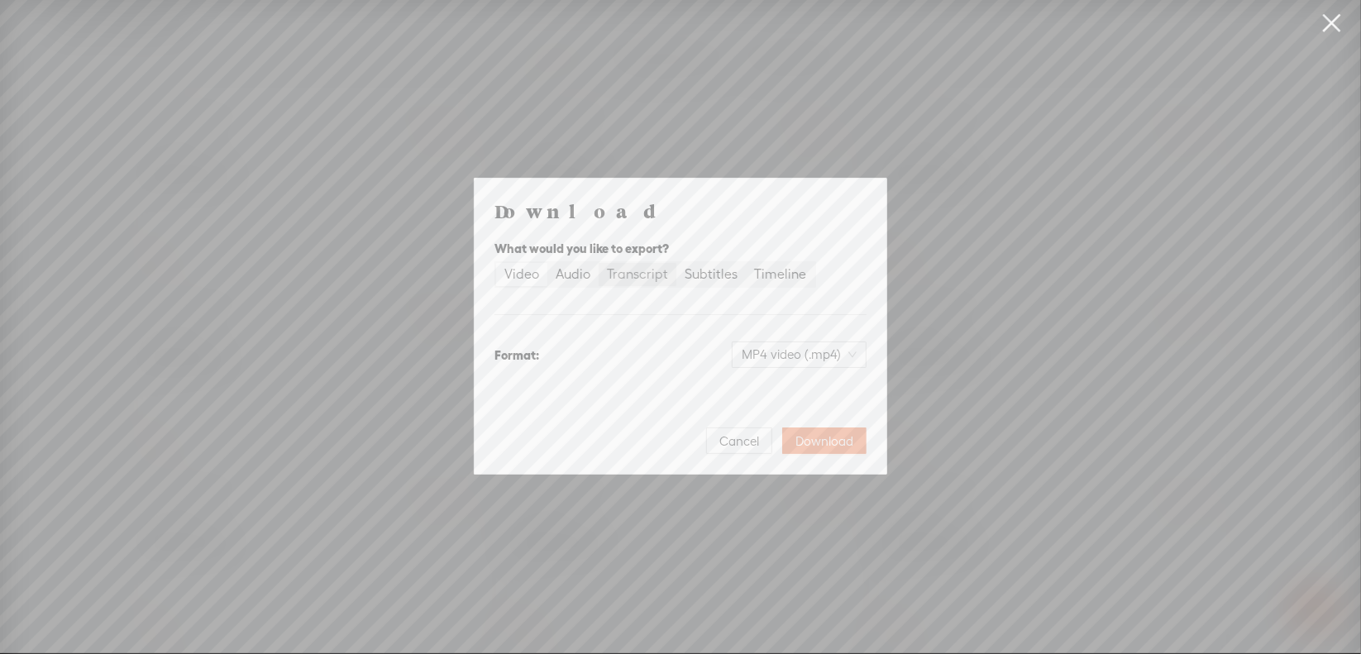
click at [641, 273] on div "Transcript" at bounding box center [637, 274] width 61 height 23
click at [598, 263] on input "Transcript" at bounding box center [598, 263] width 0 height 0
click at [800, 352] on span "Plain text (.txt)" at bounding box center [809, 354] width 94 height 25
click at [790, 444] on div "Microsoft Word (.docx)" at bounding box center [784, 436] width 137 height 17
click at [823, 436] on span "Download" at bounding box center [824, 441] width 58 height 17
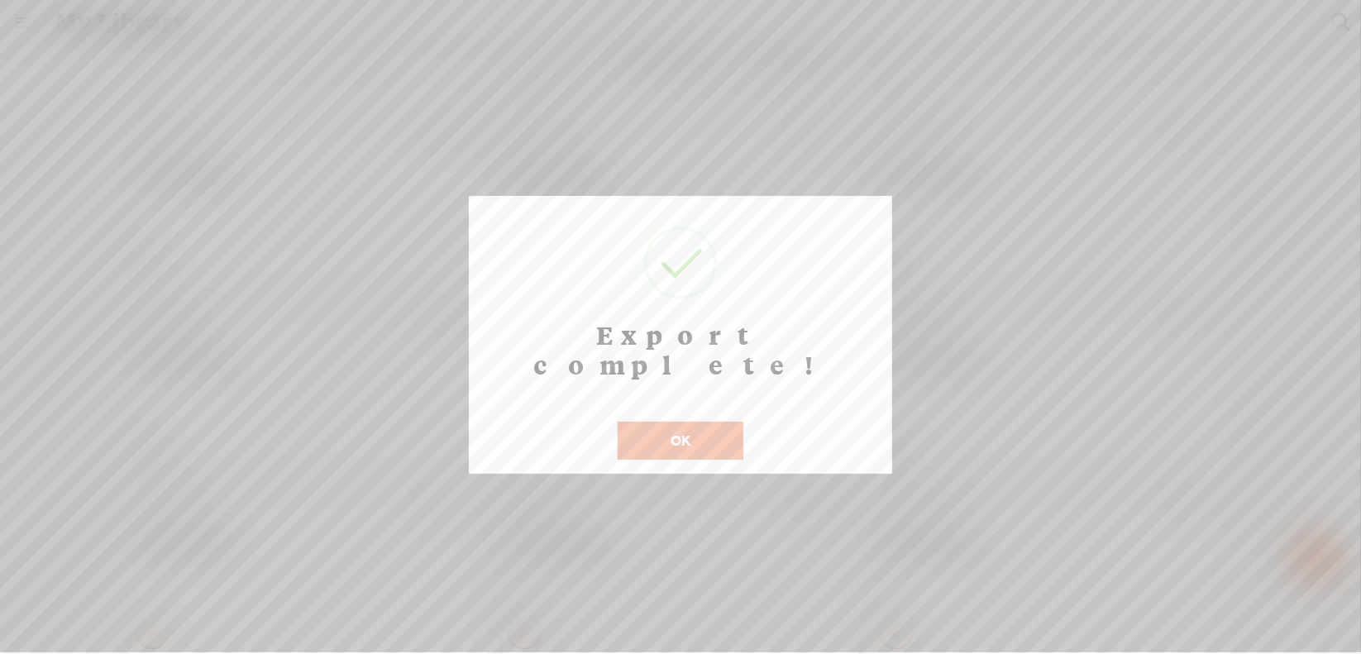
scroll to position [13, 0]
click at [662, 422] on button "OK" at bounding box center [680, 441] width 126 height 38
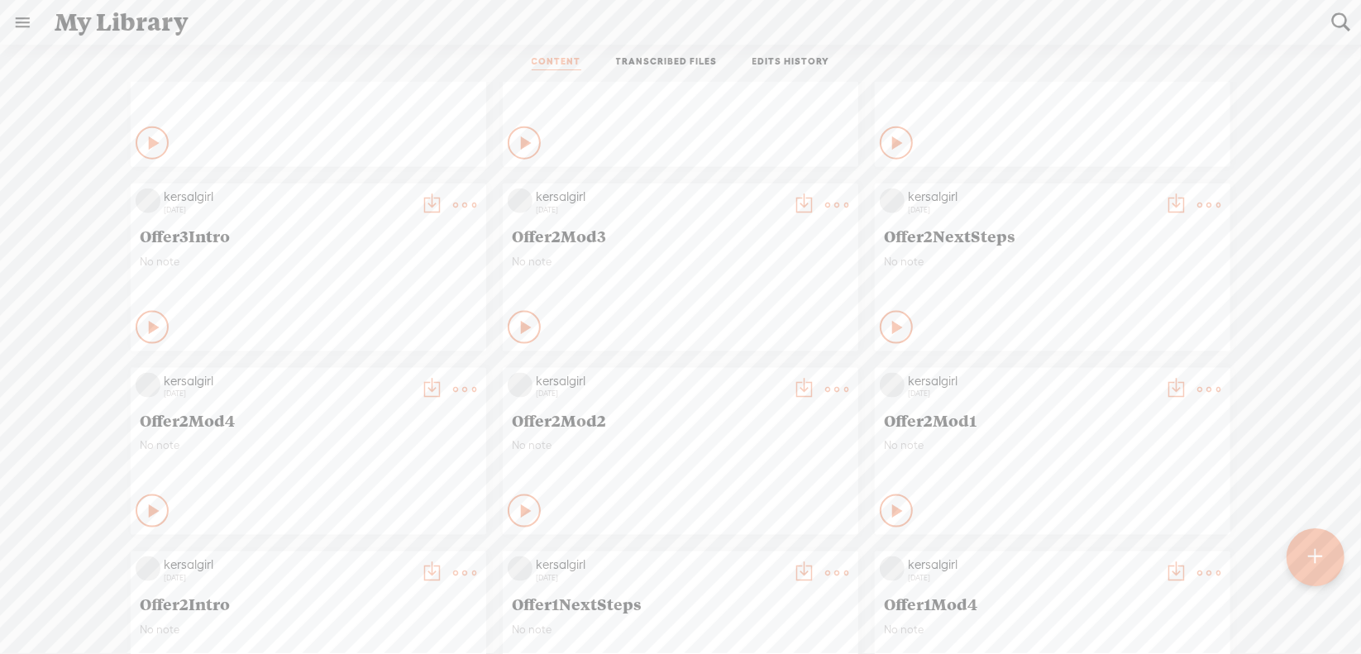
scroll to position [6340, 0]
click at [1202, 393] on t at bounding box center [1208, 390] width 23 height 23
click at [1101, 557] on link "Download as..." at bounding box center [1117, 560] width 165 height 38
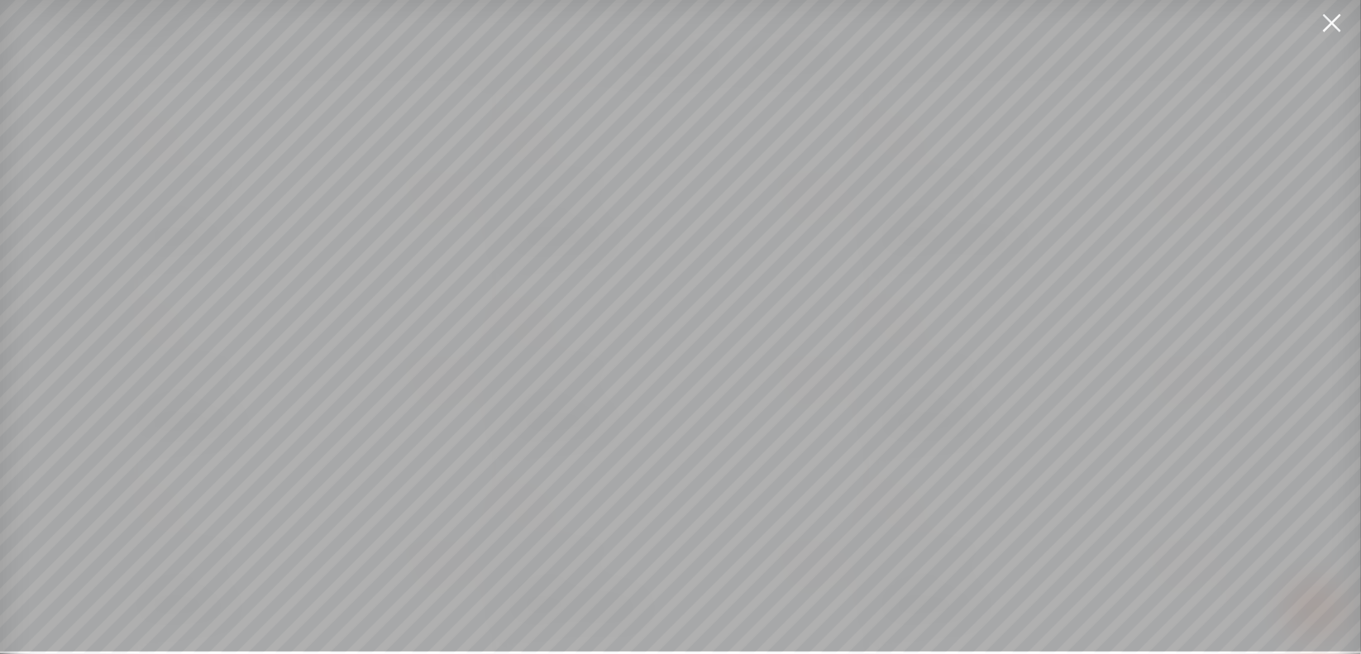
scroll to position [12, 0]
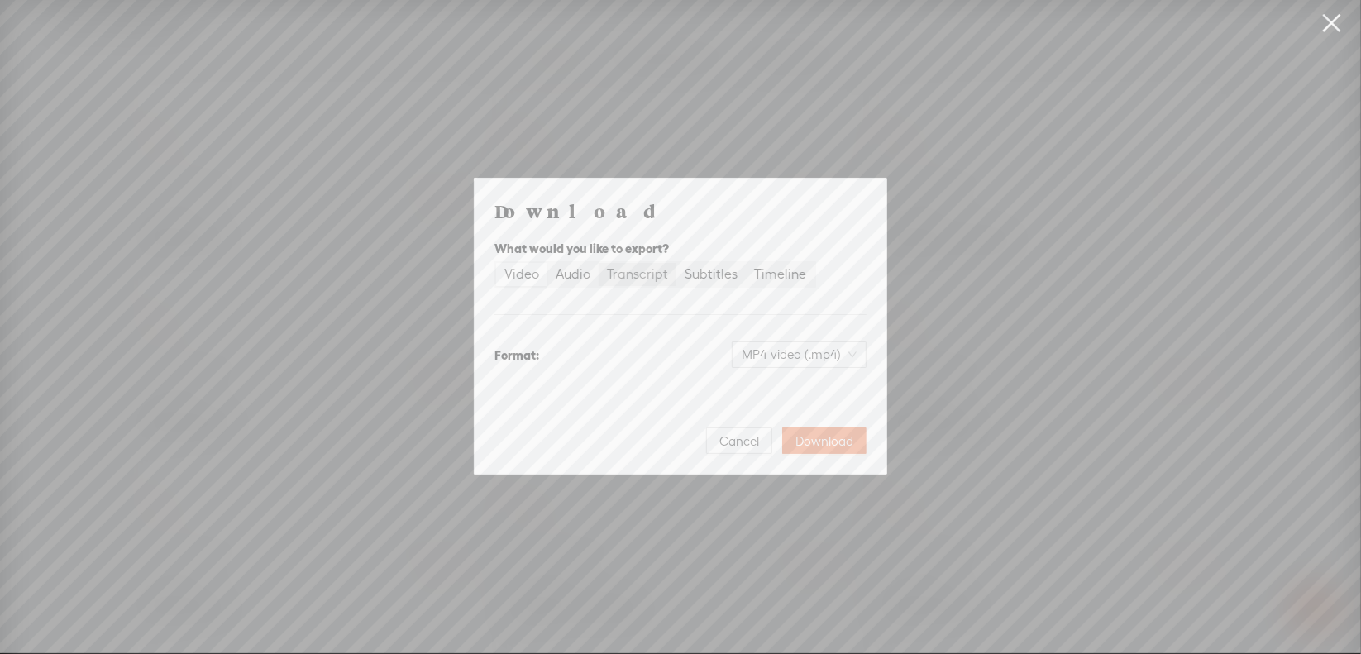
click at [653, 280] on div "Transcript" at bounding box center [637, 274] width 61 height 23
click at [598, 263] on input "Transcript" at bounding box center [598, 263] width 0 height 0
click at [782, 350] on span "Plain text (.txt)" at bounding box center [809, 354] width 94 height 25
click at [762, 442] on div "Microsoft Word (.docx)" at bounding box center [784, 436] width 137 height 17
click at [827, 434] on span "Download" at bounding box center [824, 441] width 58 height 17
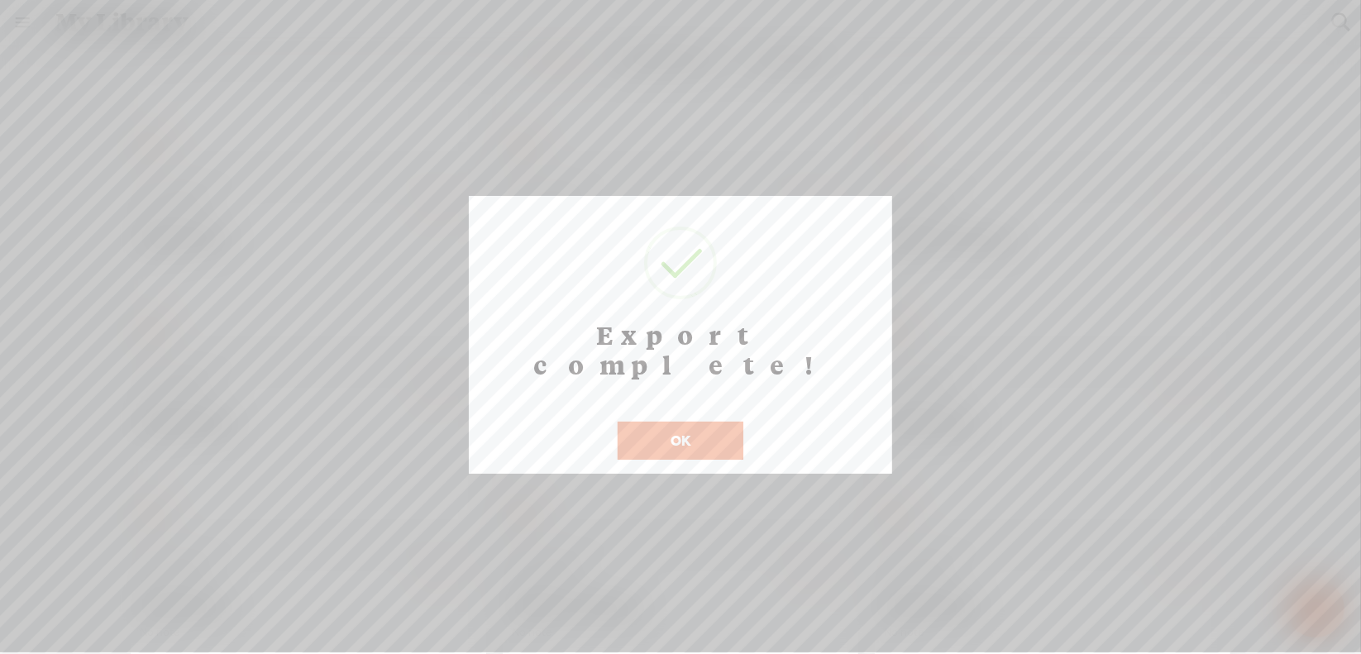
scroll to position [13, 0]
click at [682, 422] on button "OK" at bounding box center [680, 441] width 126 height 38
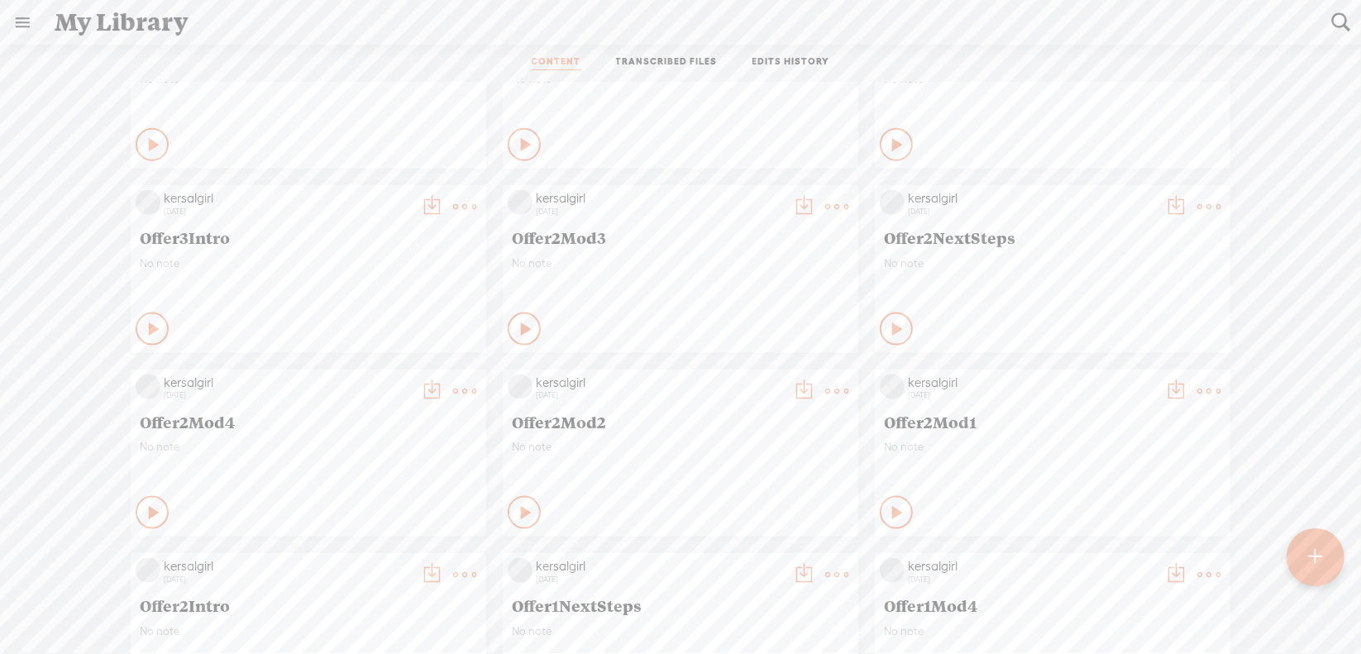
click at [825, 386] on t at bounding box center [836, 390] width 23 height 23
click at [736, 557] on link "Download as..." at bounding box center [745, 560] width 165 height 38
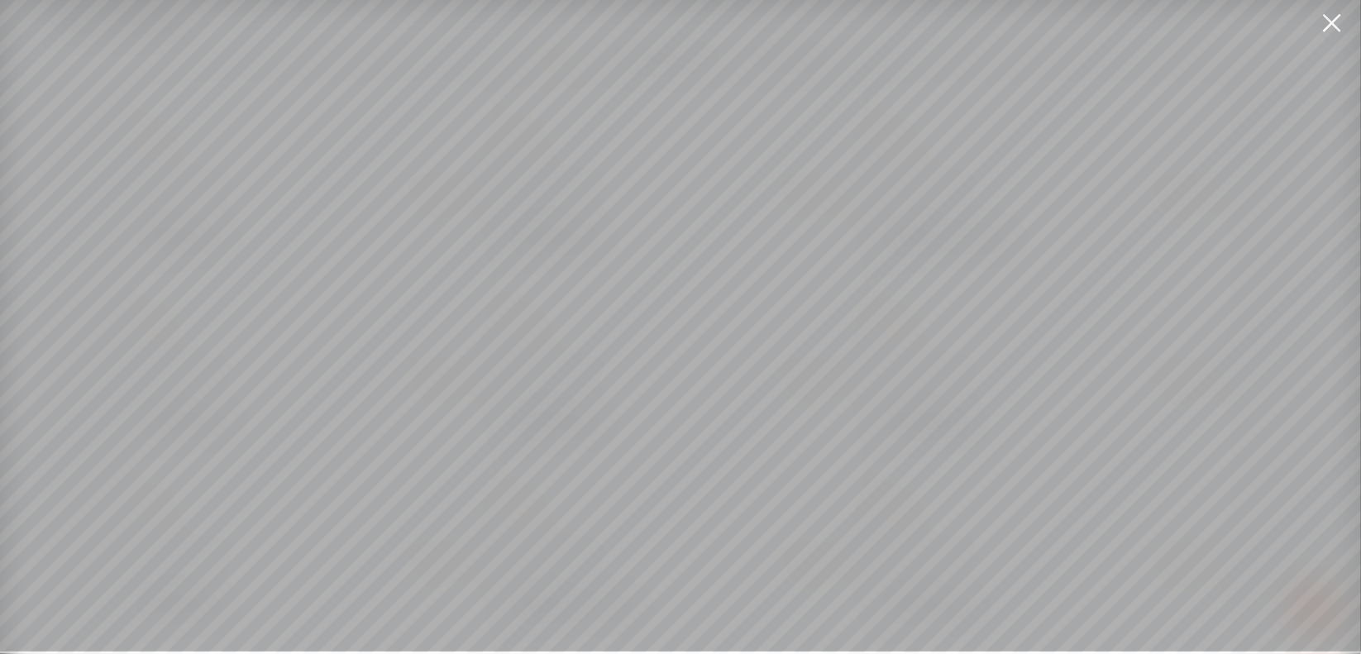
scroll to position [12, 0]
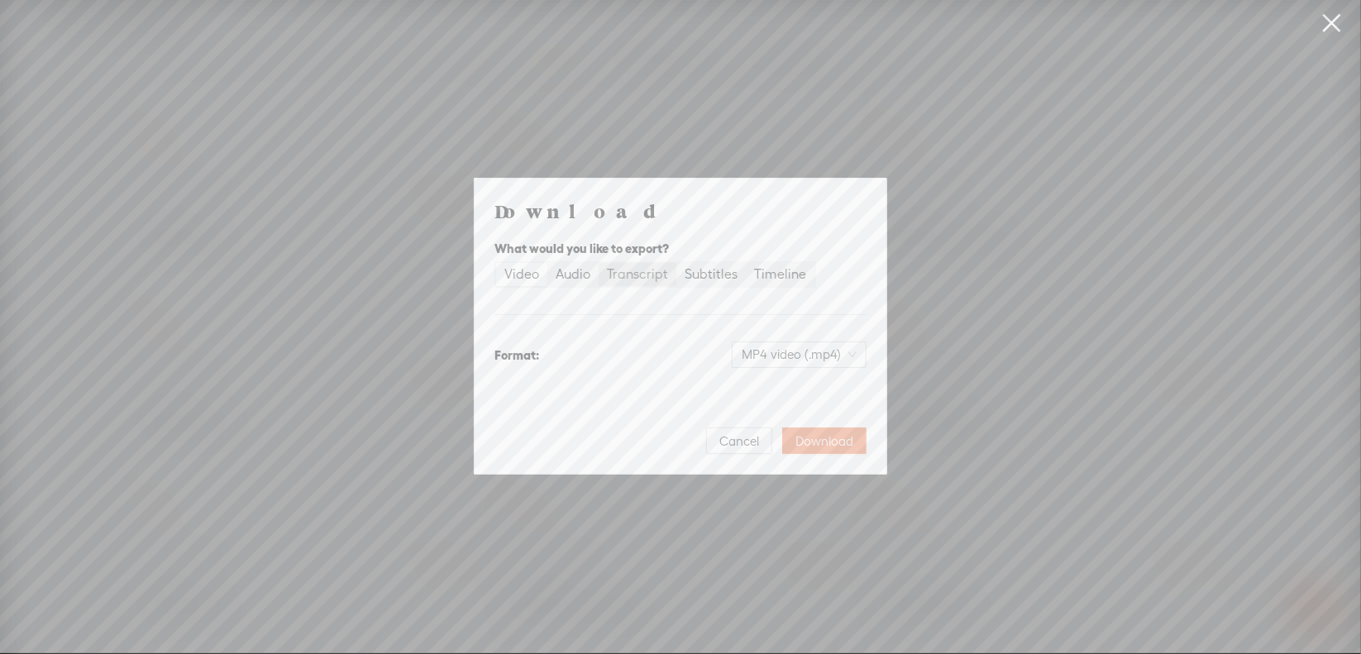
click at [650, 278] on div "Transcript" at bounding box center [637, 274] width 61 height 23
click at [598, 263] on input "Transcript" at bounding box center [598, 263] width 0 height 0
click at [794, 352] on span "Plain text (.txt)" at bounding box center [809, 354] width 94 height 25
click at [790, 448] on div "Best for editing, formatted" at bounding box center [784, 454] width 137 height 13
click at [822, 439] on span "Download" at bounding box center [824, 441] width 58 height 17
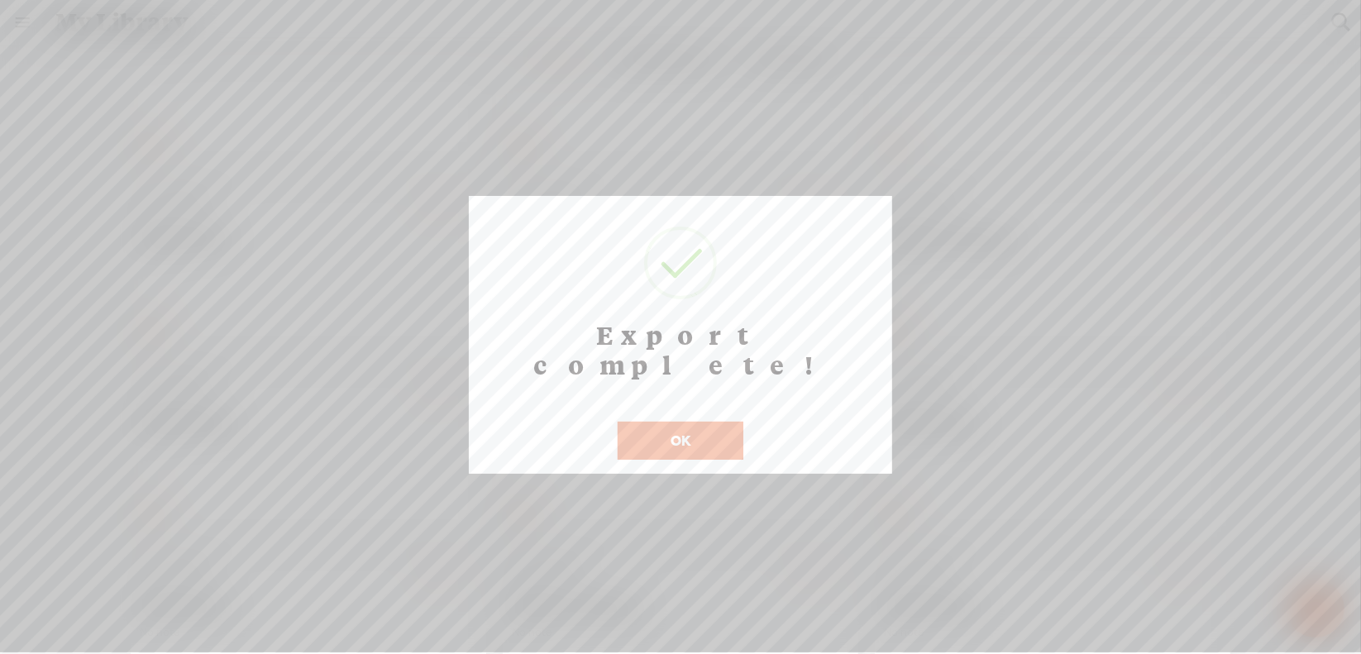
scroll to position [13, 0]
click at [688, 422] on button "OK" at bounding box center [680, 441] width 126 height 38
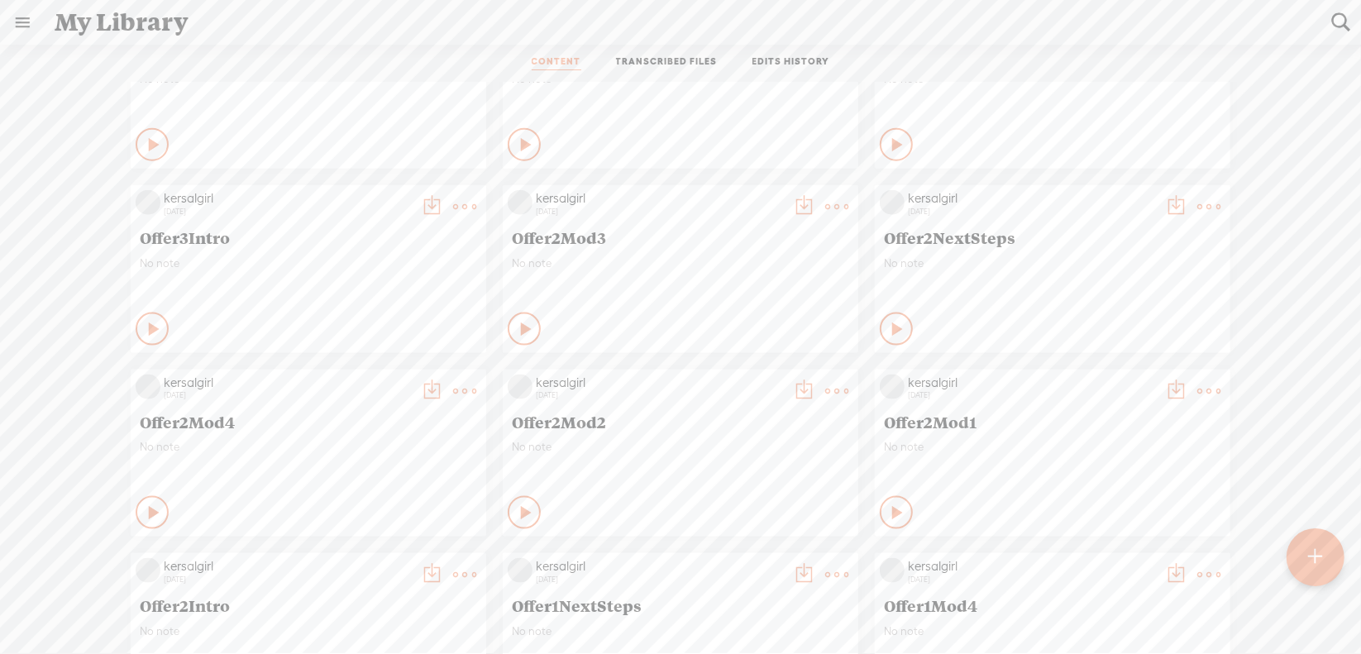
click at [455, 393] on t at bounding box center [464, 390] width 23 height 23
click at [400, 556] on link "Download as..." at bounding box center [373, 560] width 165 height 38
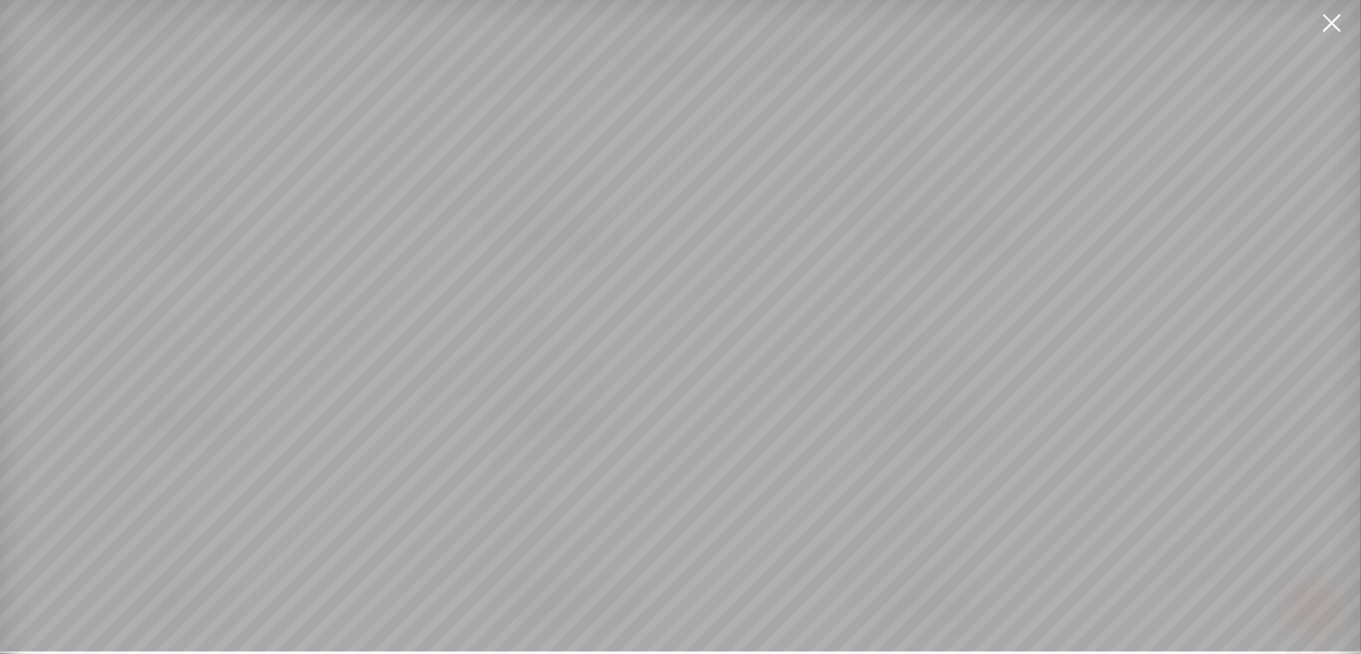
scroll to position [12, 0]
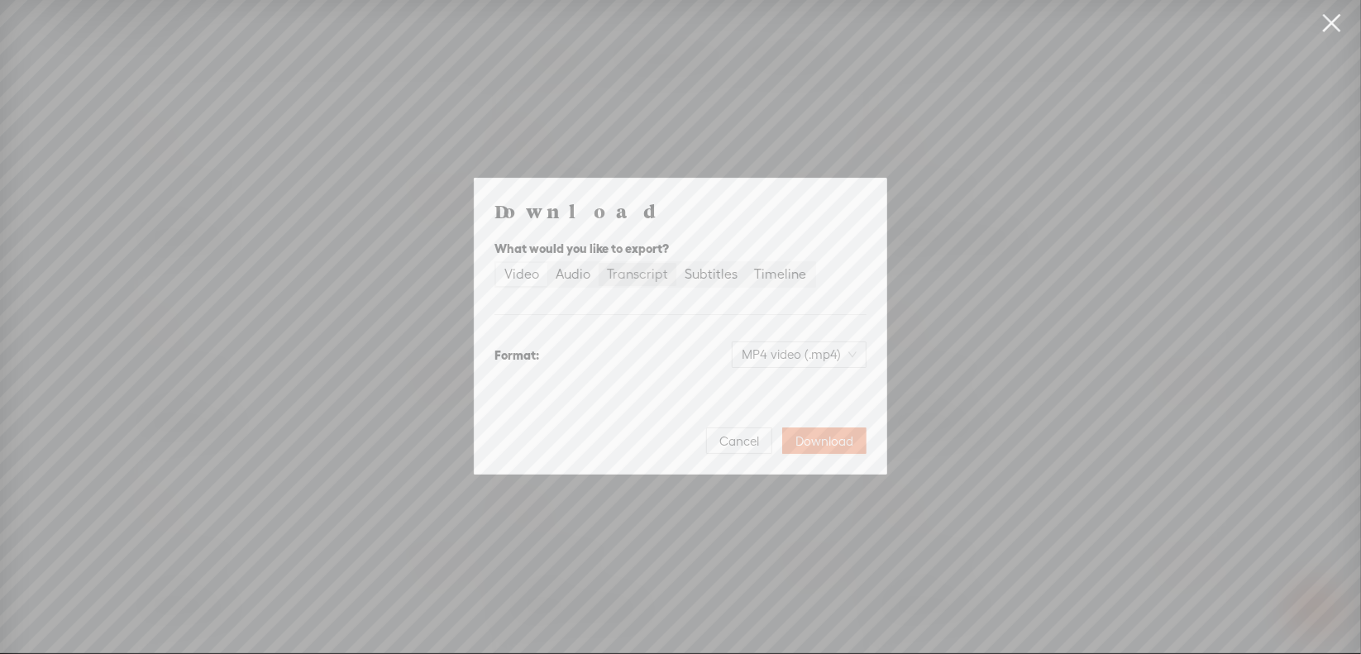
click at [646, 276] on div "Transcript" at bounding box center [637, 274] width 61 height 23
click at [598, 263] on input "Transcript" at bounding box center [598, 263] width 0 height 0
click at [784, 352] on span "Plain text (.txt)" at bounding box center [809, 354] width 94 height 25
click at [757, 445] on div "Microsoft Word (.docx) Best for editing, formatted" at bounding box center [784, 445] width 137 height 40
click at [818, 436] on span "Download" at bounding box center [824, 441] width 58 height 17
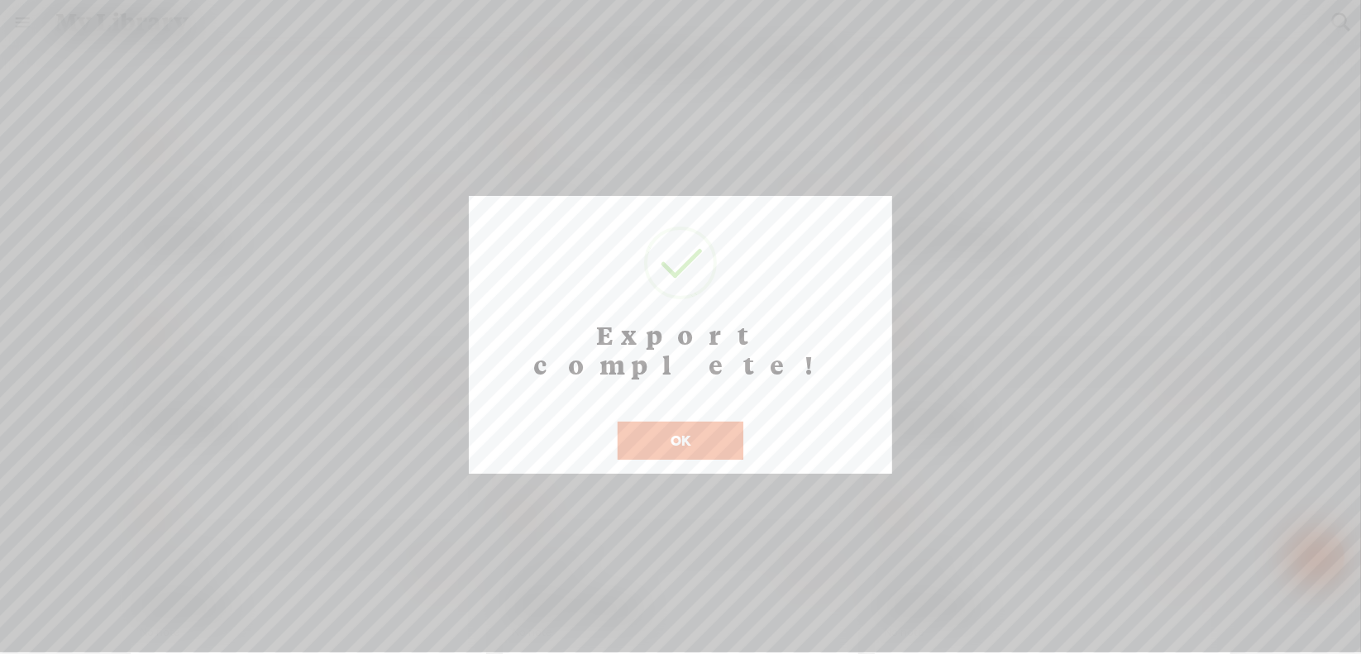
scroll to position [13, 0]
click at [676, 422] on button "OK" at bounding box center [680, 441] width 126 height 38
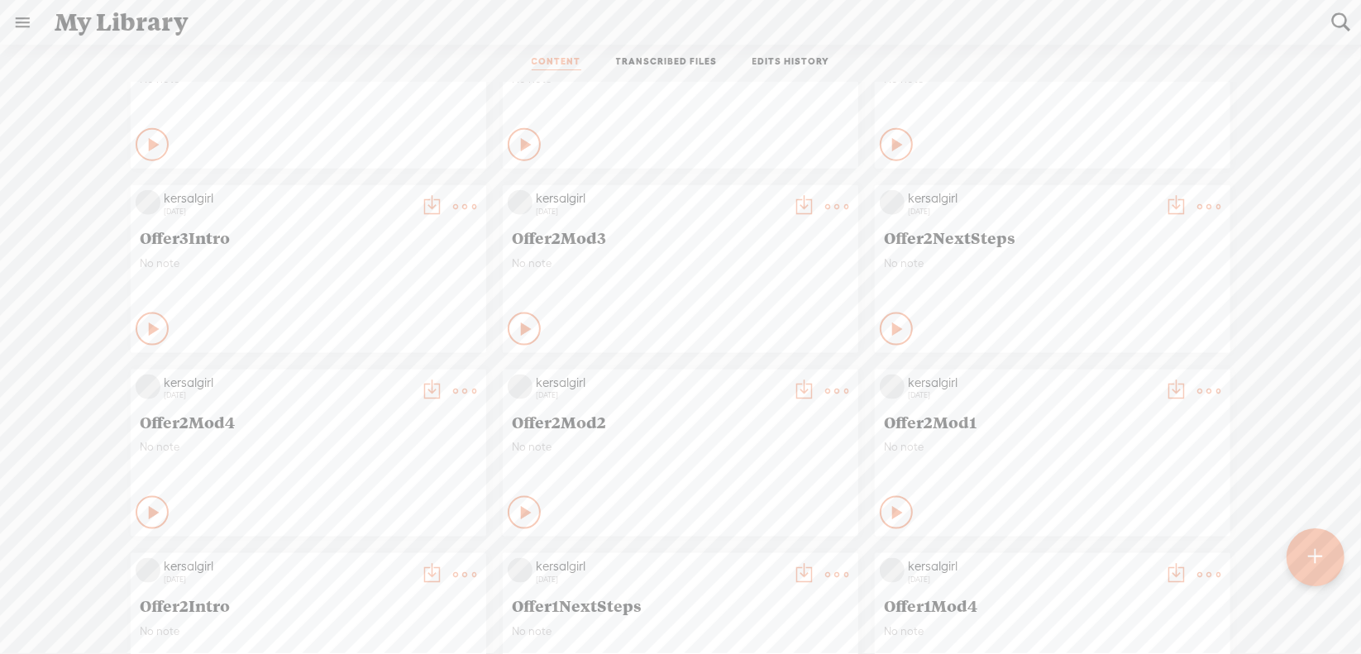
click at [1198, 203] on t at bounding box center [1208, 206] width 23 height 23
click at [1105, 373] on link "Download as..." at bounding box center [1117, 376] width 165 height 38
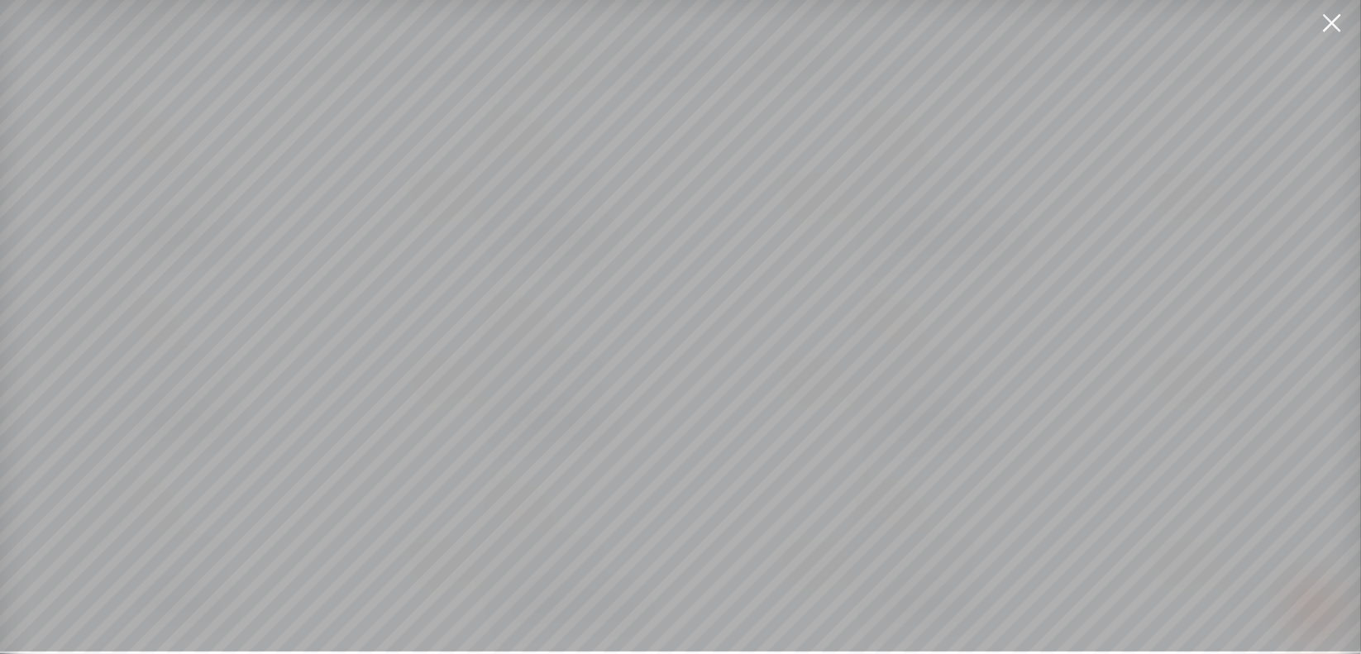
scroll to position [12, 0]
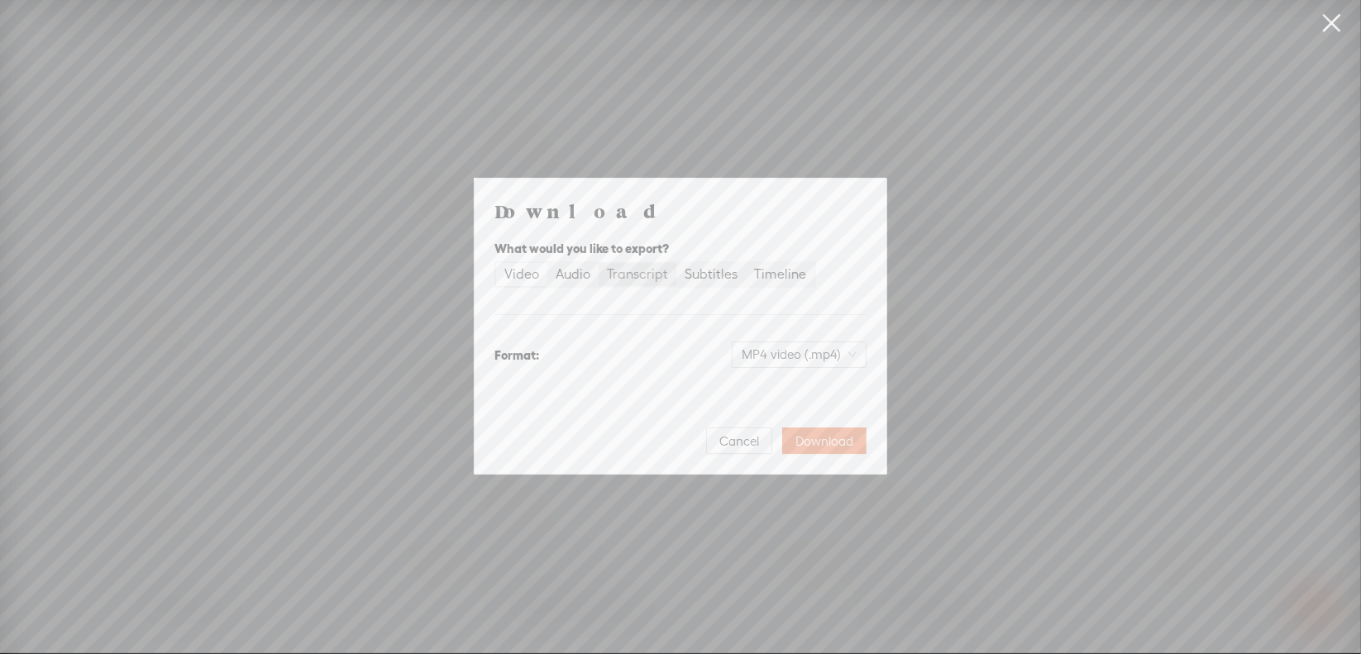
click at [624, 275] on div "Transcript" at bounding box center [637, 274] width 61 height 23
click at [598, 263] on input "Transcript" at bounding box center [598, 263] width 0 height 0
click at [789, 356] on span "Plain text (.txt)" at bounding box center [809, 354] width 94 height 25
click at [777, 441] on div "Microsoft Word (.docx)" at bounding box center [784, 436] width 137 height 17
click at [830, 434] on span "Download" at bounding box center [824, 441] width 58 height 17
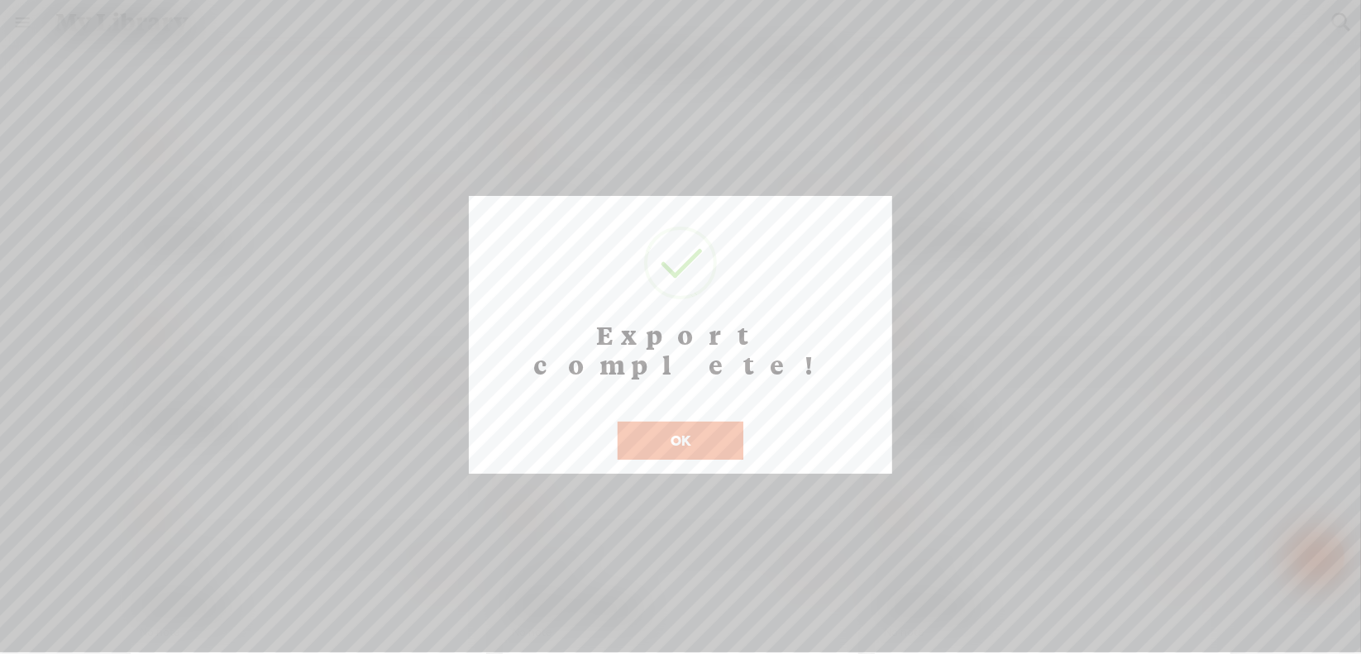
scroll to position [13, 0]
click at [694, 422] on button "OK" at bounding box center [680, 441] width 126 height 38
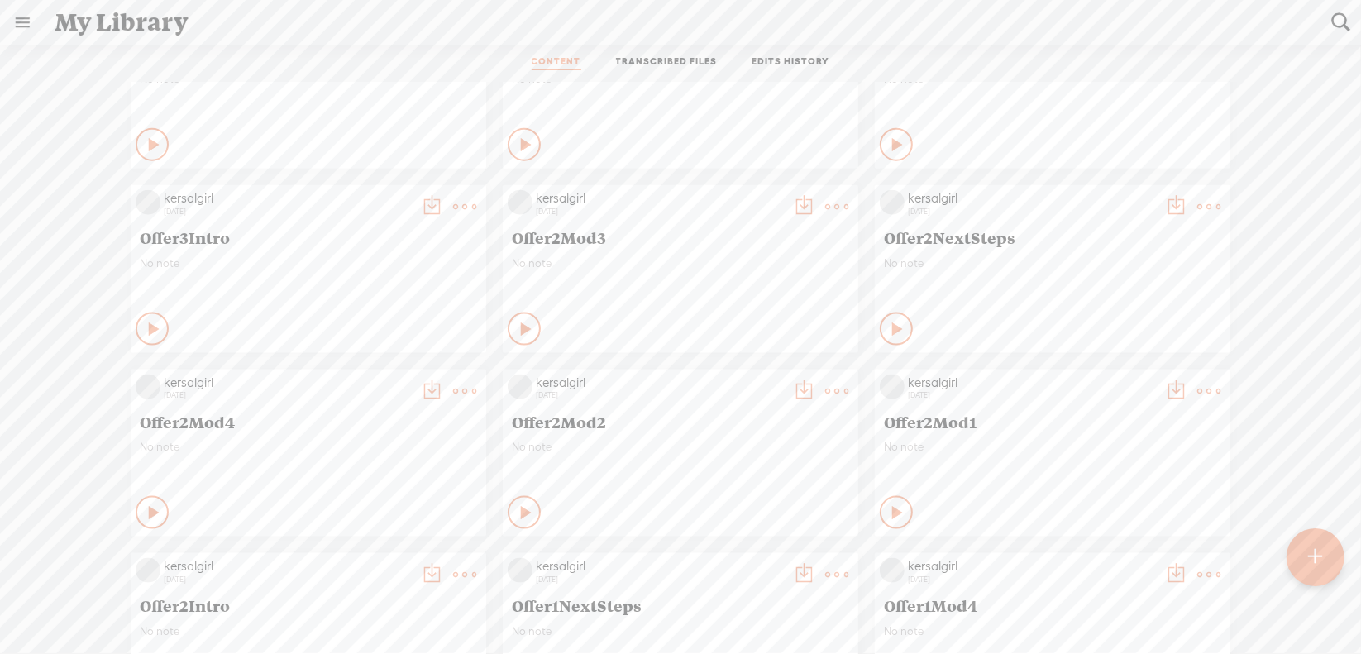
click at [825, 202] on t at bounding box center [836, 206] width 23 height 23
click at [751, 374] on link "Download as..." at bounding box center [745, 376] width 165 height 38
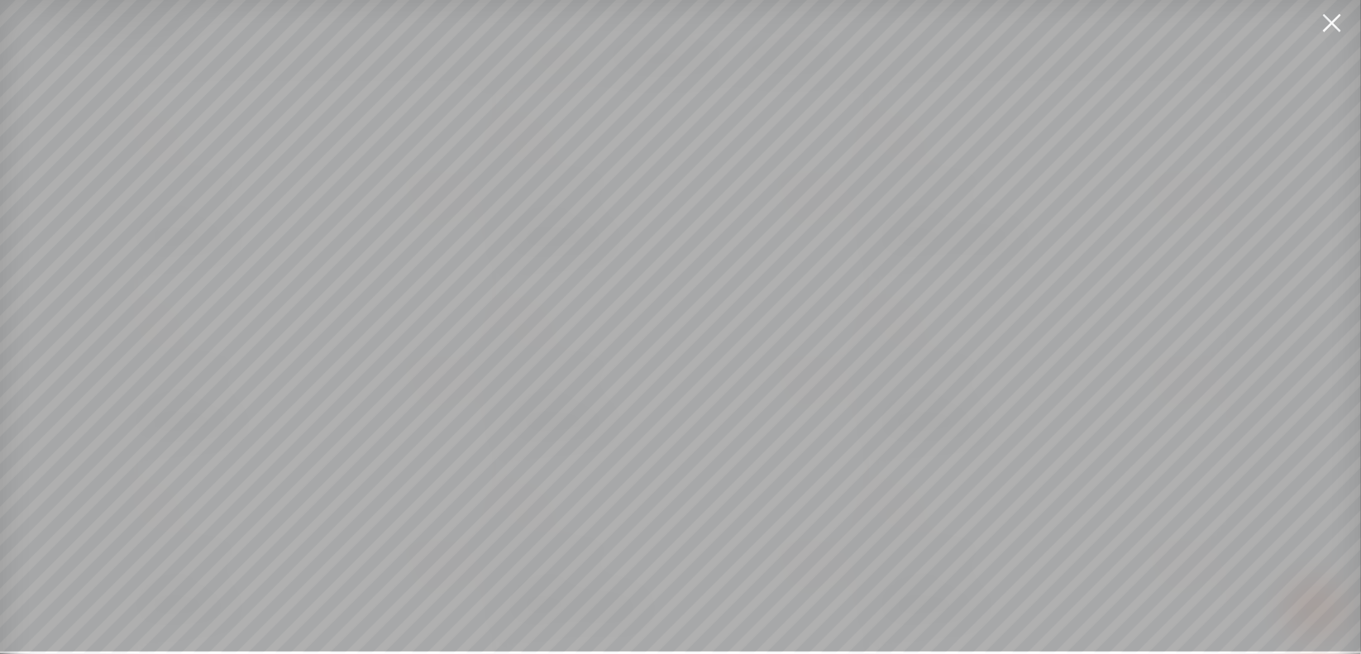
scroll to position [12, 0]
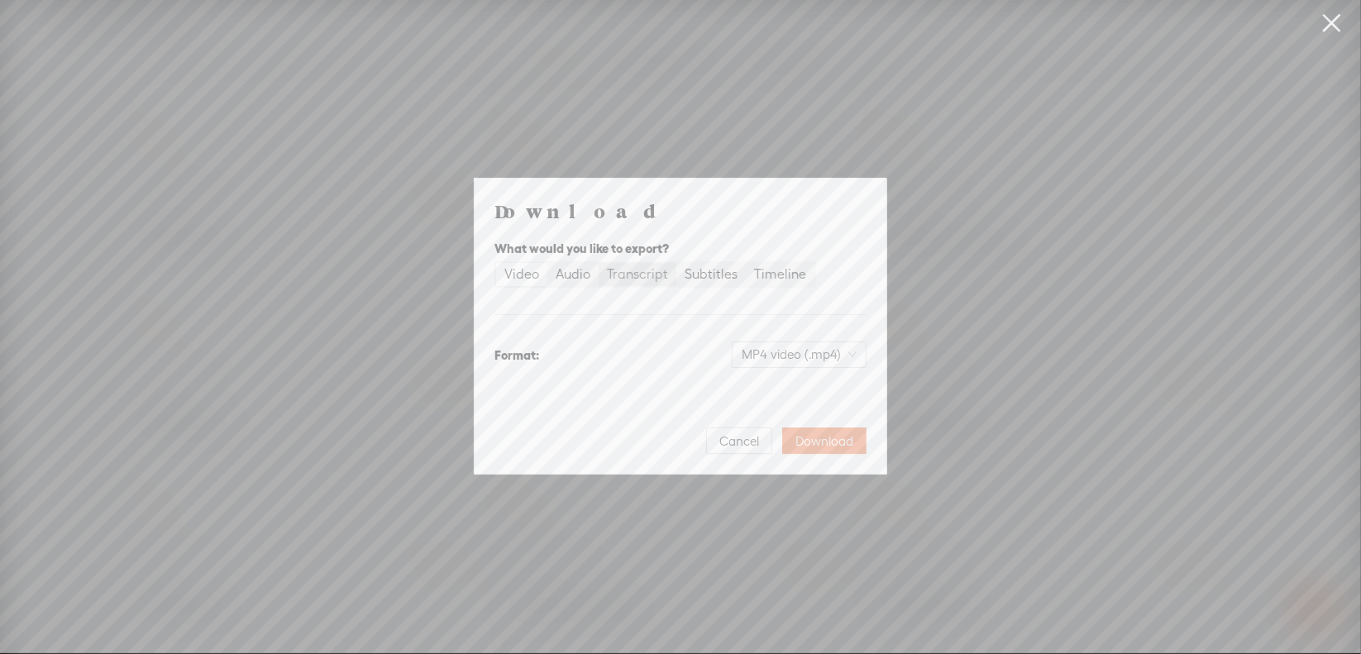
click at [630, 272] on div "Transcript" at bounding box center [637, 274] width 61 height 23
click at [598, 263] on input "Transcript" at bounding box center [598, 263] width 0 height 0
click at [787, 355] on span "Plain text (.txt)" at bounding box center [809, 354] width 94 height 25
click at [775, 433] on div "Microsoft Word (.docx)" at bounding box center [784, 436] width 137 height 17
click at [824, 435] on span "Download" at bounding box center [824, 441] width 58 height 17
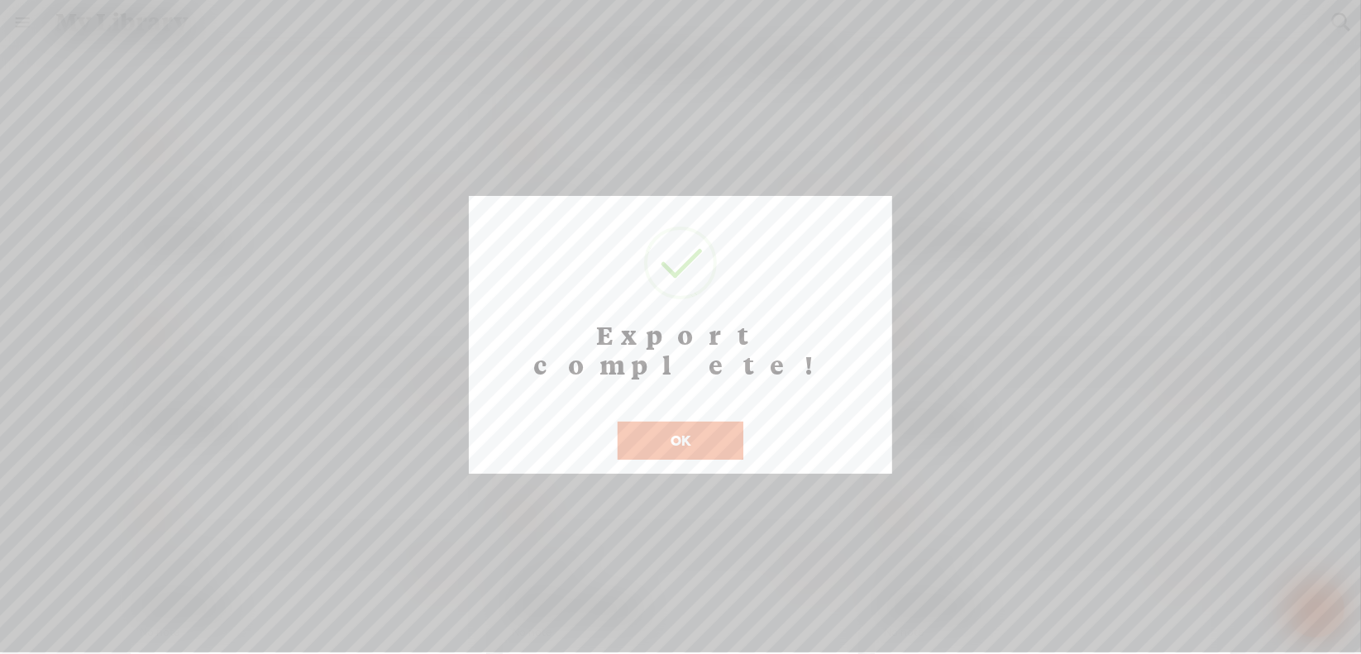
scroll to position [13, 0]
click at [665, 422] on button "OK" at bounding box center [680, 441] width 126 height 38
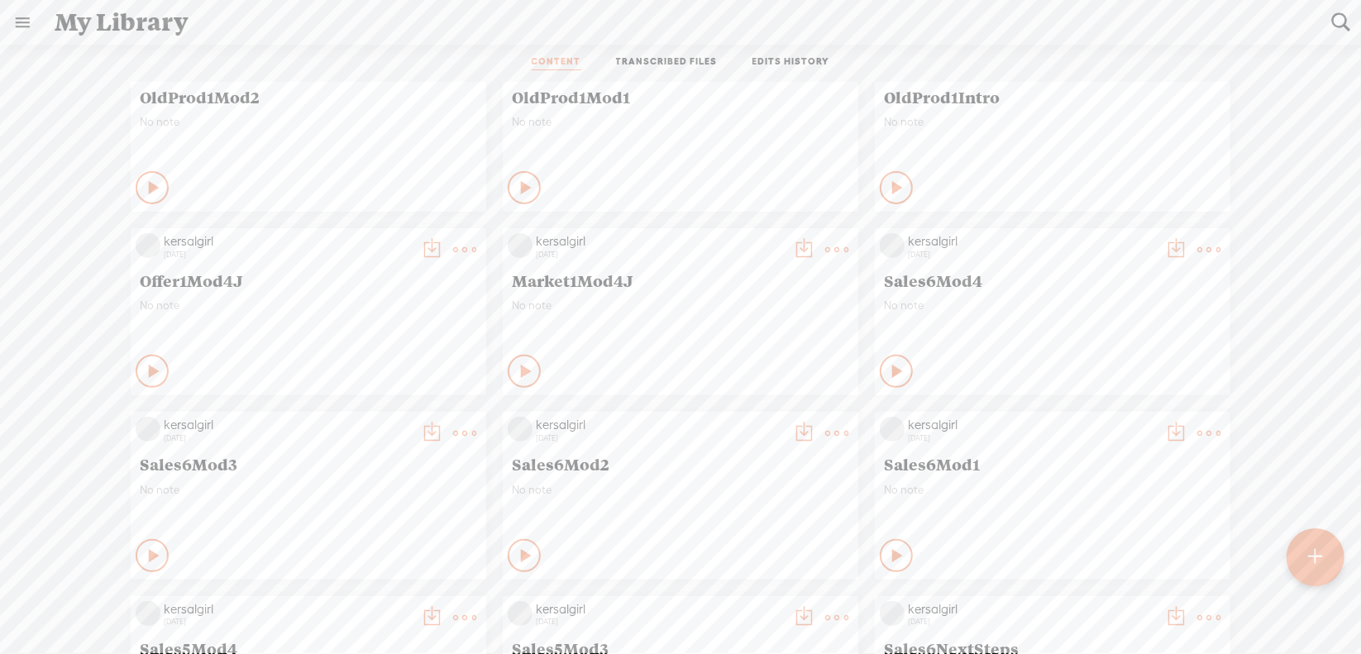
scroll to position [413, 0]
